Goal: Task Accomplishment & Management: Use online tool/utility

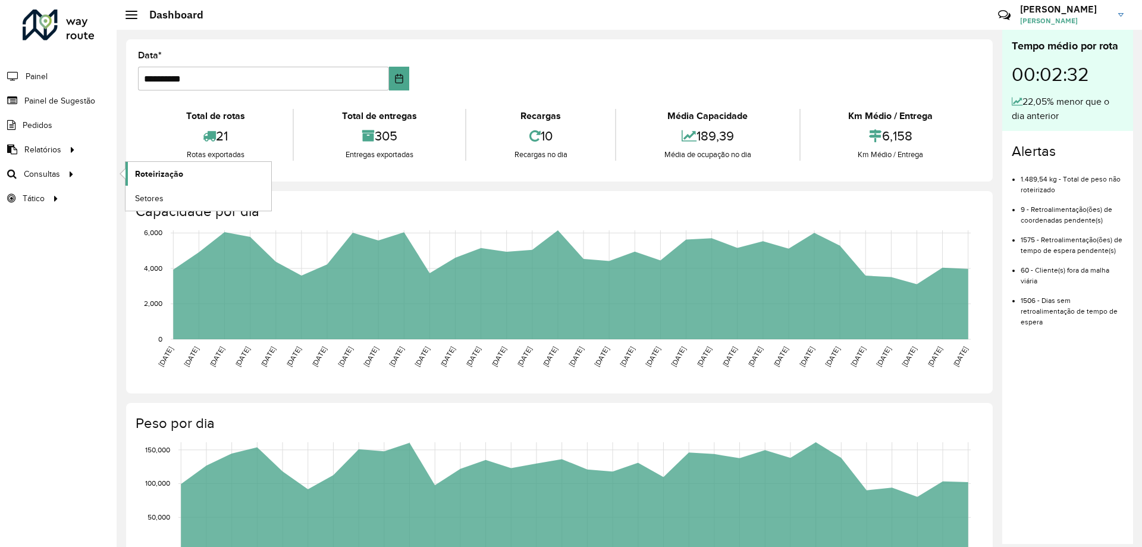
click at [137, 174] on span "Roteirização" at bounding box center [159, 174] width 48 height 12
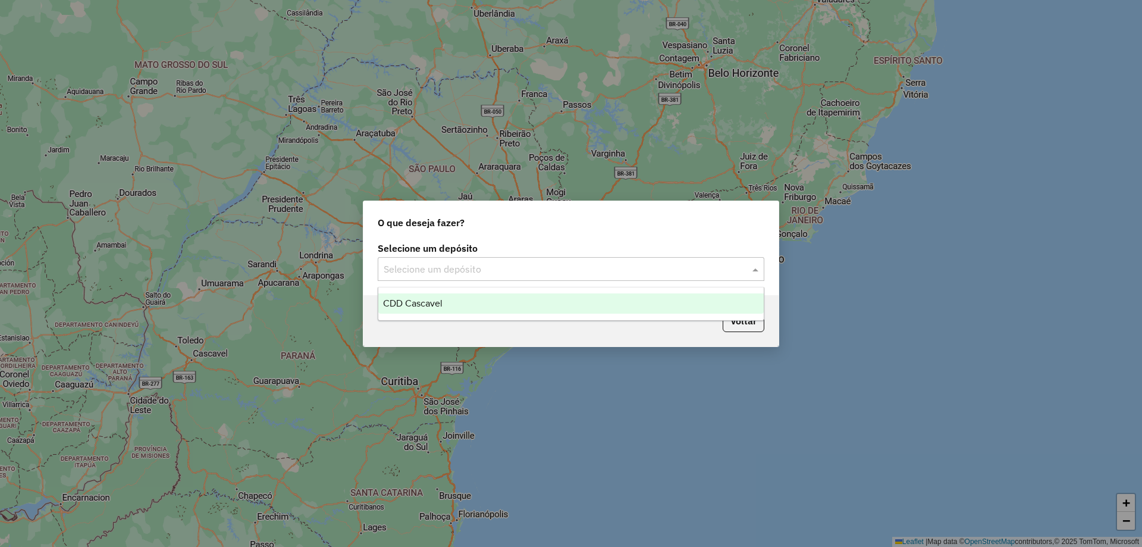
click at [469, 271] on input "text" at bounding box center [559, 269] width 351 height 14
click at [418, 301] on span "CDD Cascavel" at bounding box center [412, 303] width 59 height 10
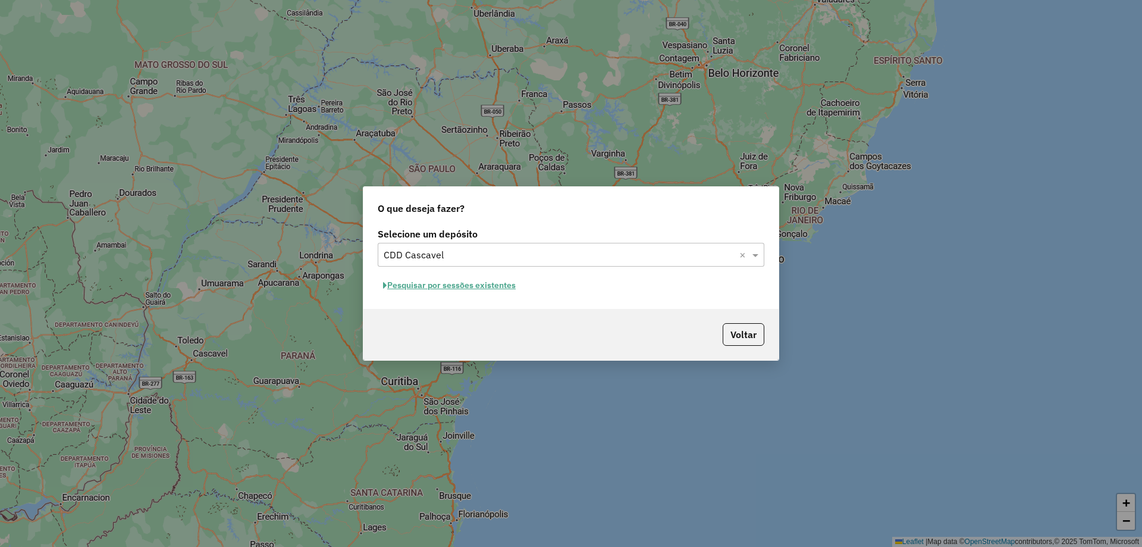
click at [388, 287] on button "Pesquisar por sessões existentes" at bounding box center [449, 285] width 143 height 18
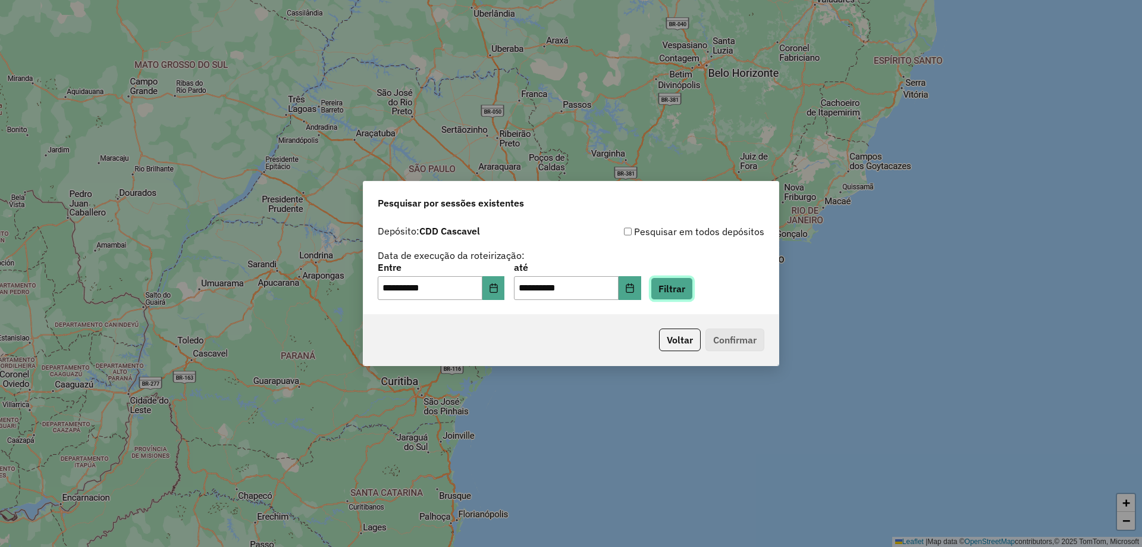
click at [677, 287] on button "Filtrar" at bounding box center [672, 288] width 42 height 23
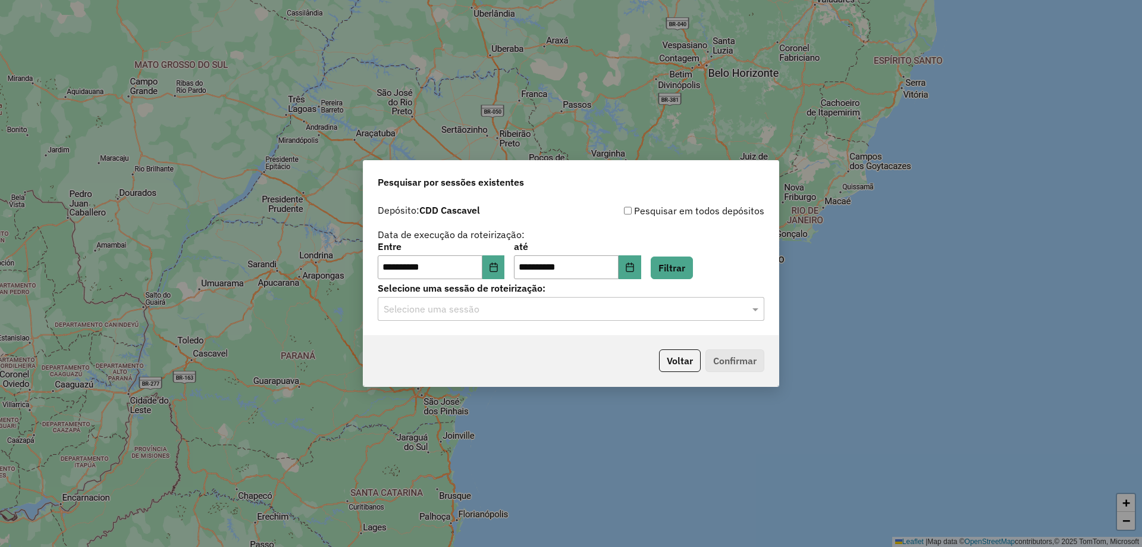
click at [485, 299] on div "Selecione uma sessão" at bounding box center [571, 309] width 387 height 24
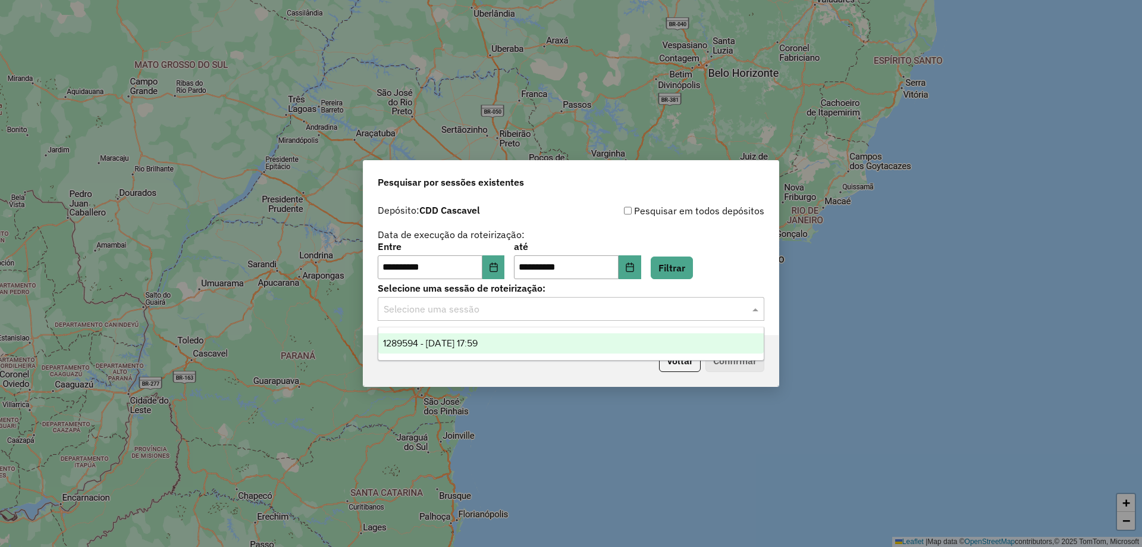
click at [419, 339] on span "1289594 - 07/10/2025 17:59" at bounding box center [430, 343] width 95 height 10
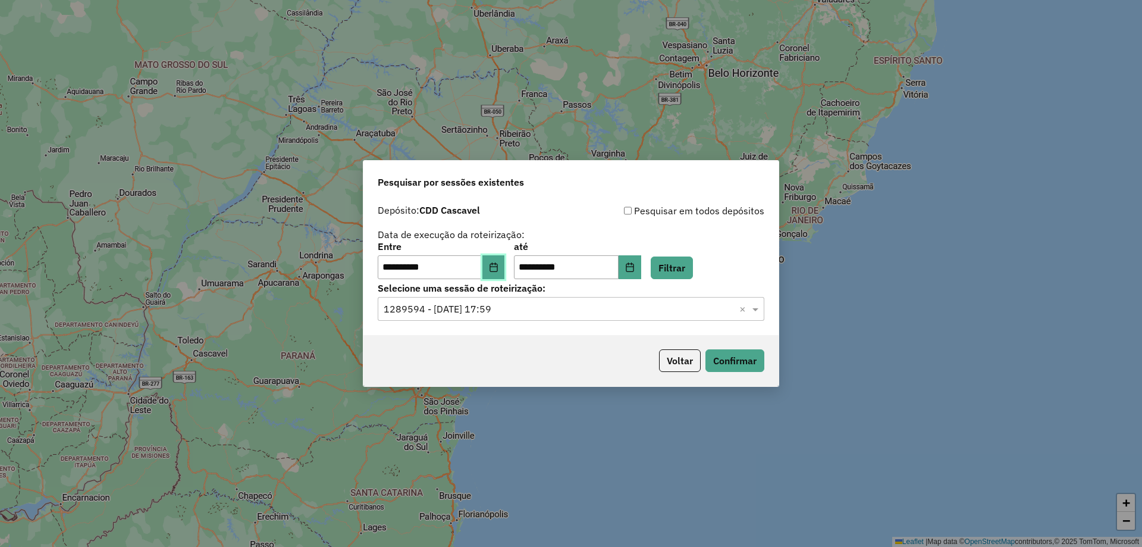
drag, startPoint x: 496, startPoint y: 258, endPoint x: 493, endPoint y: 270, distance: 12.3
click at [497, 258] on button "Choose Date" at bounding box center [493, 267] width 23 height 24
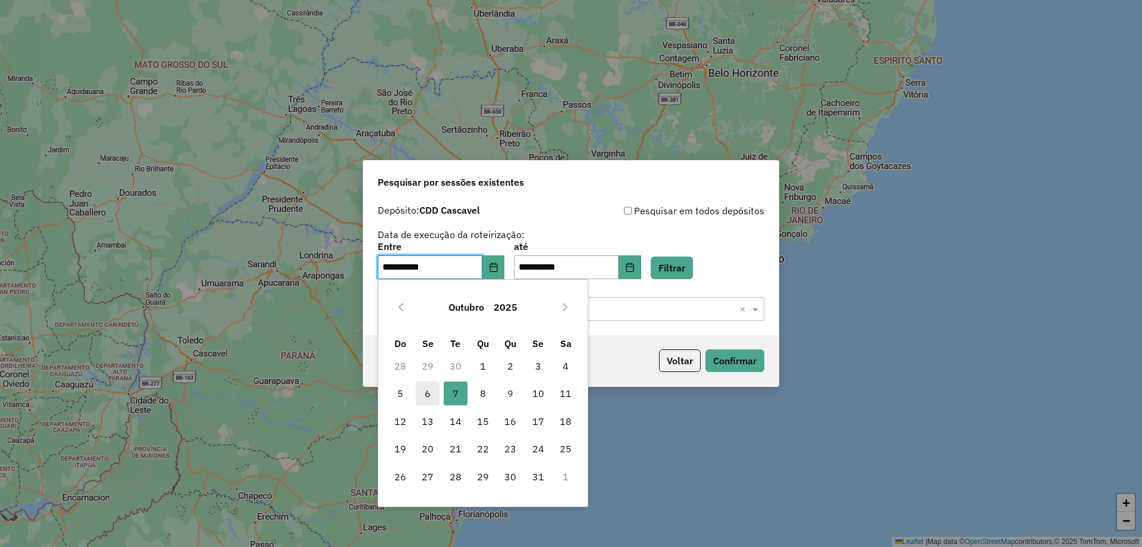
click at [424, 388] on span "6" at bounding box center [428, 393] width 24 height 24
type input "**********"
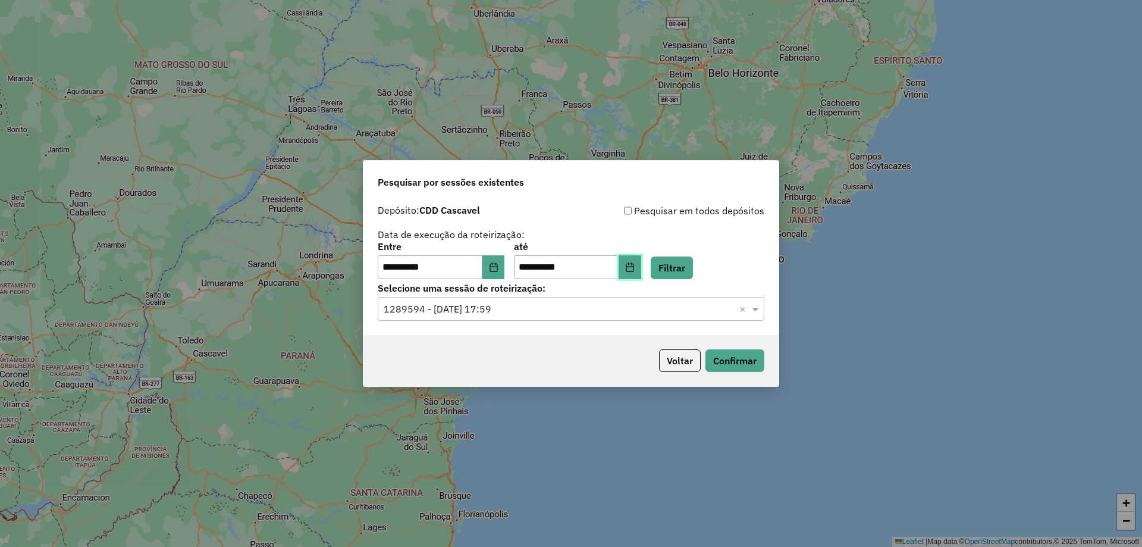
click at [641, 260] on button "Choose Date" at bounding box center [630, 267] width 23 height 24
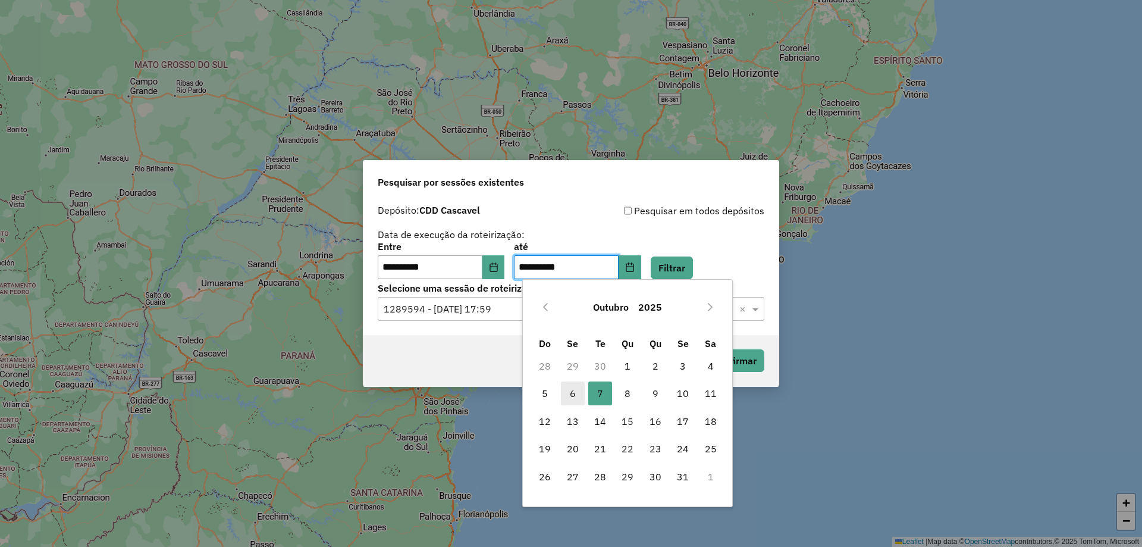
click at [569, 391] on span "6" at bounding box center [573, 393] width 24 height 24
type input "**********"
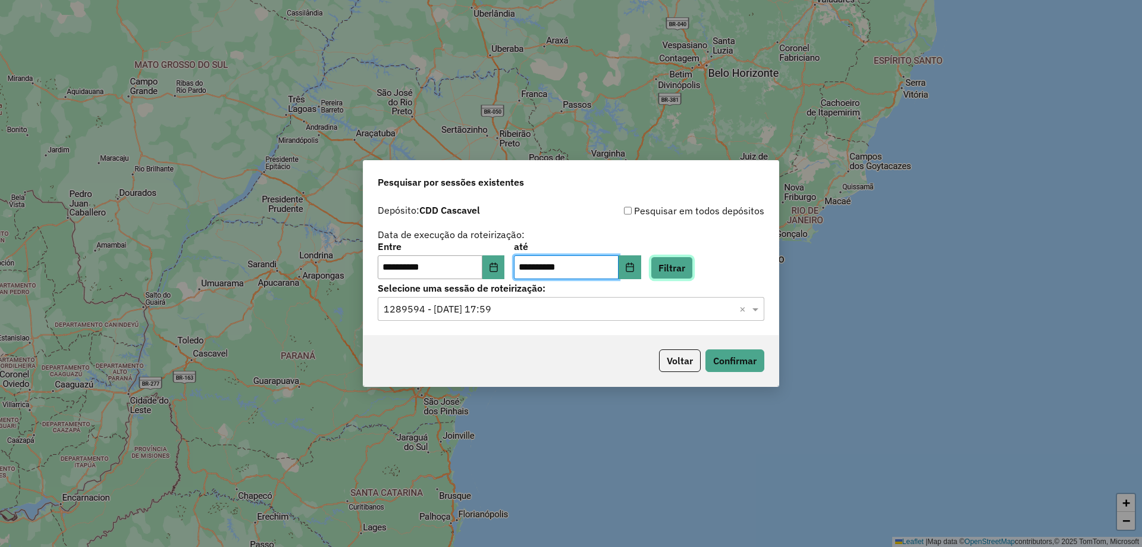
click at [693, 274] on button "Filtrar" at bounding box center [672, 267] width 42 height 23
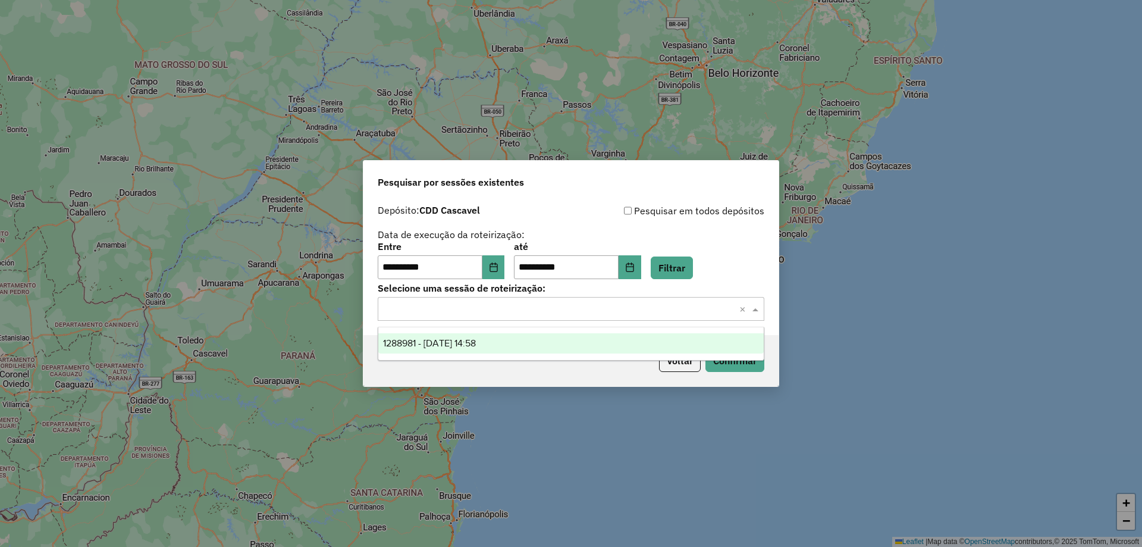
click at [541, 309] on input "text" at bounding box center [559, 309] width 351 height 14
click at [460, 346] on span "1288981 - 06/10/2025 14:58" at bounding box center [429, 343] width 93 height 10
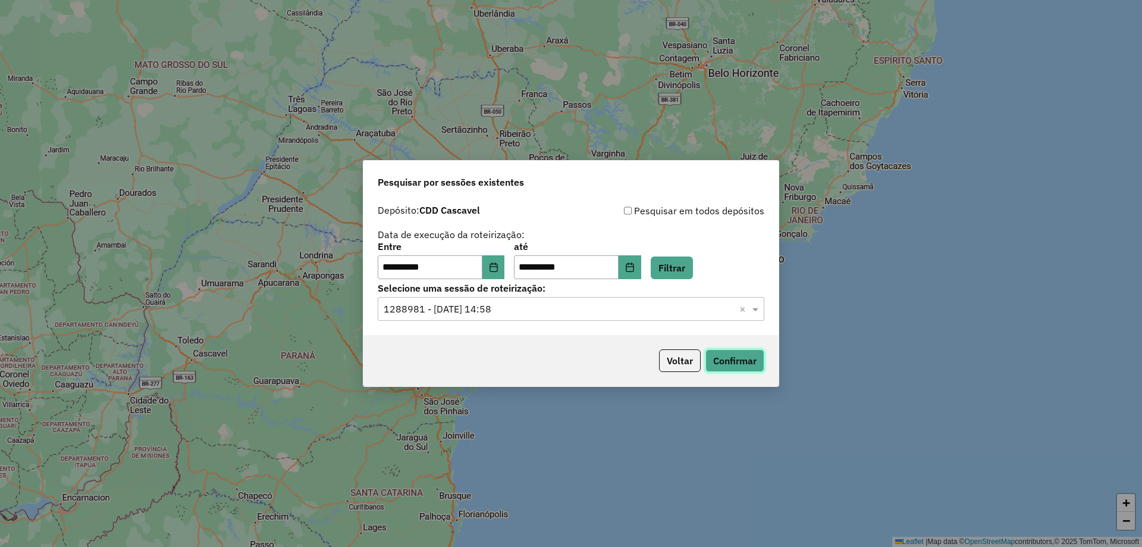
click at [752, 365] on button "Confirmar" at bounding box center [735, 360] width 59 height 23
click at [494, 268] on button "Choose Date" at bounding box center [493, 267] width 23 height 24
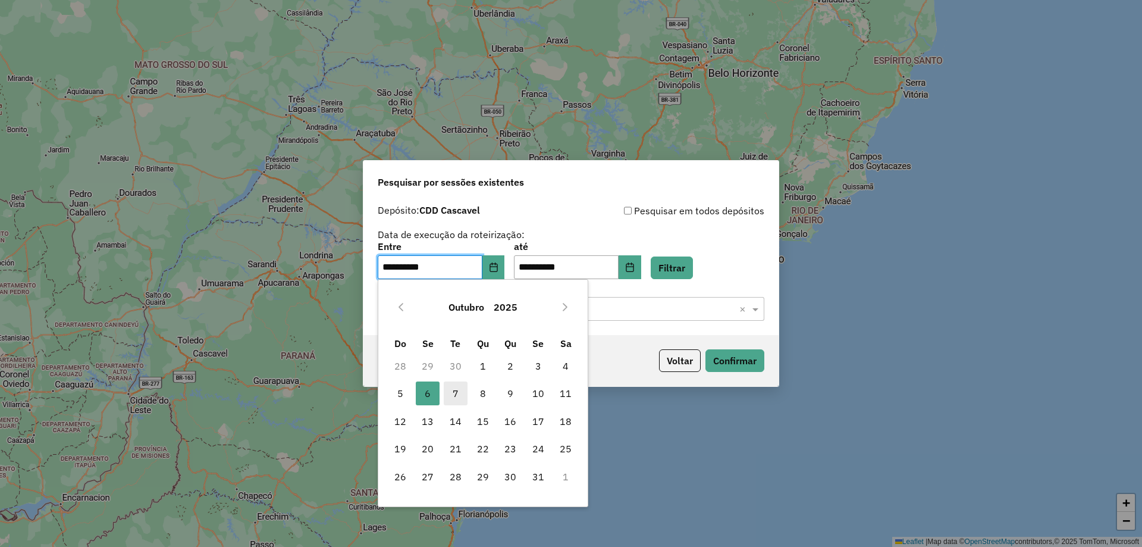
click at [451, 397] on span "7" at bounding box center [456, 393] width 24 height 24
type input "**********"
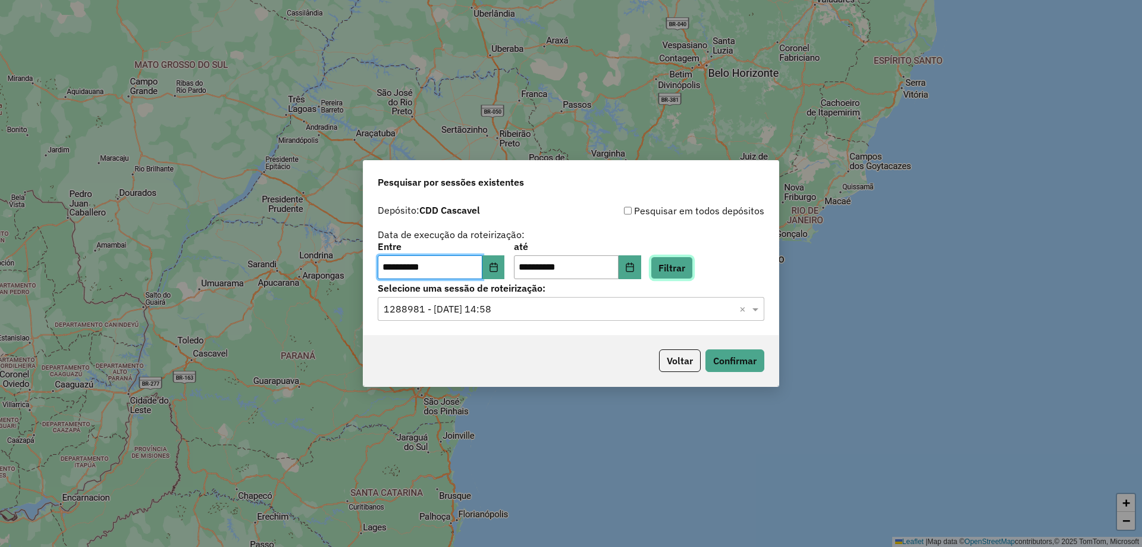
click at [687, 275] on button "Filtrar" at bounding box center [672, 267] width 42 height 23
drag, startPoint x: 508, startPoint y: 315, endPoint x: 499, endPoint y: 314, distance: 9.5
click at [507, 314] on input "text" at bounding box center [559, 309] width 351 height 14
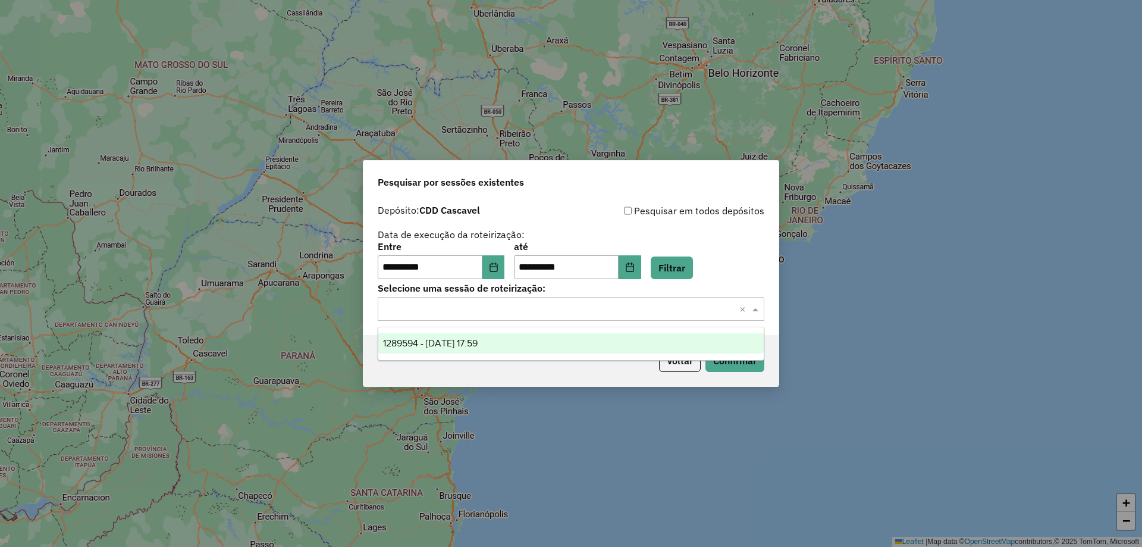
click at [446, 348] on div "1289594 - 07/10/2025 17:59" at bounding box center [570, 343] width 385 height 20
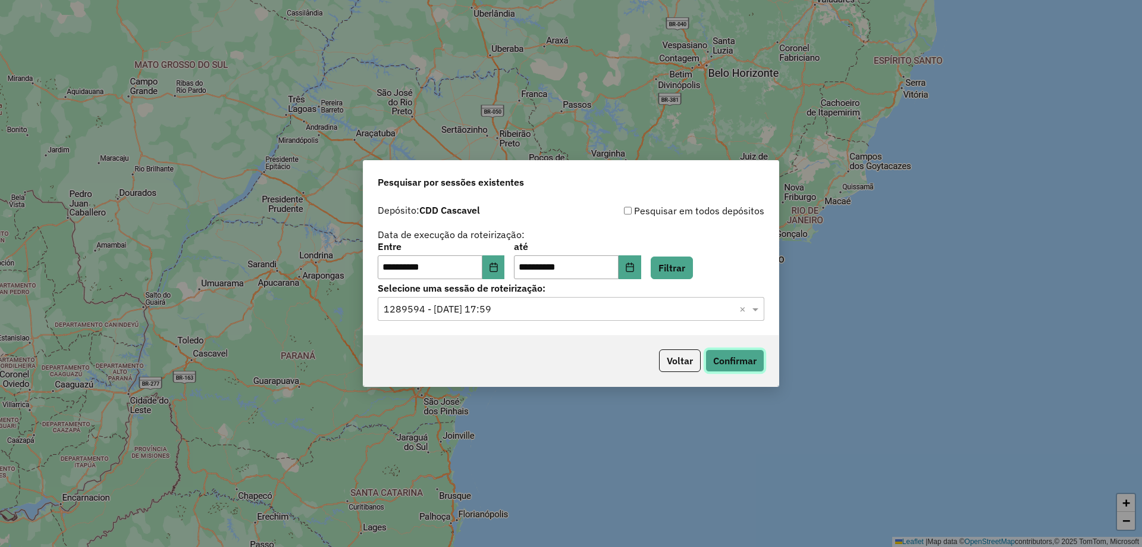
click at [738, 356] on button "Confirmar" at bounding box center [735, 360] width 59 height 23
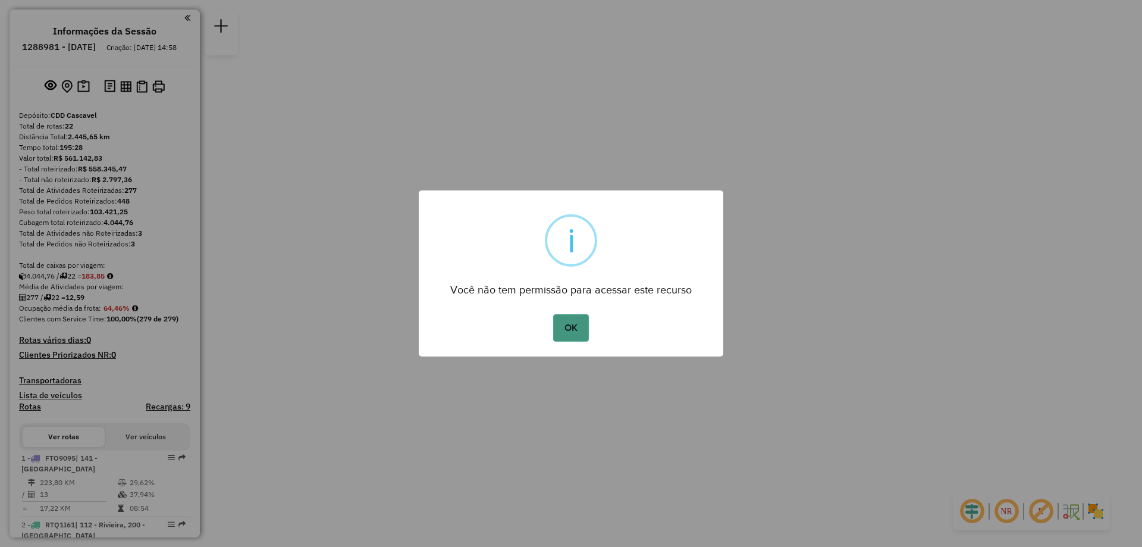
click at [577, 330] on button "OK" at bounding box center [570, 327] width 35 height 27
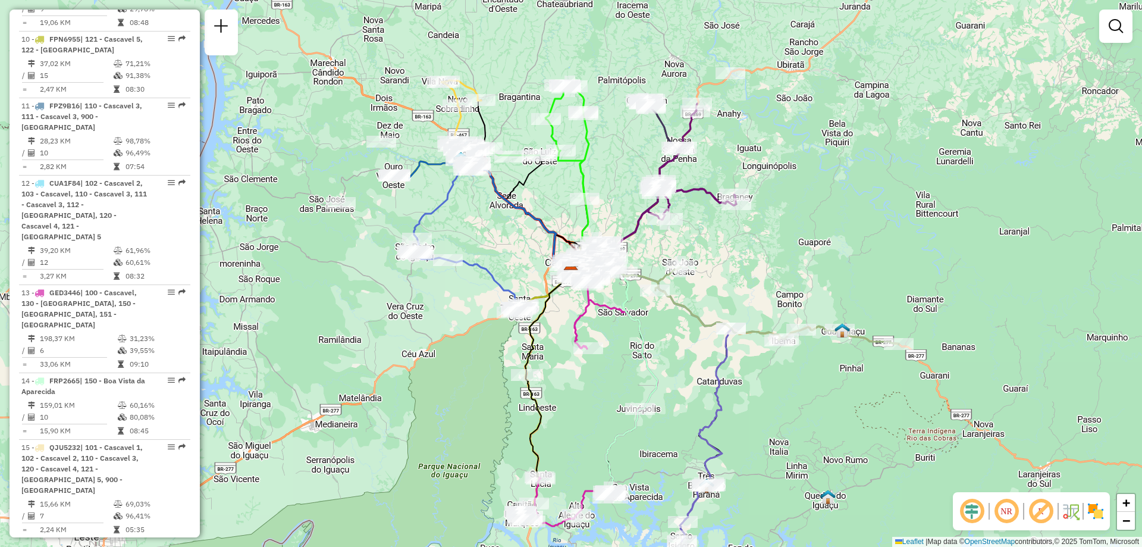
select select "**********"
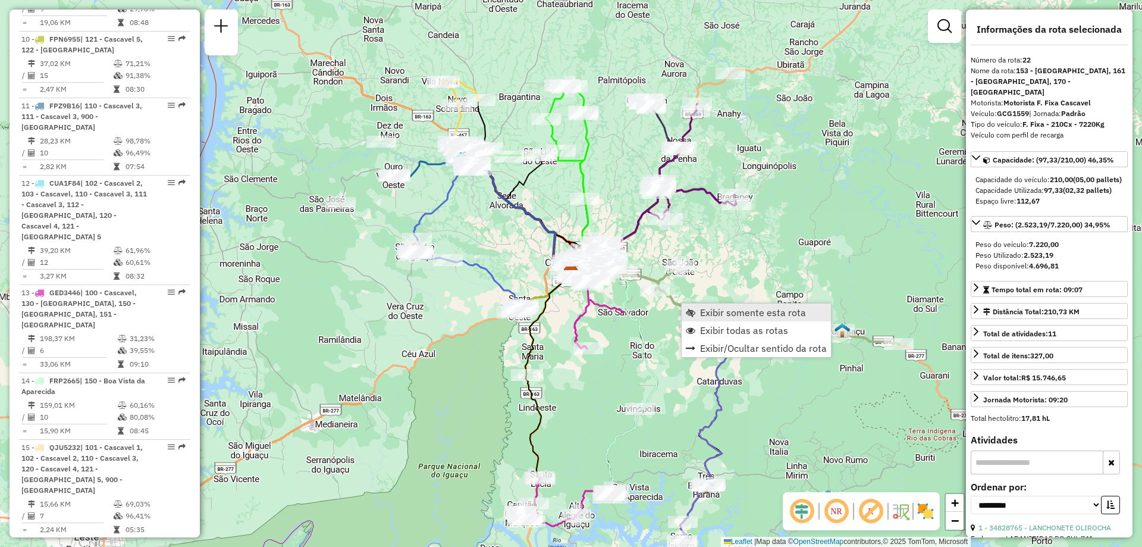
scroll to position [1747, 0]
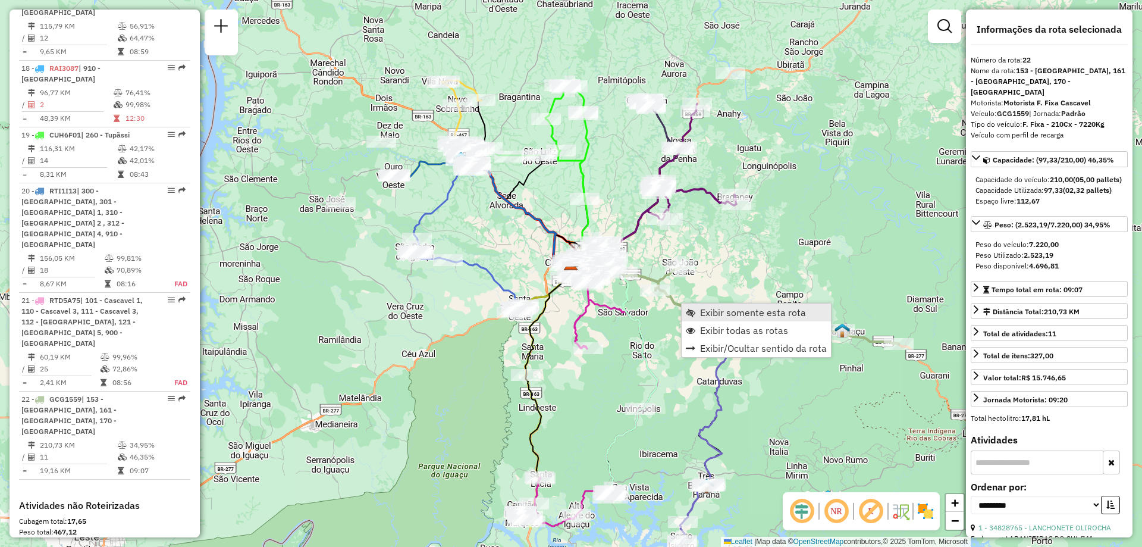
click at [702, 309] on span "Exibir somente esta rota" at bounding box center [753, 313] width 106 height 10
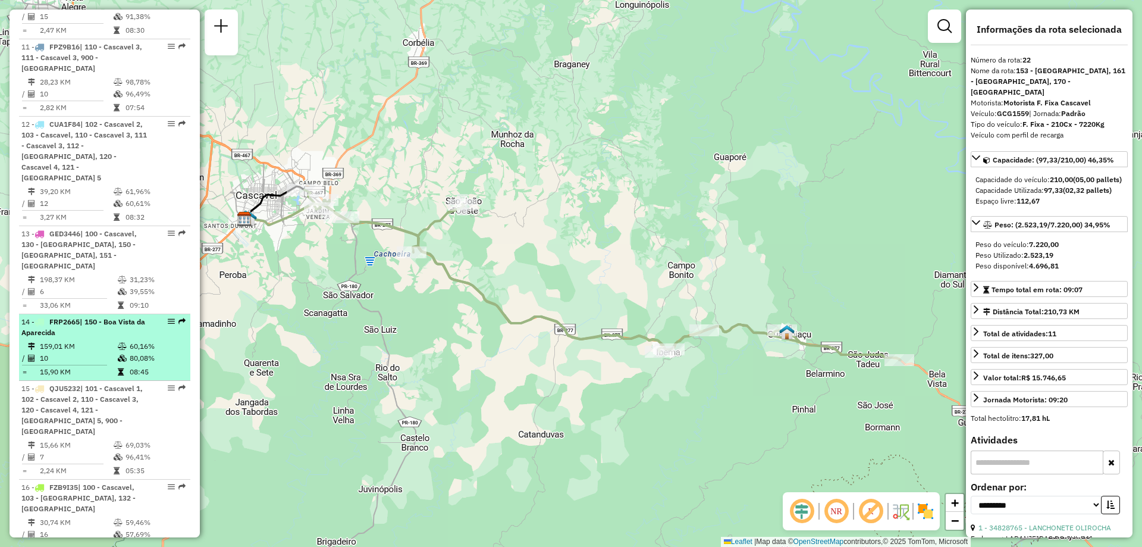
scroll to position [1033, 0]
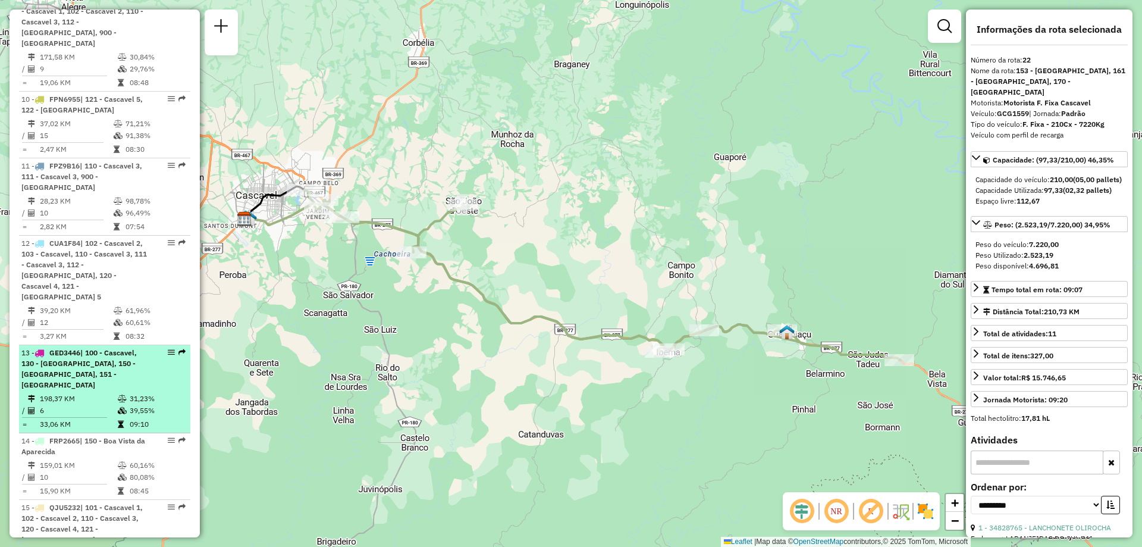
click at [87, 393] on td "198,37 KM" at bounding box center [78, 399] width 78 height 12
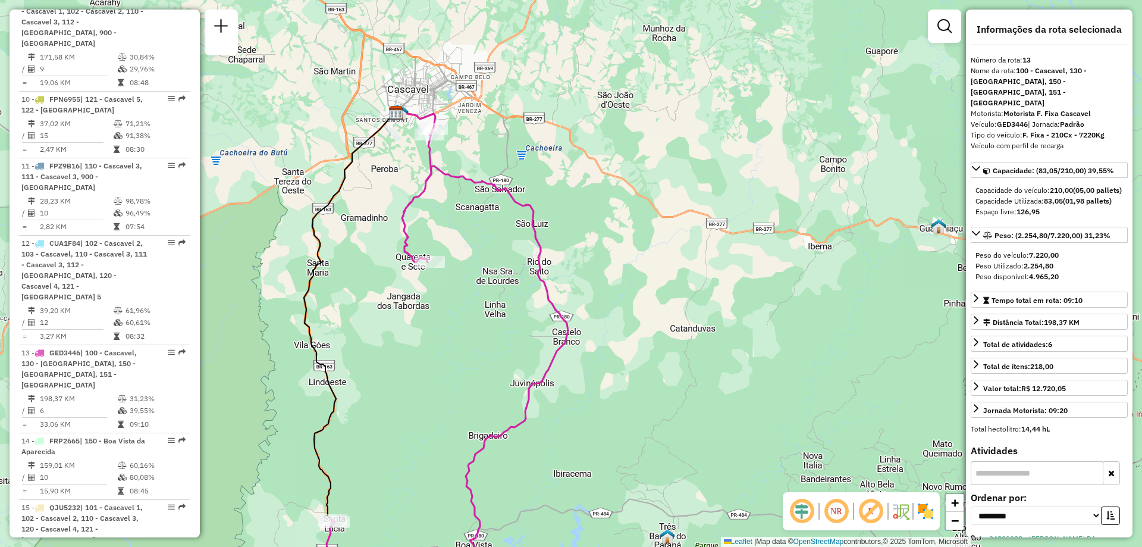
drag, startPoint x: 746, startPoint y: 215, endPoint x: 607, endPoint y: 264, distance: 147.7
click at [607, 266] on div "Janela de atendimento Grade de atendimento Capacidade Transportadoras Veículos …" at bounding box center [571, 273] width 1142 height 547
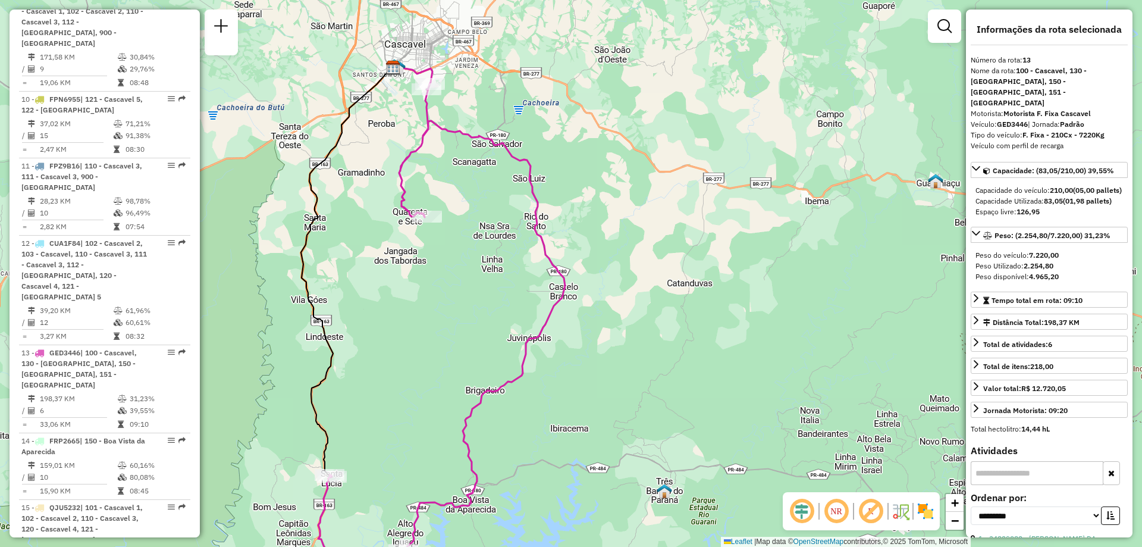
drag, startPoint x: 447, startPoint y: 275, endPoint x: 483, endPoint y: 141, distance: 138.5
click at [483, 141] on div "Janela de atendimento Grade de atendimento Capacidade Transportadoras Veículos …" at bounding box center [571, 273] width 1142 height 547
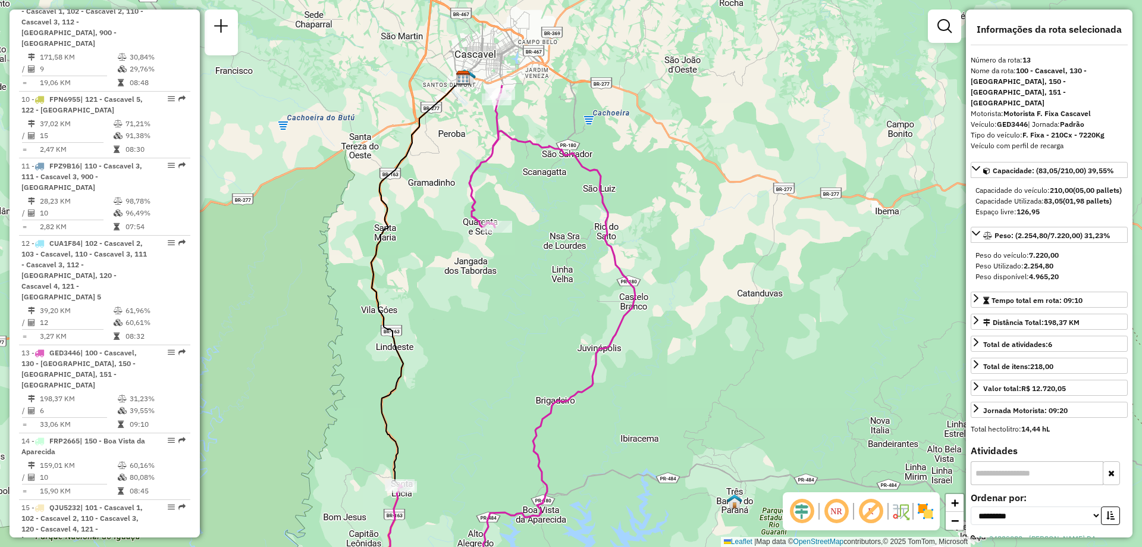
drag, startPoint x: 423, startPoint y: 238, endPoint x: 459, endPoint y: 378, distance: 144.3
click at [459, 378] on div "Janela de atendimento Grade de atendimento Capacidade Transportadoras Veículos …" at bounding box center [571, 273] width 1142 height 547
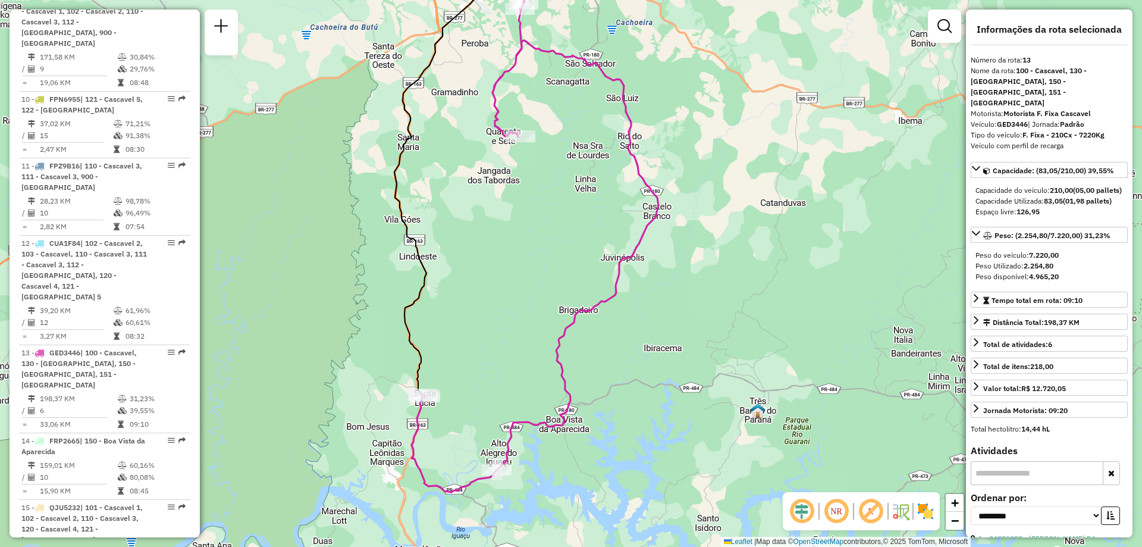
drag, startPoint x: 452, startPoint y: 393, endPoint x: 477, endPoint y: 301, distance: 95.4
click at [477, 301] on div "Janela de atendimento Grade de atendimento Capacidade Transportadoras Veículos …" at bounding box center [571, 273] width 1142 height 547
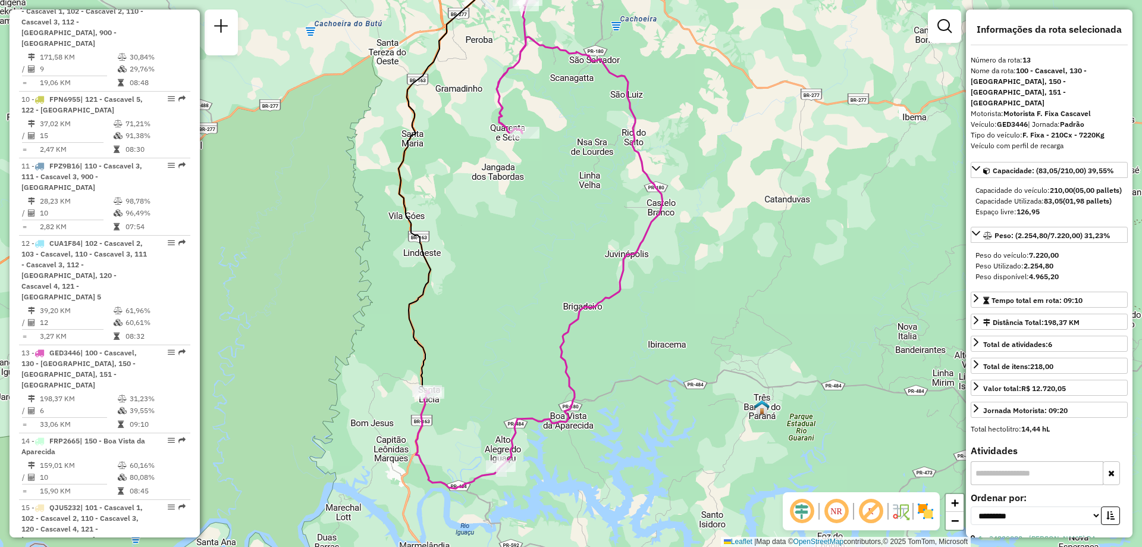
drag, startPoint x: 497, startPoint y: 349, endPoint x: 477, endPoint y: 376, distance: 34.0
click at [477, 376] on div "Janela de atendimento Grade de atendimento Capacidade Transportadoras Veículos …" at bounding box center [571, 273] width 1142 height 547
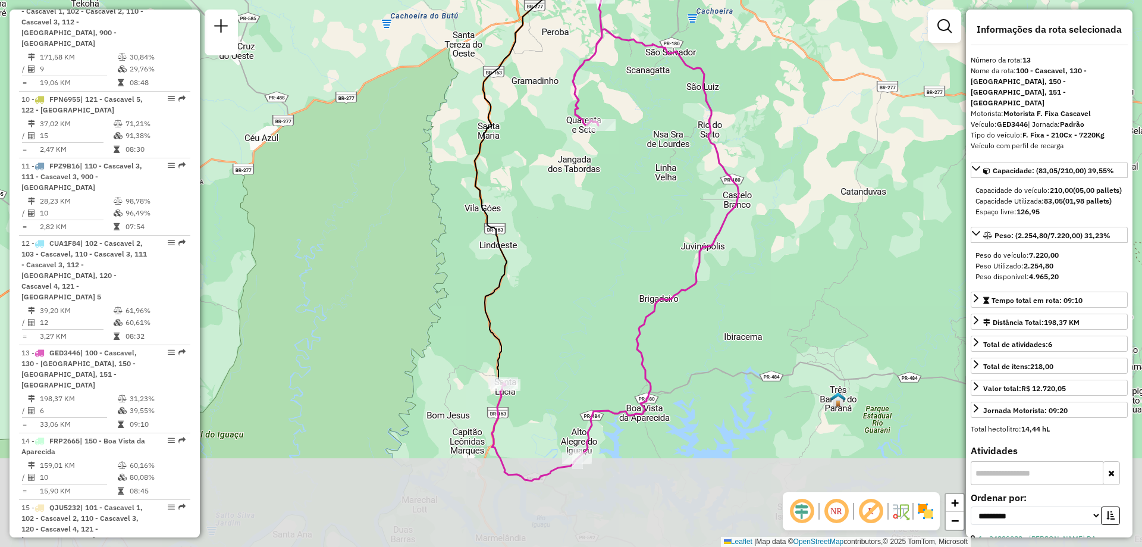
drag, startPoint x: 640, startPoint y: 325, endPoint x: 639, endPoint y: 182, distance: 143.4
click at [639, 182] on div "Janela de atendimento Grade de atendimento Capacidade Transportadoras Veículos …" at bounding box center [571, 273] width 1142 height 547
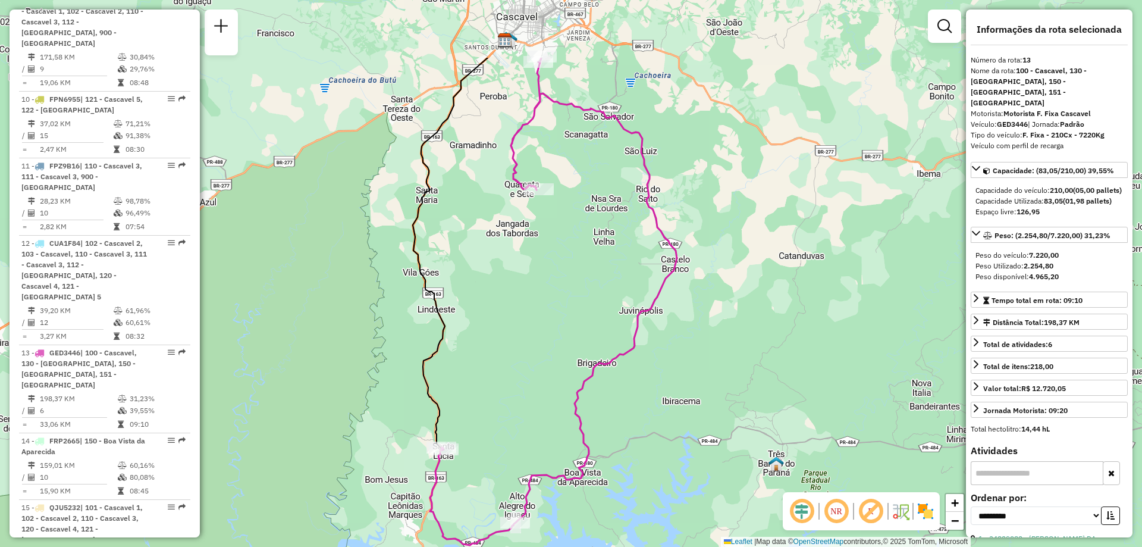
drag, startPoint x: 675, startPoint y: 187, endPoint x: 612, endPoint y: 300, distance: 129.4
click at [612, 300] on div "Janela de atendimento Grade de atendimento Capacidade Transportadoras Veículos …" at bounding box center [571, 273] width 1142 height 547
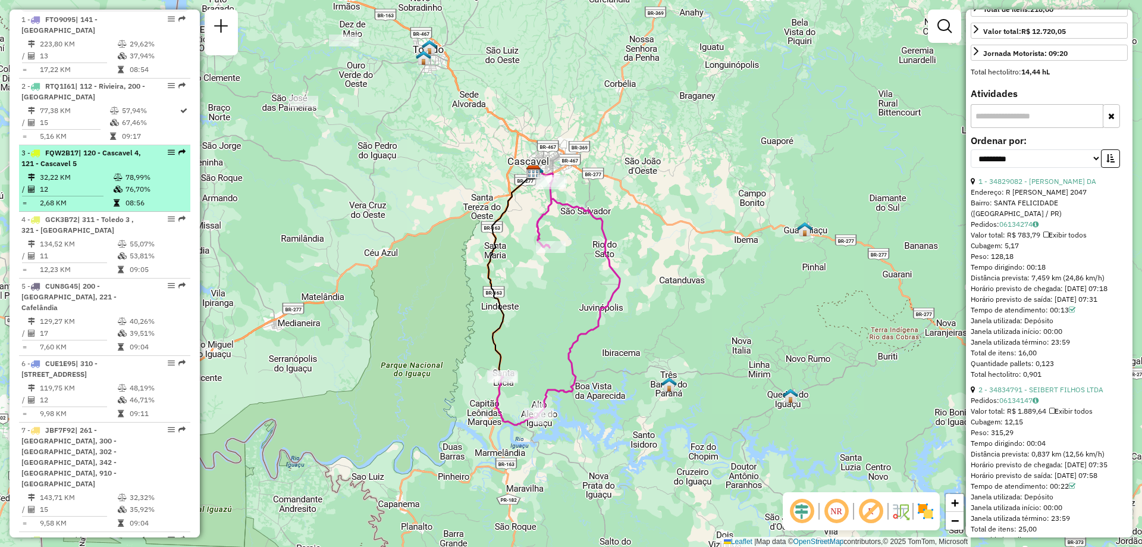
scroll to position [319, 0]
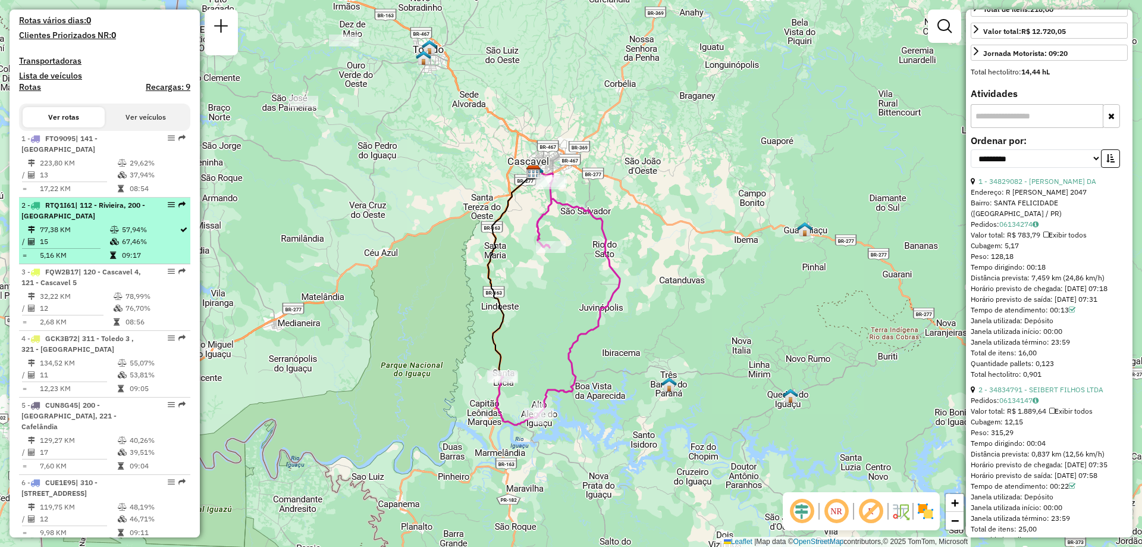
drag, startPoint x: 74, startPoint y: 162, endPoint x: 64, endPoint y: 242, distance: 79.8
click at [73, 155] on div "1 - FTO9095 | 141 - Três Barras do Paraná" at bounding box center [84, 143] width 126 height 21
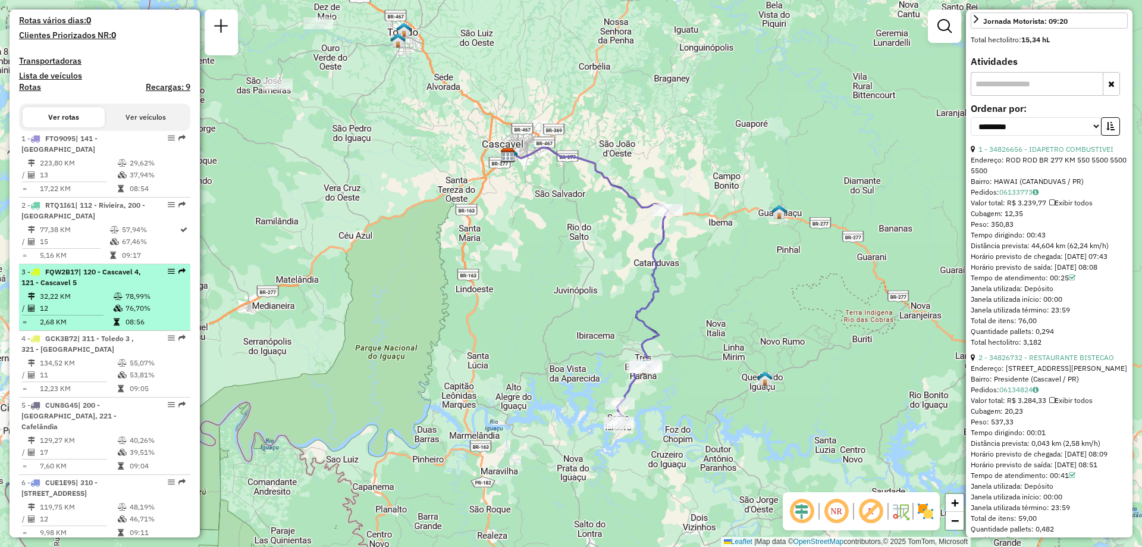
scroll to position [336, 0]
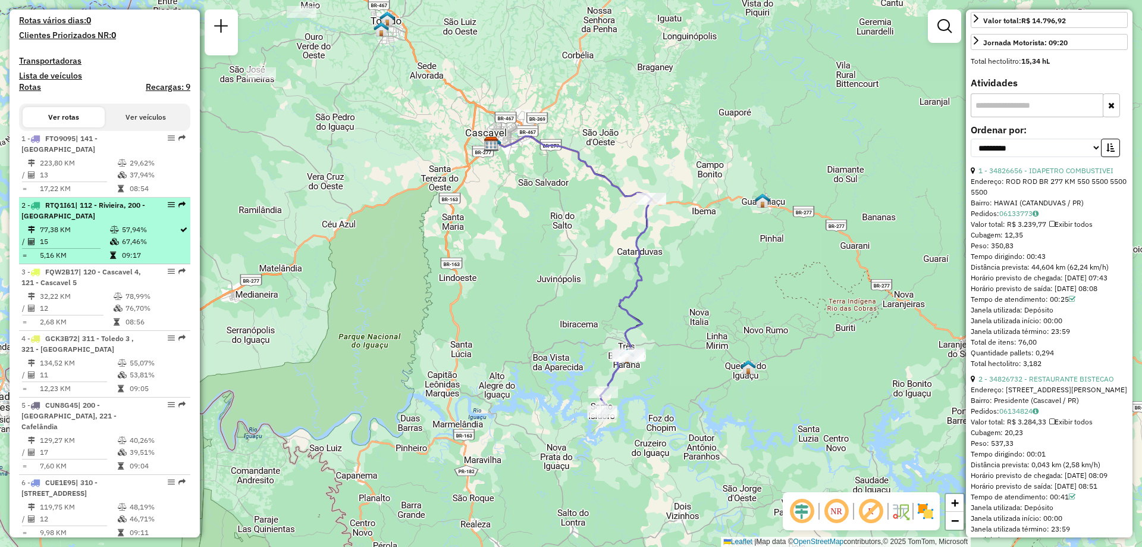
click at [76, 236] on td "77,38 KM" at bounding box center [74, 230] width 70 height 12
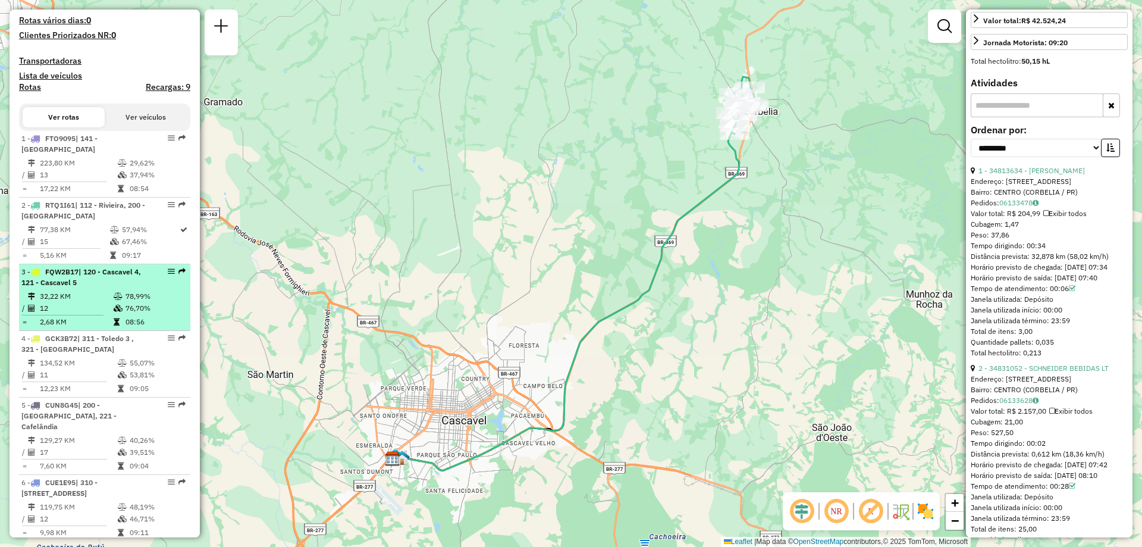
click at [85, 302] on td "32,22 KM" at bounding box center [76, 296] width 74 height 12
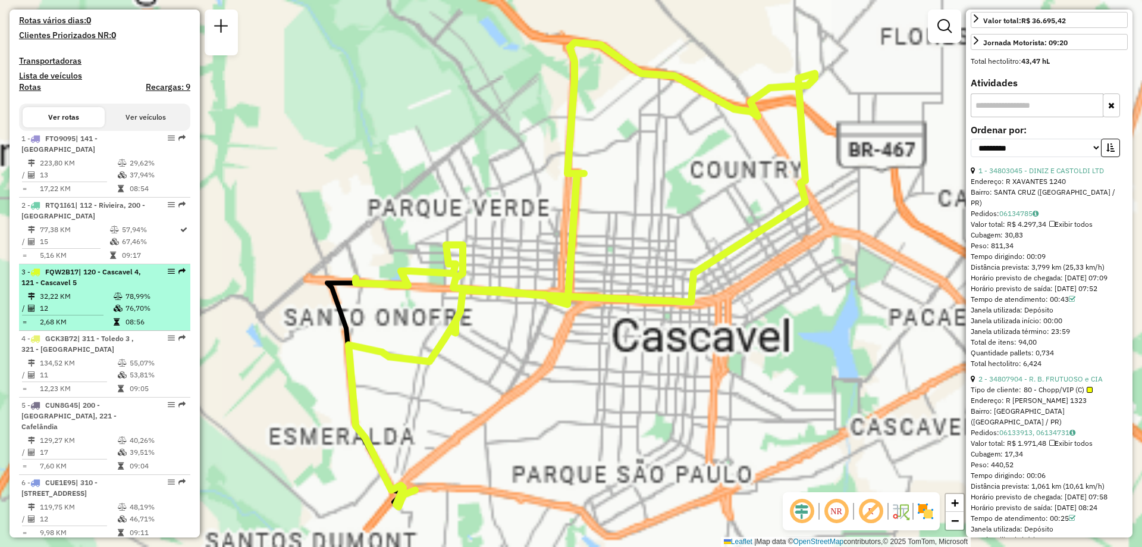
scroll to position [346, 0]
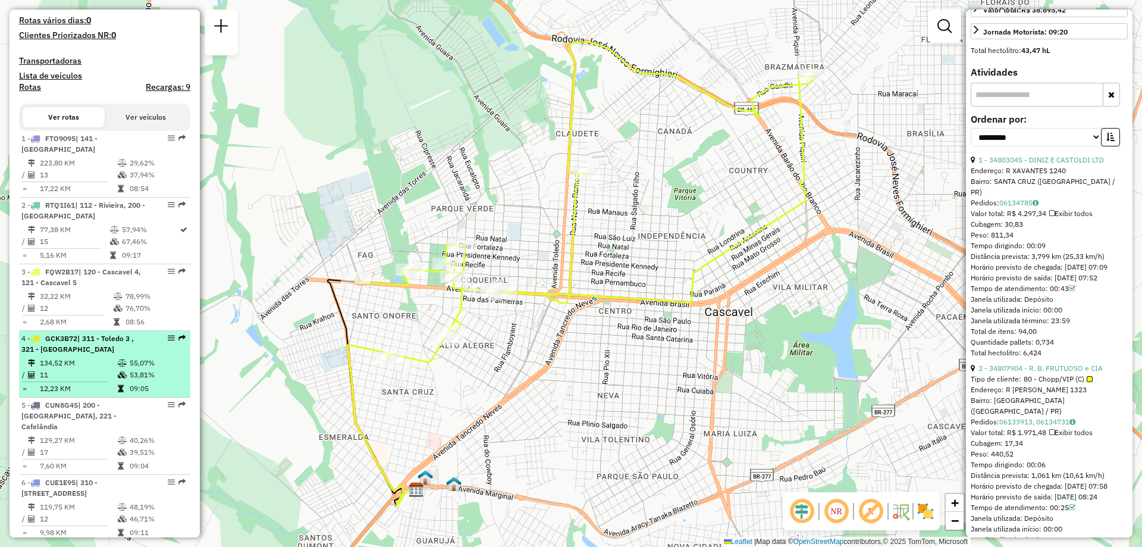
click at [87, 369] on td "134,52 KM" at bounding box center [78, 363] width 78 height 12
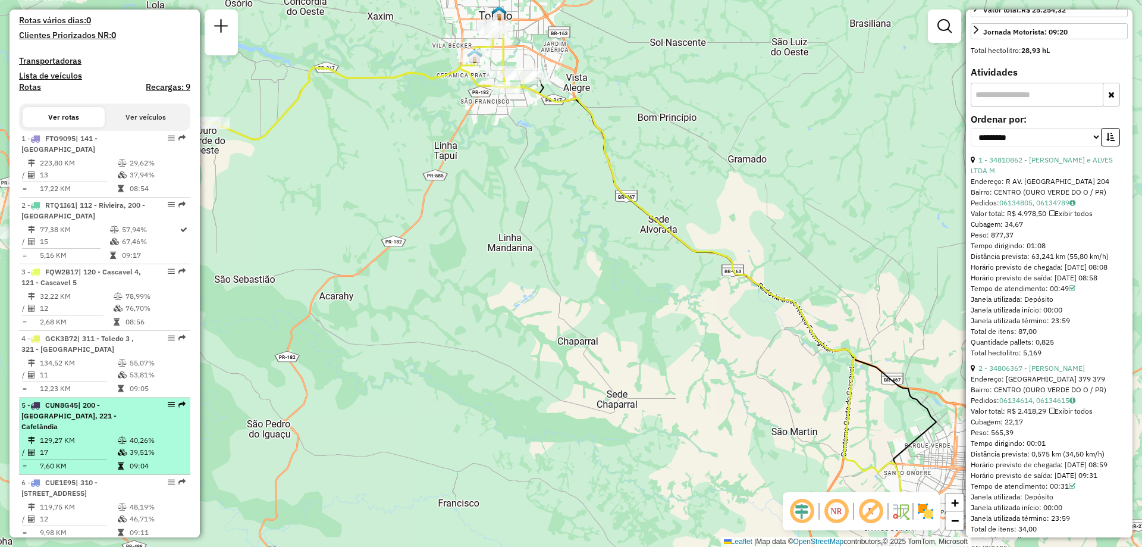
click at [76, 425] on div "5 - CUN8G45 | 200 - Corbélia, 221 - Cafelândia" at bounding box center [84, 416] width 126 height 32
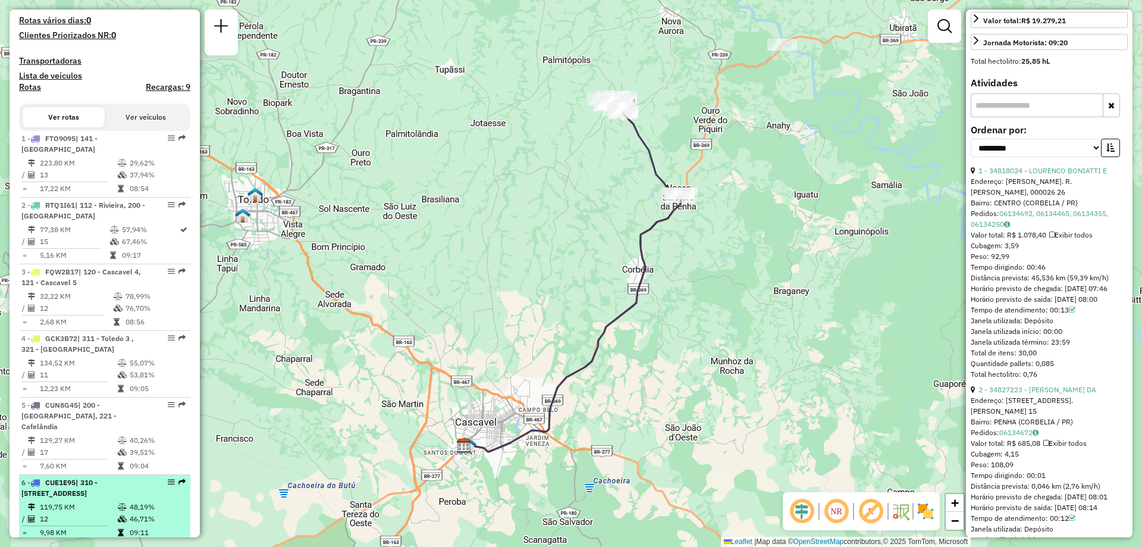
click at [90, 492] on span "| 310 - Toledo 2 , 322 - São Pedro do Iguaçu" at bounding box center [59, 488] width 76 height 20
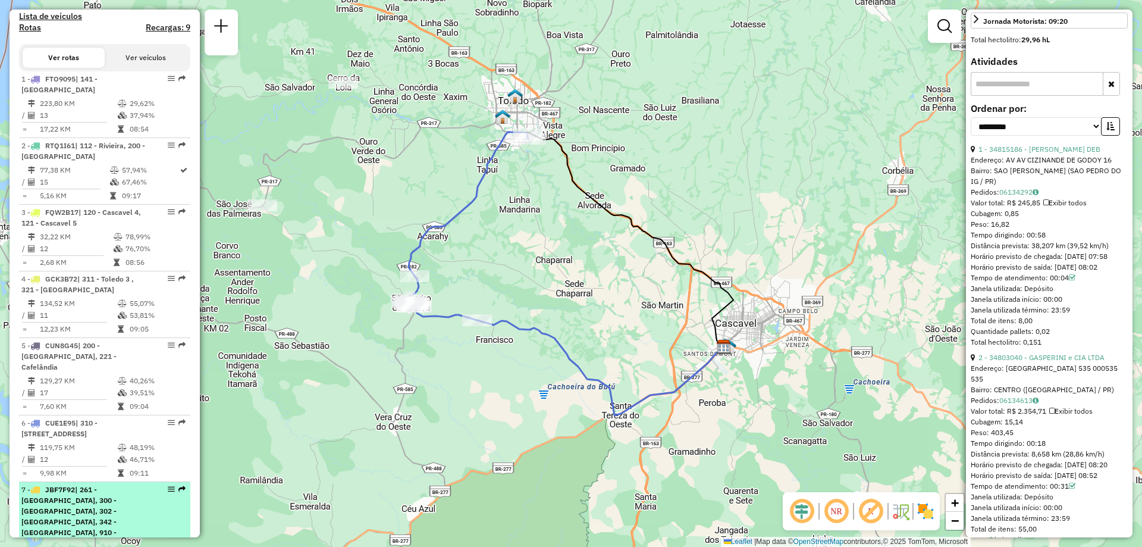
scroll to position [438, 0]
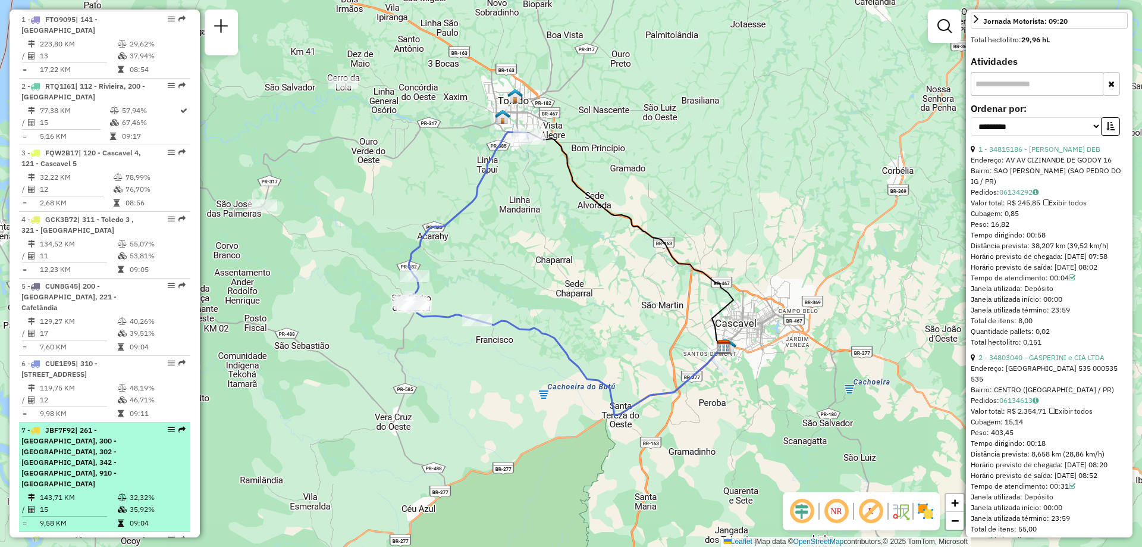
click at [79, 447] on span "| 261 - Boa Vista, 300 - Toledo, 302 - Novo Sobradinho, 342 - Vila Nova, 910 - …" at bounding box center [68, 456] width 95 height 62
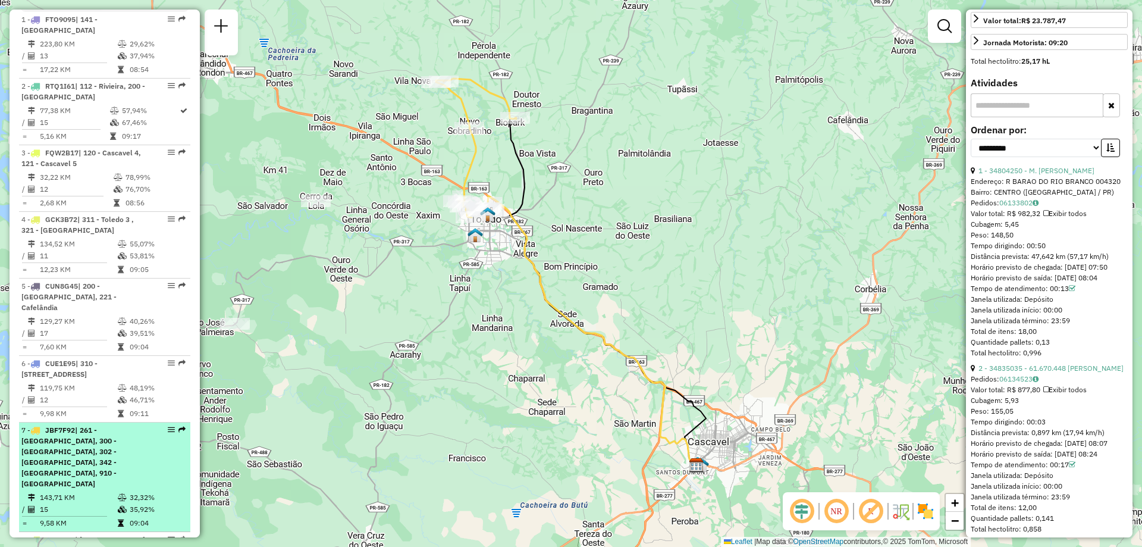
scroll to position [557, 0]
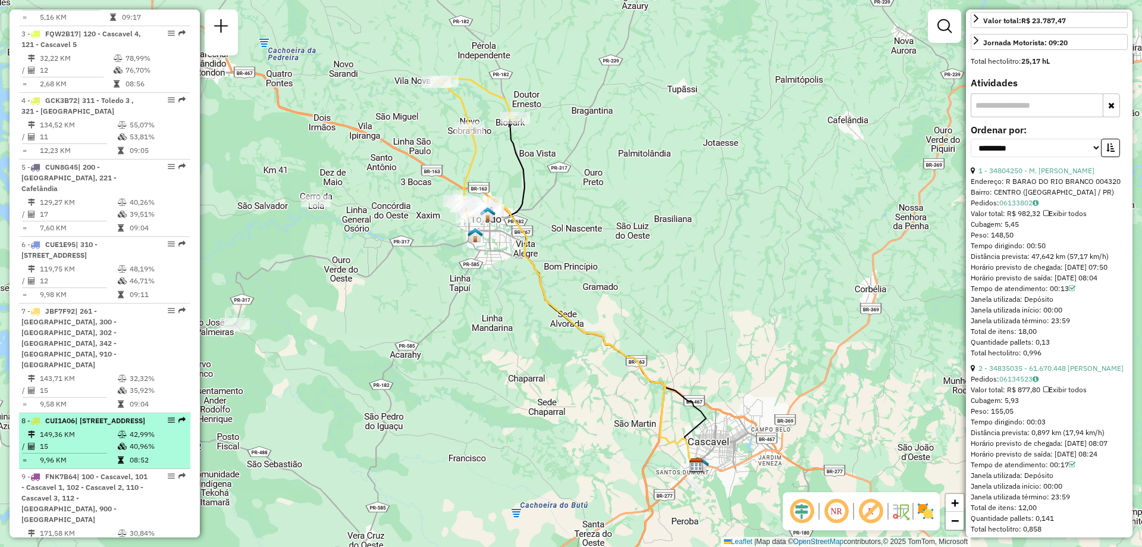
click at [69, 428] on td "149,36 KM" at bounding box center [78, 434] width 78 height 12
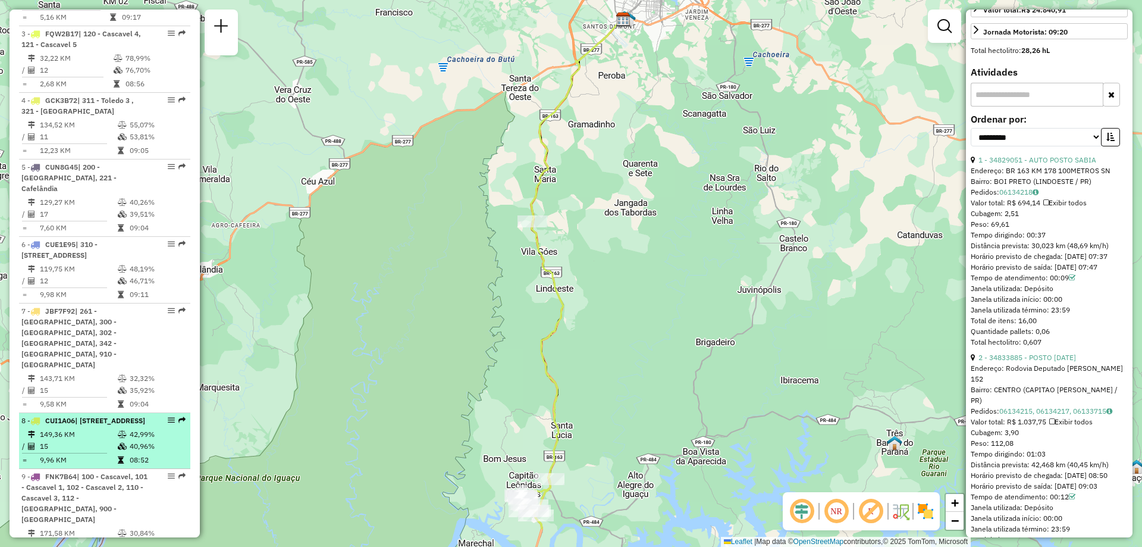
scroll to position [617, 0]
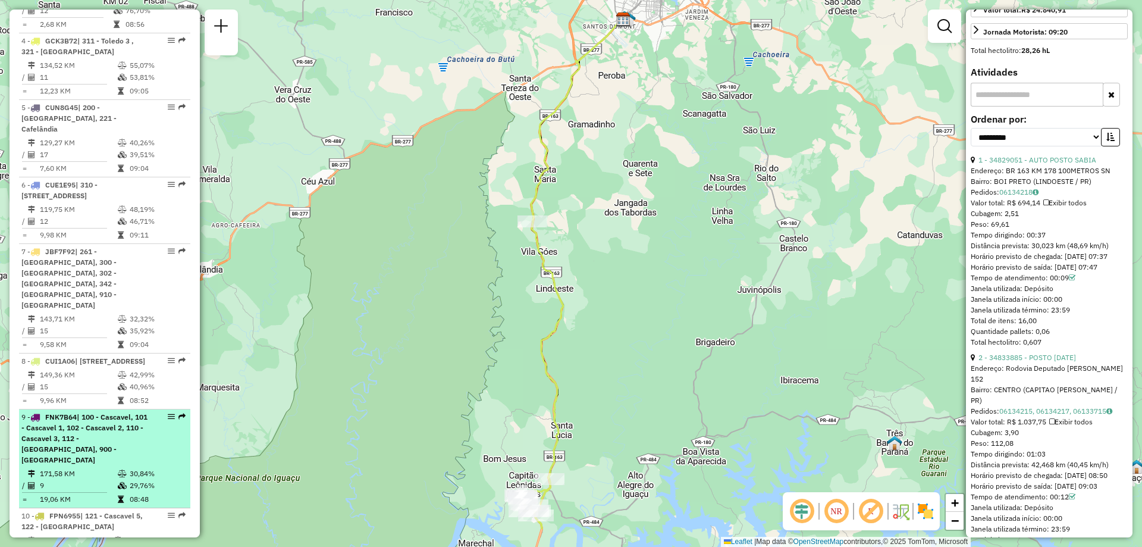
click at [87, 420] on span "| 100 - Cascavel, 101 - Cascavel 1, 102 - Cascavel 2, 110 - Cascavel 3, 112 - R…" at bounding box center [84, 438] width 126 height 52
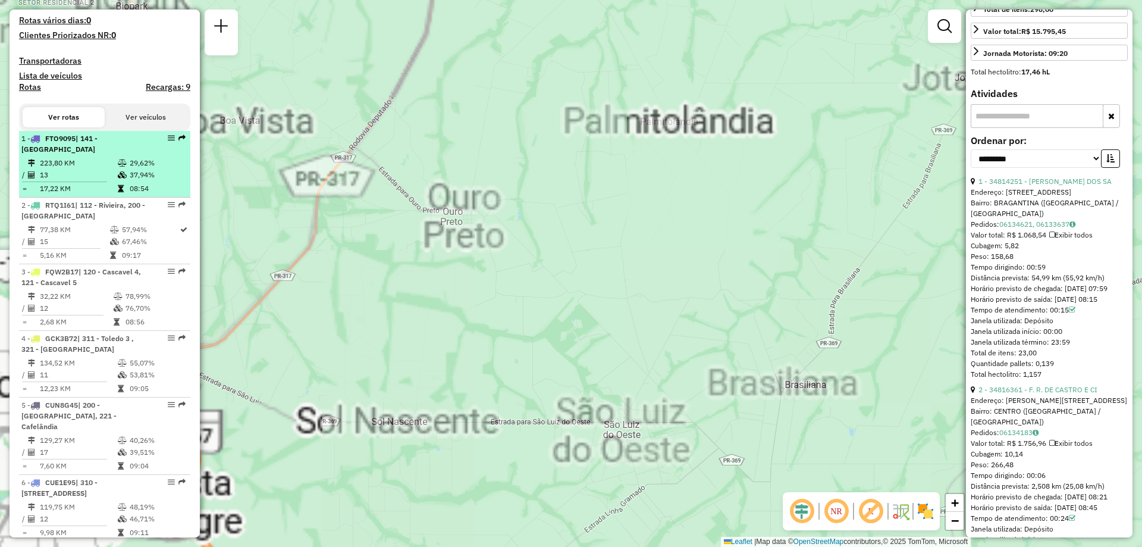
scroll to position [0, 0]
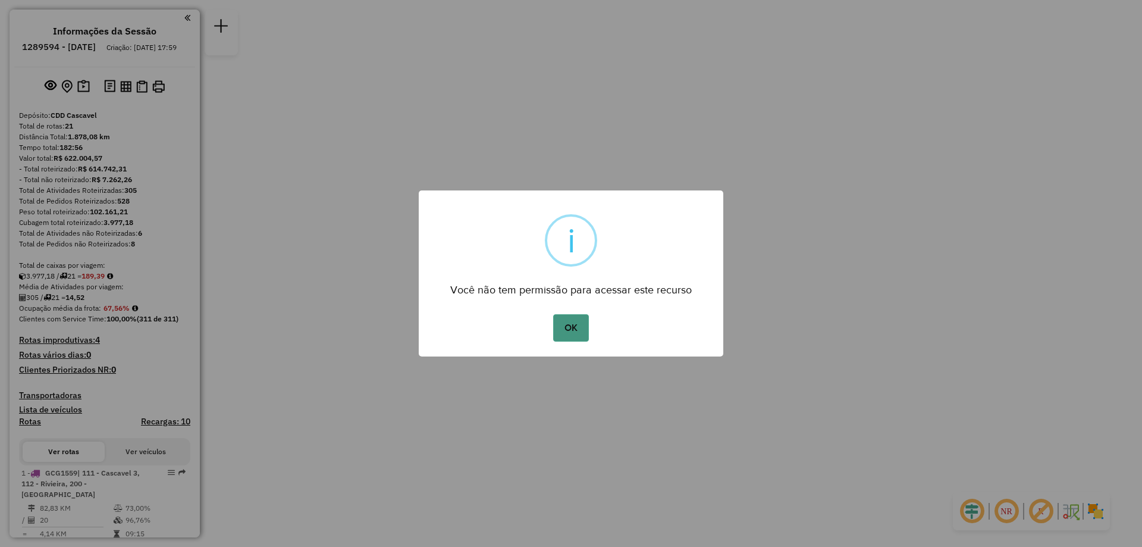
click at [575, 321] on button "OK" at bounding box center [570, 327] width 35 height 27
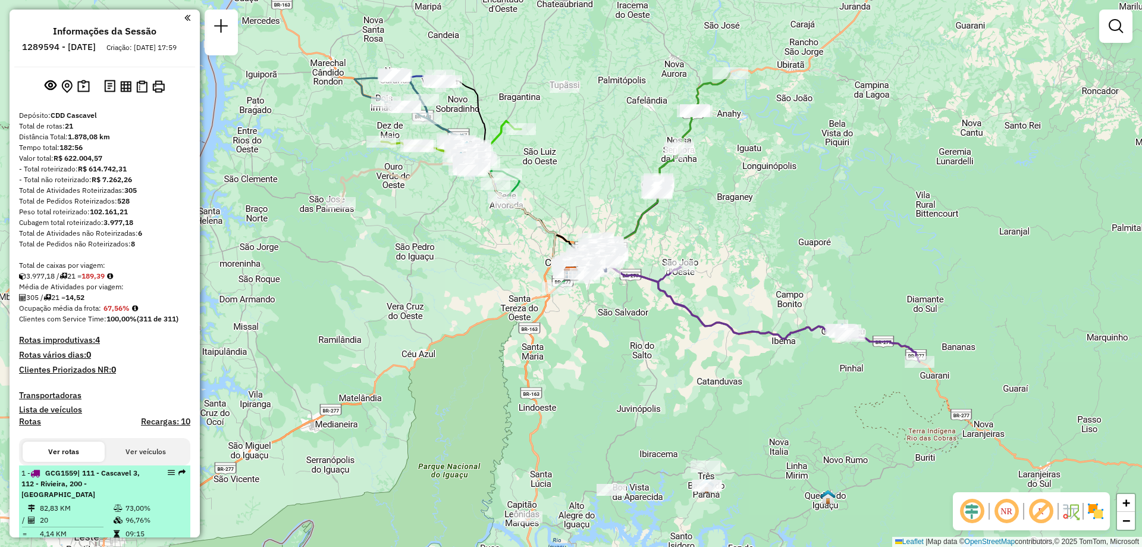
scroll to position [119, 0]
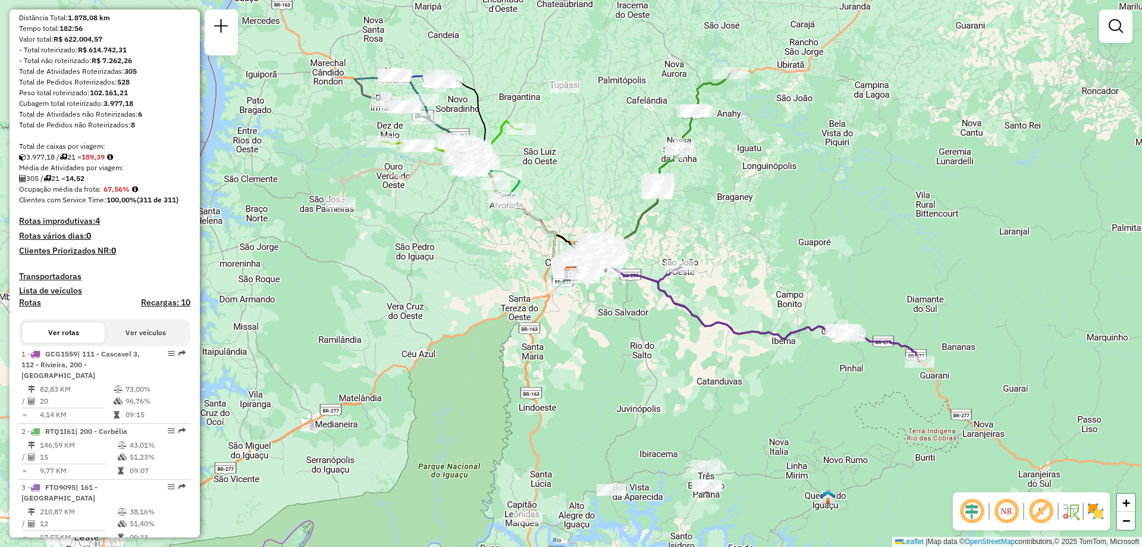
select select "**********"
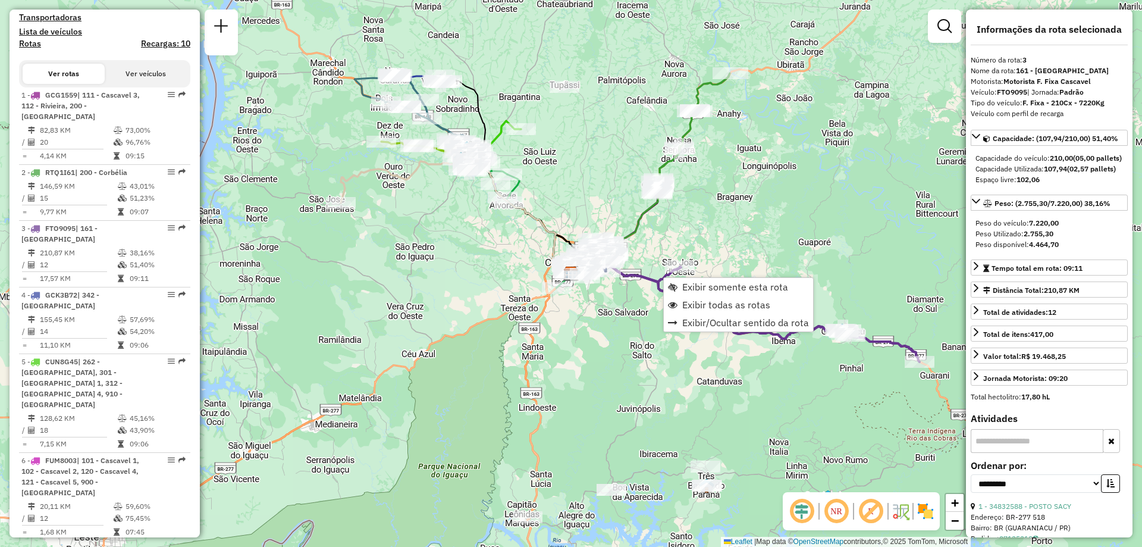
scroll to position [589, 0]
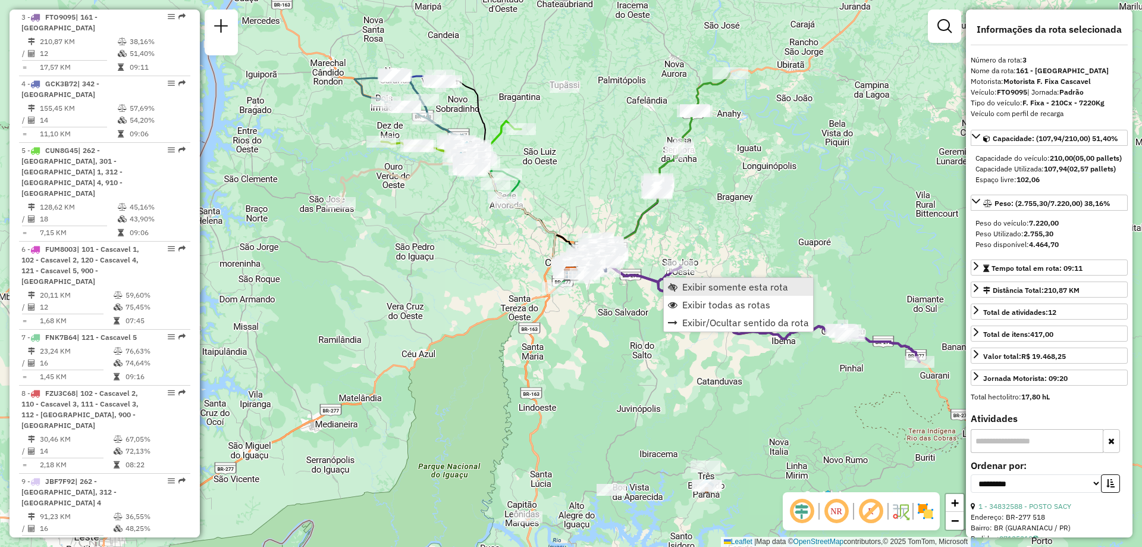
click at [744, 287] on span "Exibir somente esta rota" at bounding box center [735, 287] width 106 height 10
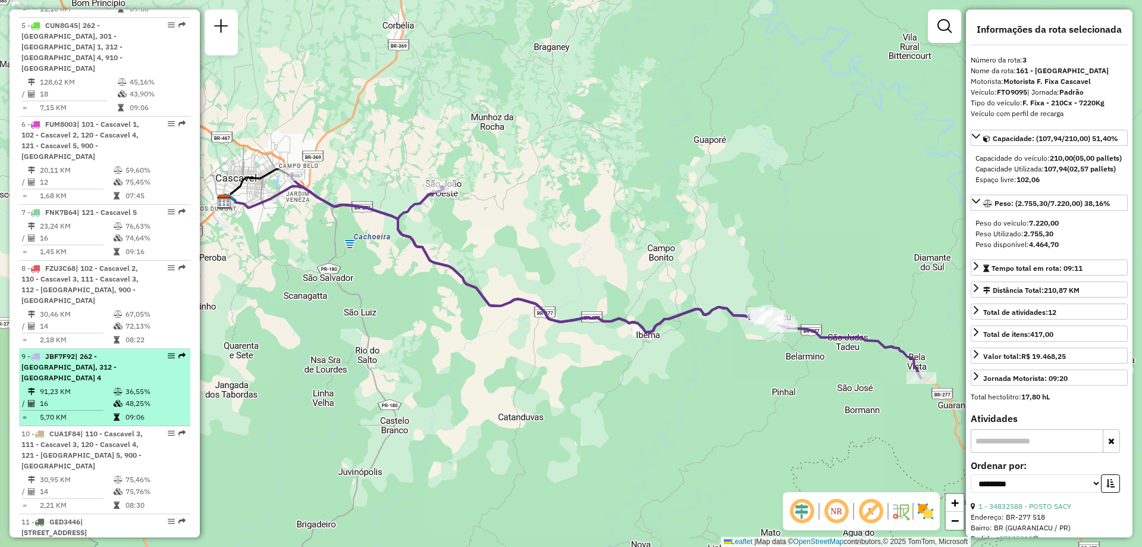
scroll to position [773, 0]
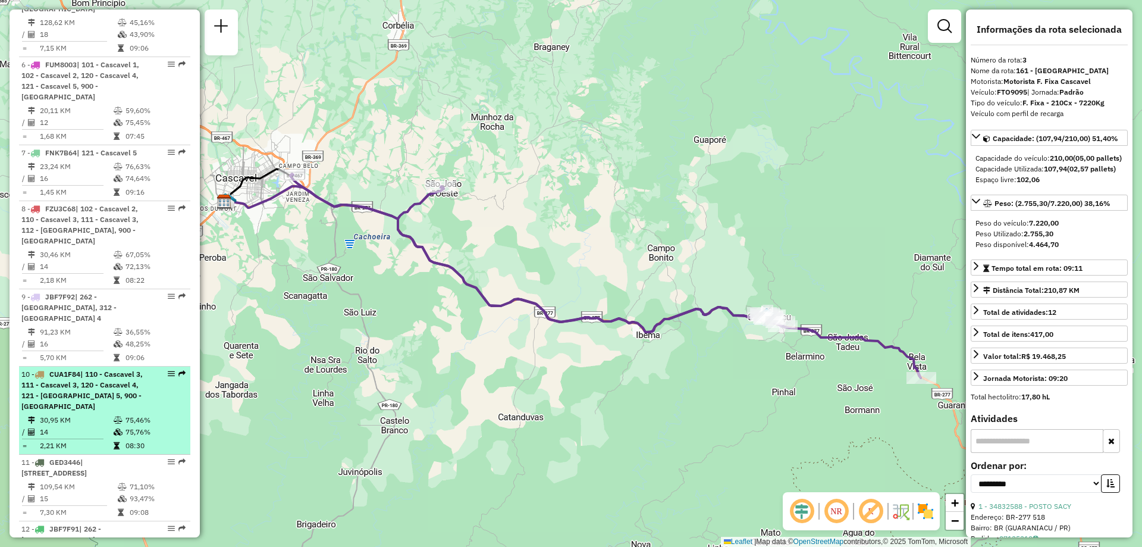
click at [76, 369] on div "10 - CUA1F84 | 110 - Cascavel 3, 111 - Cascavel 3, 120 - Cascavel 4, 121 - Casc…" at bounding box center [84, 390] width 126 height 43
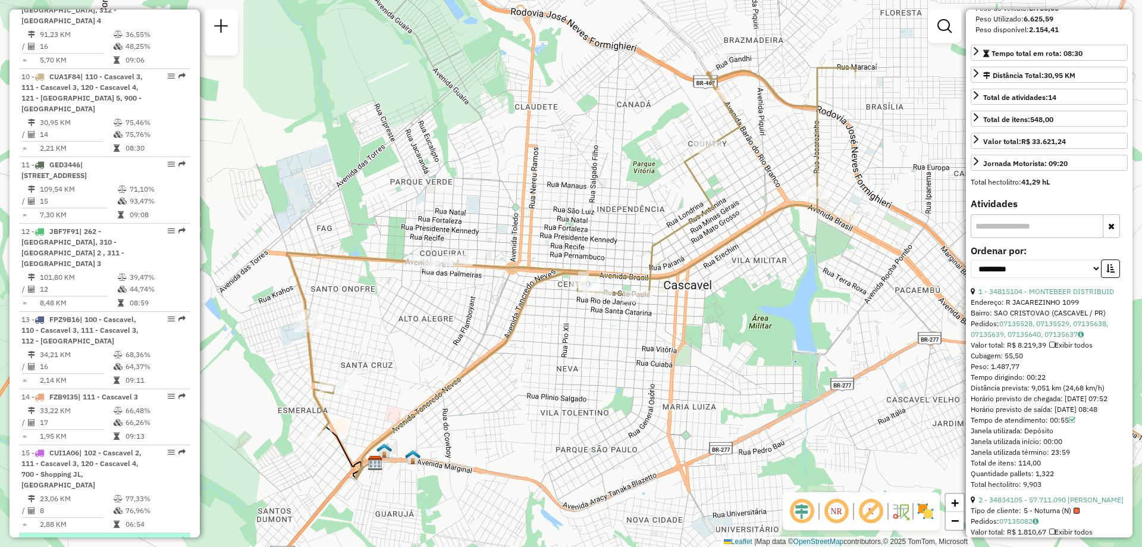
scroll to position [1130, 0]
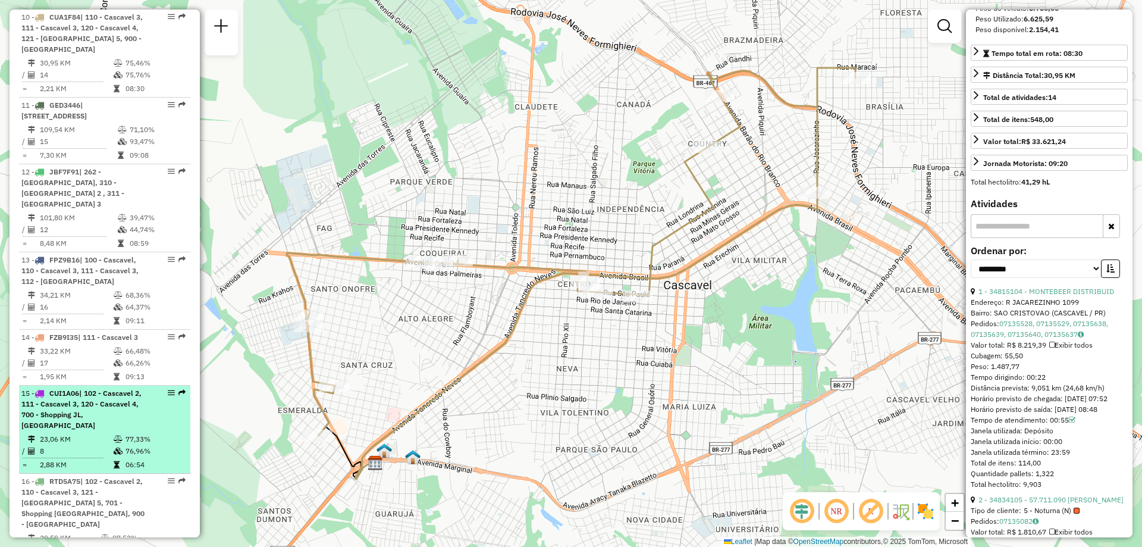
click at [73, 433] on td "23,06 KM" at bounding box center [76, 439] width 74 height 12
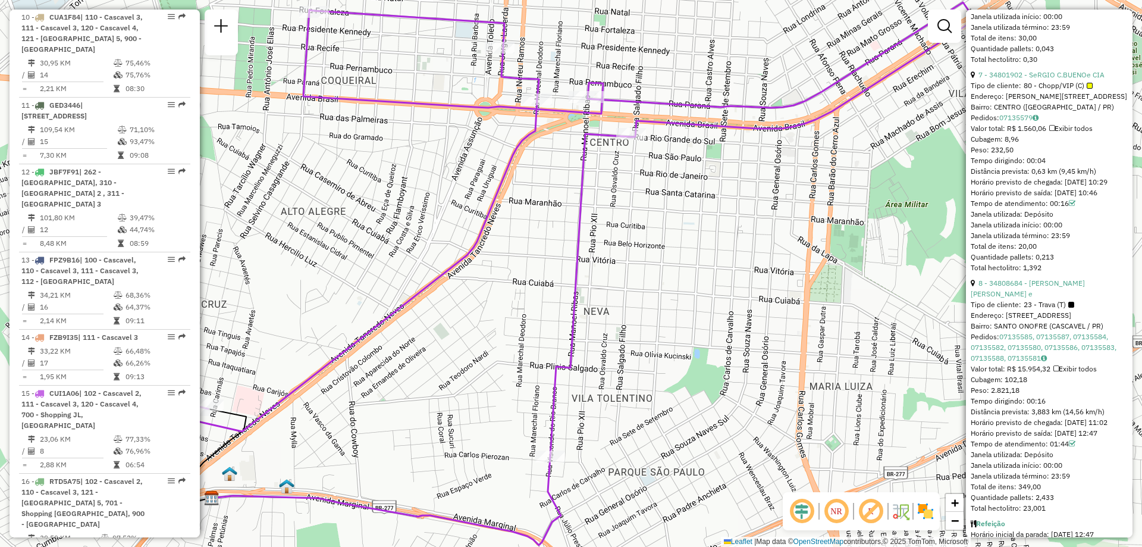
scroll to position [1853, 0]
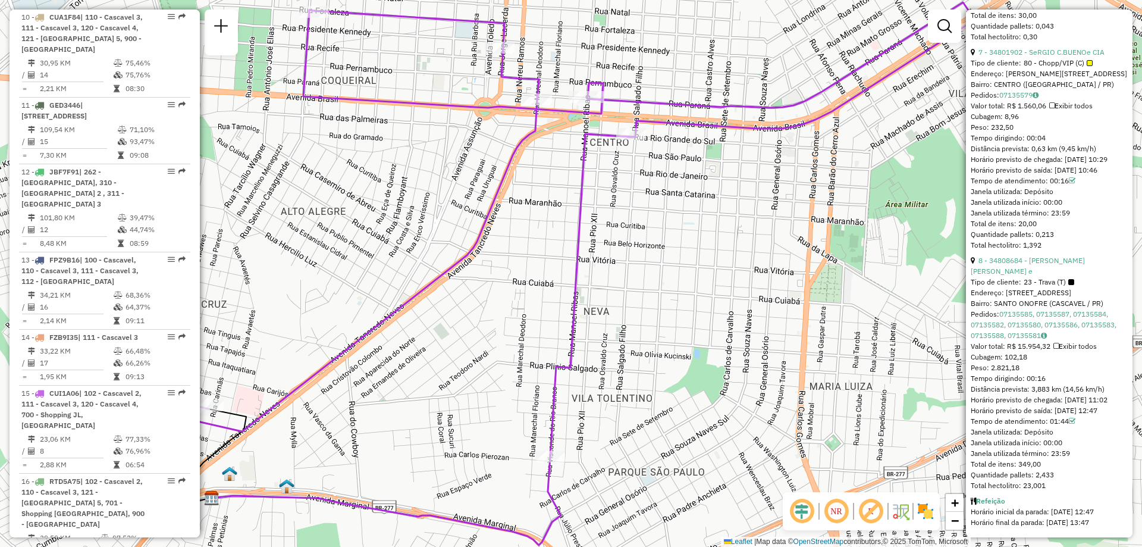
drag, startPoint x: 1087, startPoint y: 270, endPoint x: 1081, endPoint y: 276, distance: 8.8
click at [1071, 281] on div "8 - 34808684 - MARCOS R. RANIERI e Tipo de cliente: 23 - Trava (T) Endereço: R …" at bounding box center [1049, 373] width 157 height 236
click at [1082, 277] on div "Tipo de cliente: 23 - Trava (T)" at bounding box center [1049, 282] width 157 height 11
drag, startPoint x: 1075, startPoint y: 270, endPoint x: 1035, endPoint y: 276, distance: 40.9
click at [1074, 277] on div "Tipo de cliente: 23 - Trava (T)" at bounding box center [1049, 282] width 157 height 11
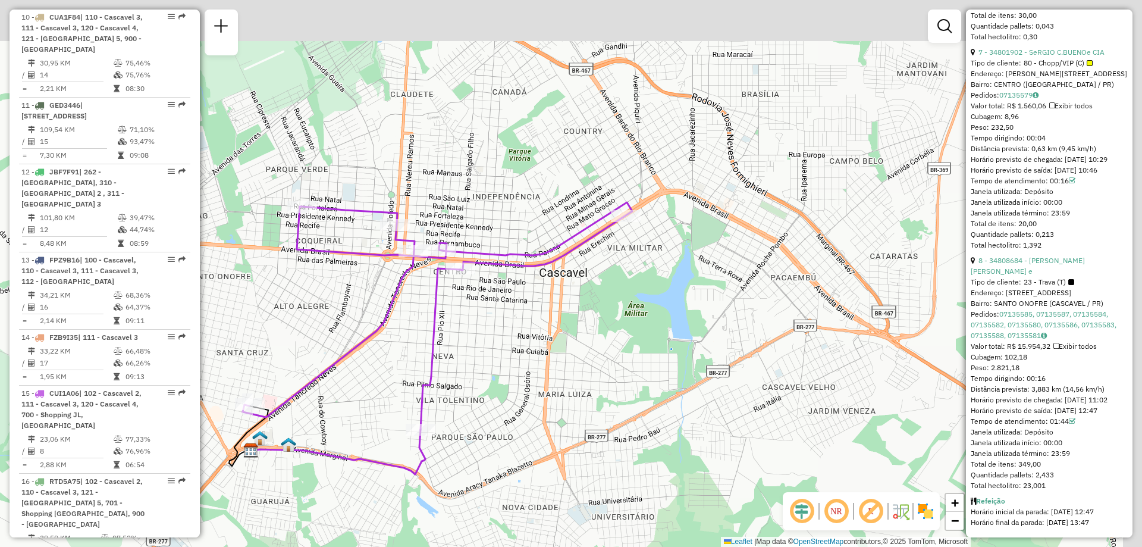
drag, startPoint x: 667, startPoint y: 281, endPoint x: 625, endPoint y: 307, distance: 49.4
click at [625, 307] on div "Janela de atendimento Grade de atendimento Capacidade Transportadoras Veículos …" at bounding box center [571, 273] width 1142 height 547
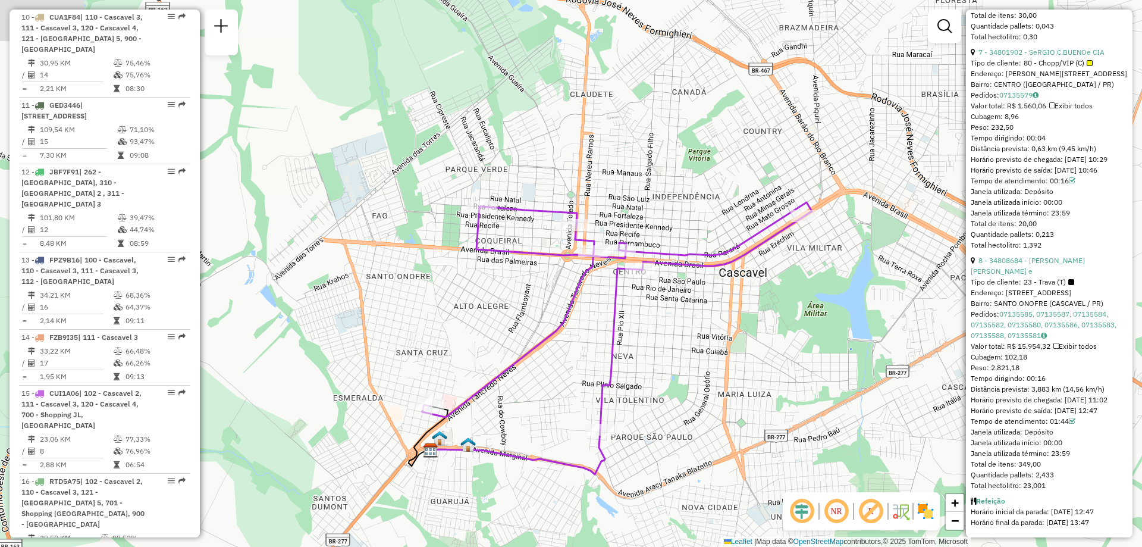
drag, startPoint x: 523, startPoint y: 307, endPoint x: 704, endPoint y: 306, distance: 180.8
click at [704, 306] on div "Janela de atendimento Grade de atendimento Capacidade Transportadoras Veículos …" at bounding box center [571, 273] width 1142 height 547
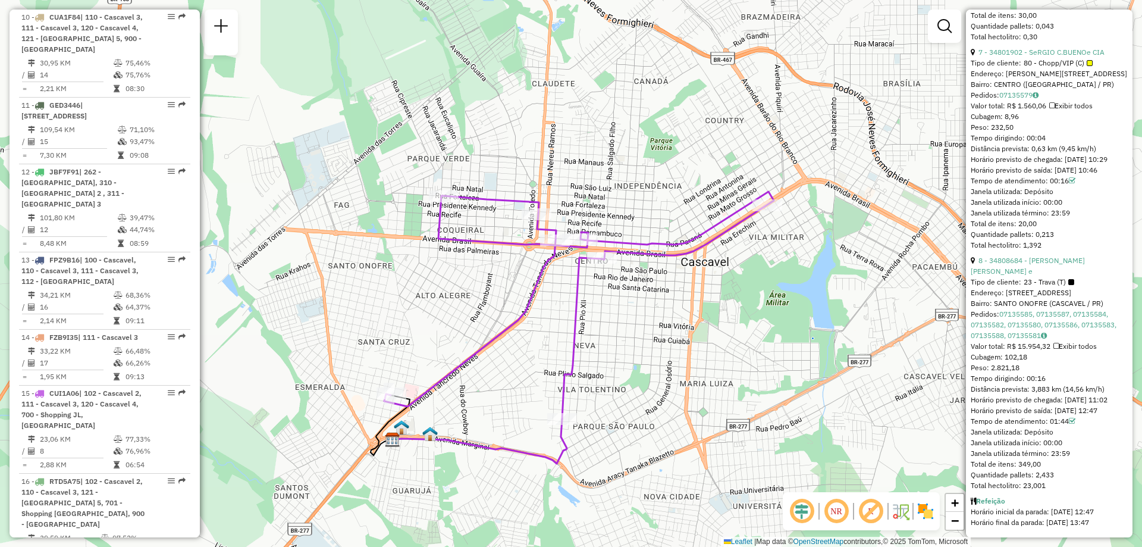
drag, startPoint x: 620, startPoint y: 361, endPoint x: 582, endPoint y: 350, distance: 39.6
click at [582, 350] on div "Janela de atendimento Grade de atendimento Capacidade Transportadoras Veículos …" at bounding box center [571, 273] width 1142 height 547
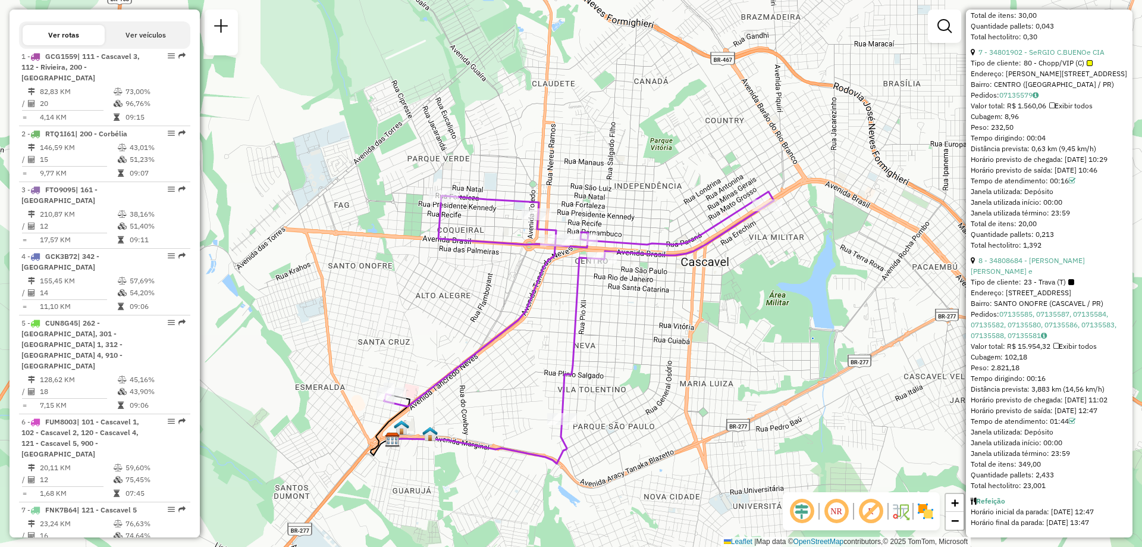
scroll to position [297, 0]
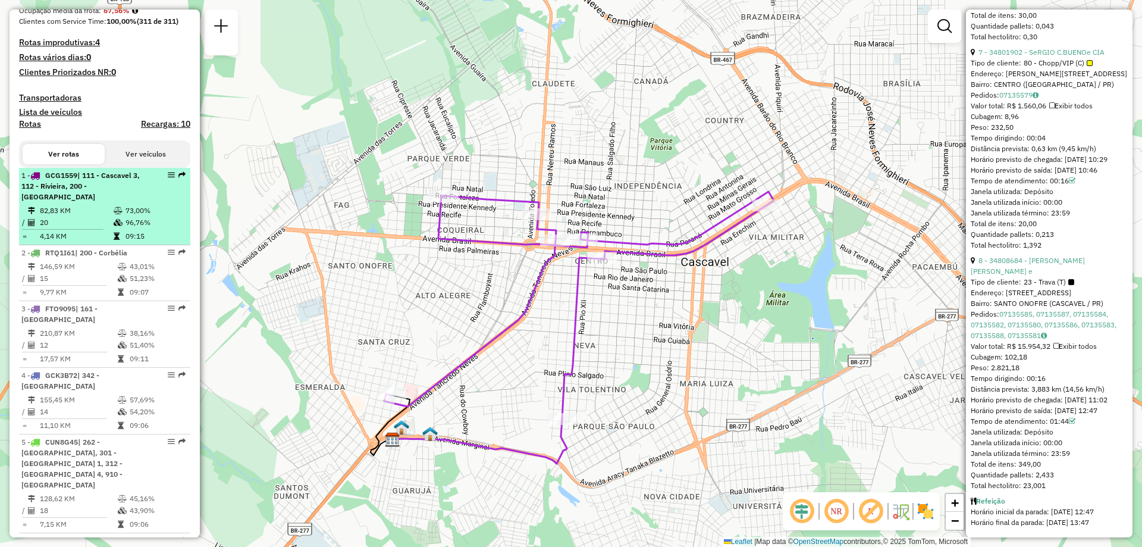
click at [79, 221] on td "20" at bounding box center [76, 223] width 74 height 12
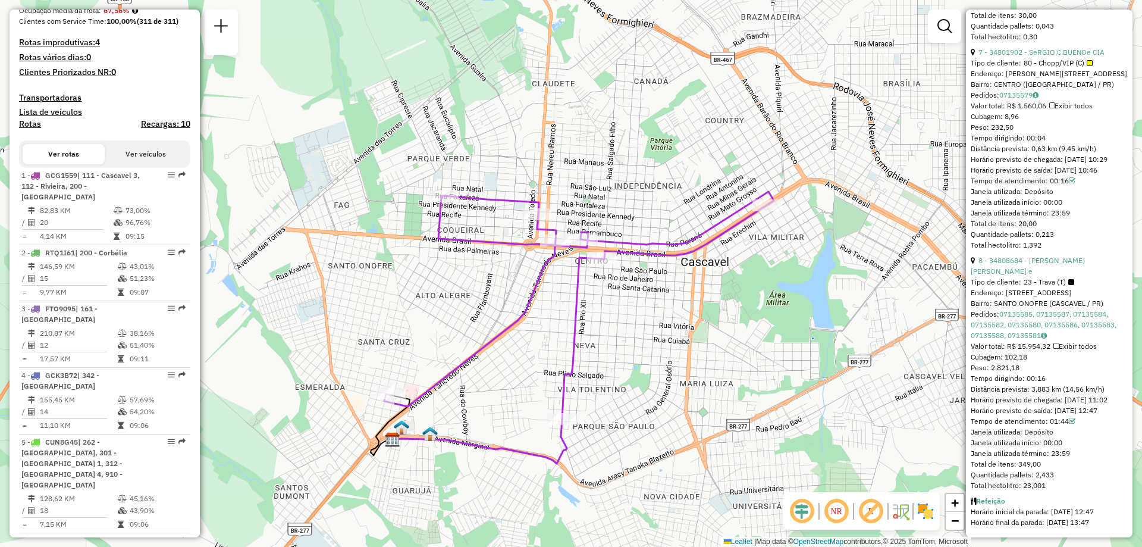
scroll to position [1842, 0]
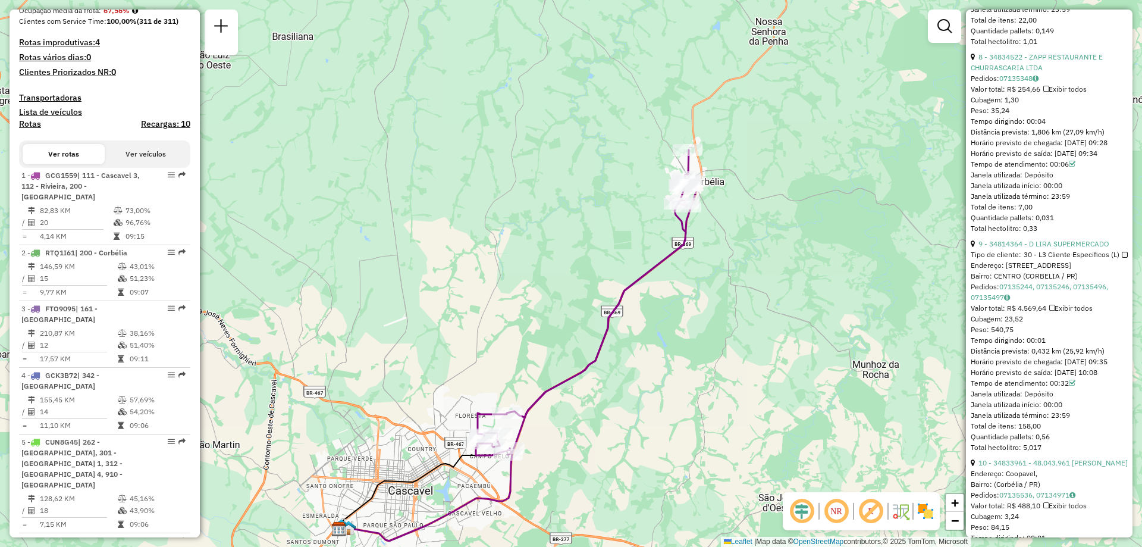
drag, startPoint x: 845, startPoint y: 210, endPoint x: 789, endPoint y: 282, distance: 91.2
click at [789, 282] on div "Janela de atendimento Grade de atendimento Capacidade Transportadoras Veículos …" at bounding box center [571, 273] width 1142 height 547
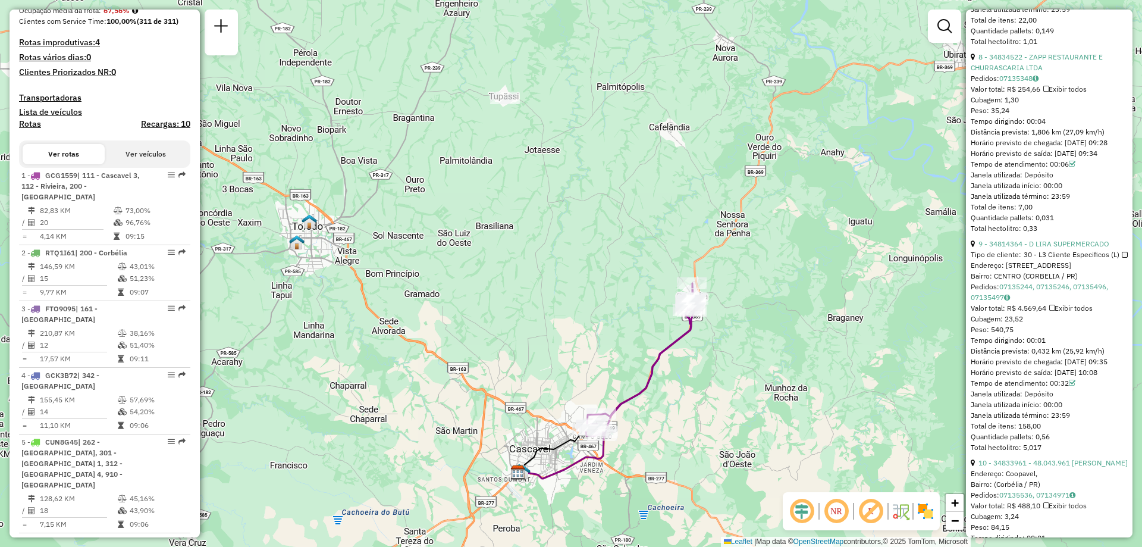
drag, startPoint x: 731, startPoint y: 284, endPoint x: 739, endPoint y: 360, distance: 76.6
click at [739, 360] on div "Janela de atendimento Grade de atendimento Capacidade Transportadoras Veículos …" at bounding box center [571, 273] width 1142 height 547
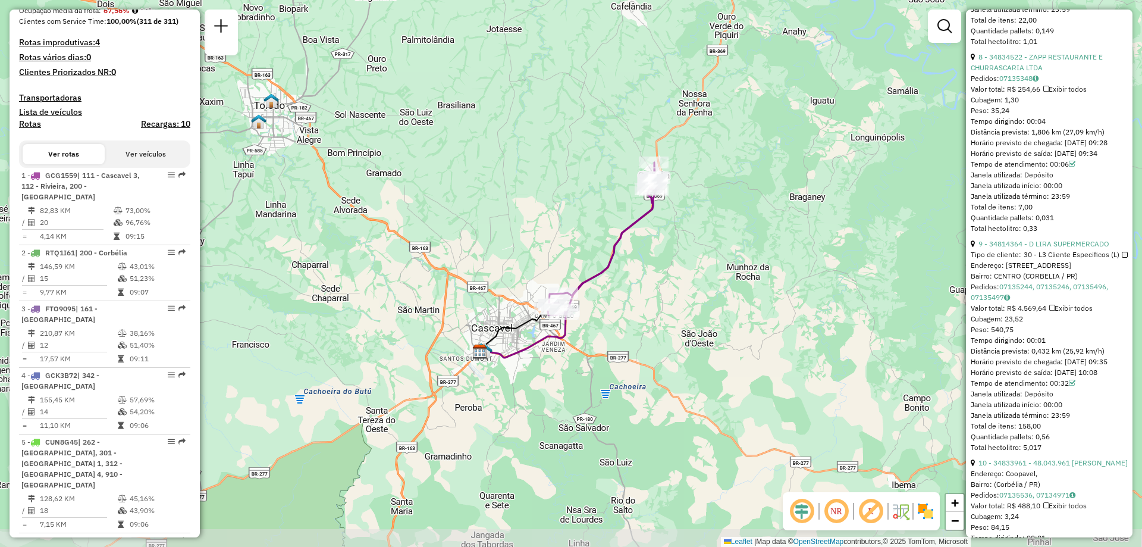
drag, startPoint x: 611, startPoint y: 315, endPoint x: 521, endPoint y: 199, distance: 147.1
click at [557, 193] on div "Janela de atendimento Grade de atendimento Capacidade Transportadoras Veículos …" at bounding box center [571, 273] width 1142 height 547
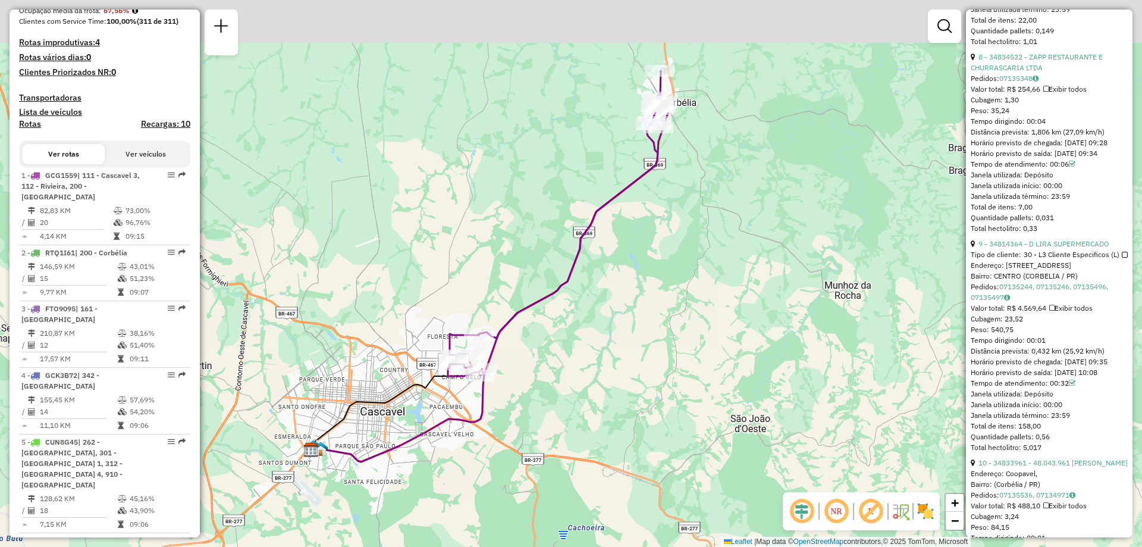
drag, startPoint x: 679, startPoint y: 197, endPoint x: 614, endPoint y: 317, distance: 136.5
click at [614, 317] on div "Janela de atendimento Grade de atendimento Capacidade Transportadoras Veículos …" at bounding box center [571, 273] width 1142 height 547
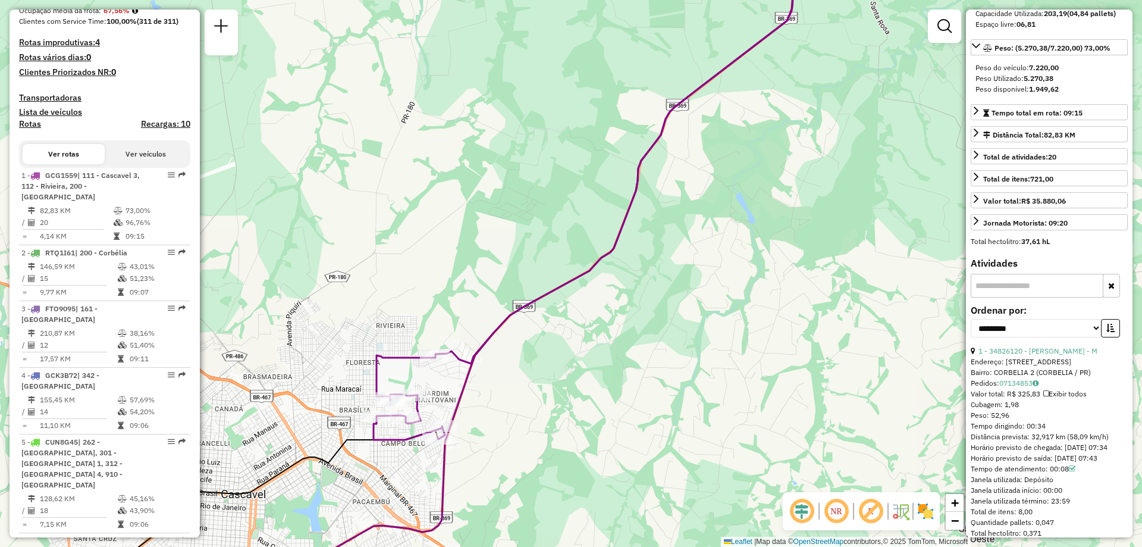
scroll to position [0, 0]
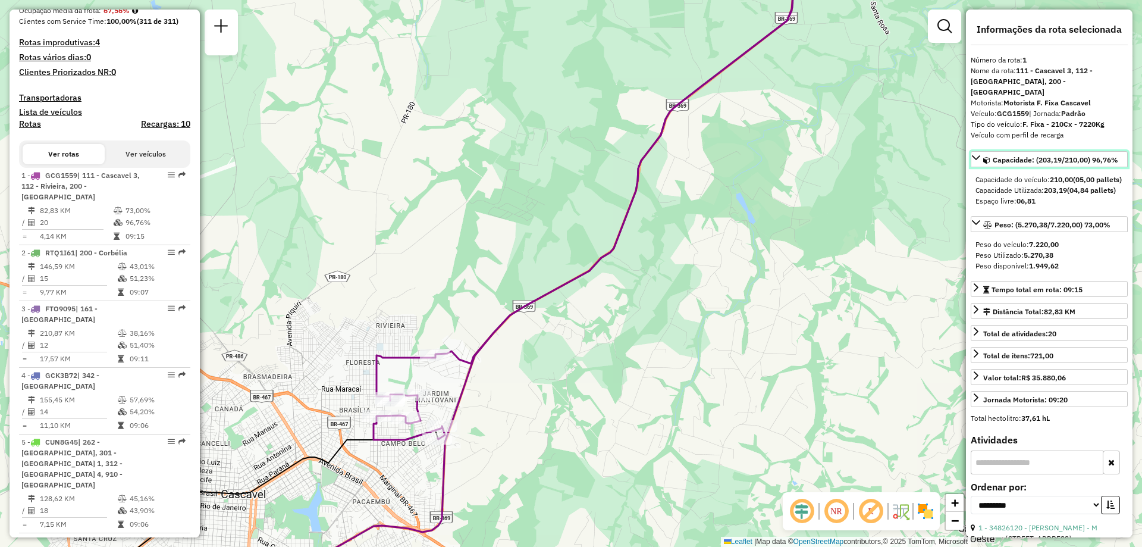
drag, startPoint x: 1089, startPoint y: 146, endPoint x: 1101, endPoint y: 190, distance: 46.3
click at [1101, 190] on div "Capacidade: (203,19/210,00) 96,76% Capacidade do veículo: 210,00 (05,00 pallets…" at bounding box center [1049, 181] width 157 height 60
click at [1108, 180] on div "Capacidade do veículo: 210,00 (05,00 pallets)" at bounding box center [1050, 179] width 148 height 11
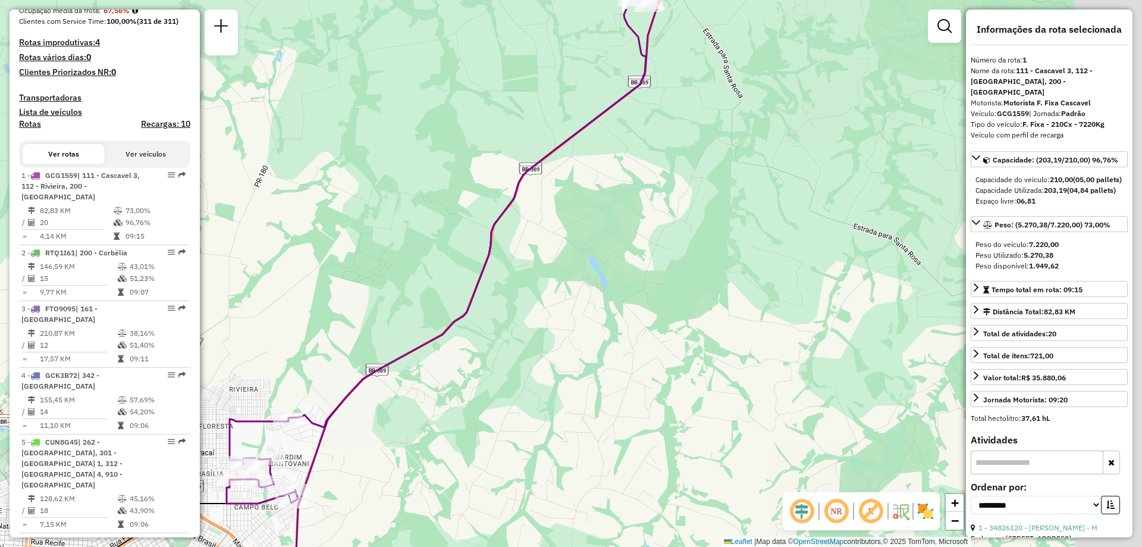
drag, startPoint x: 670, startPoint y: 345, endPoint x: 523, endPoint y: 409, distance: 160.1
click at [523, 409] on div "Janela de atendimento Grade de atendimento Capacidade Transportadoras Veículos …" at bounding box center [571, 273] width 1142 height 547
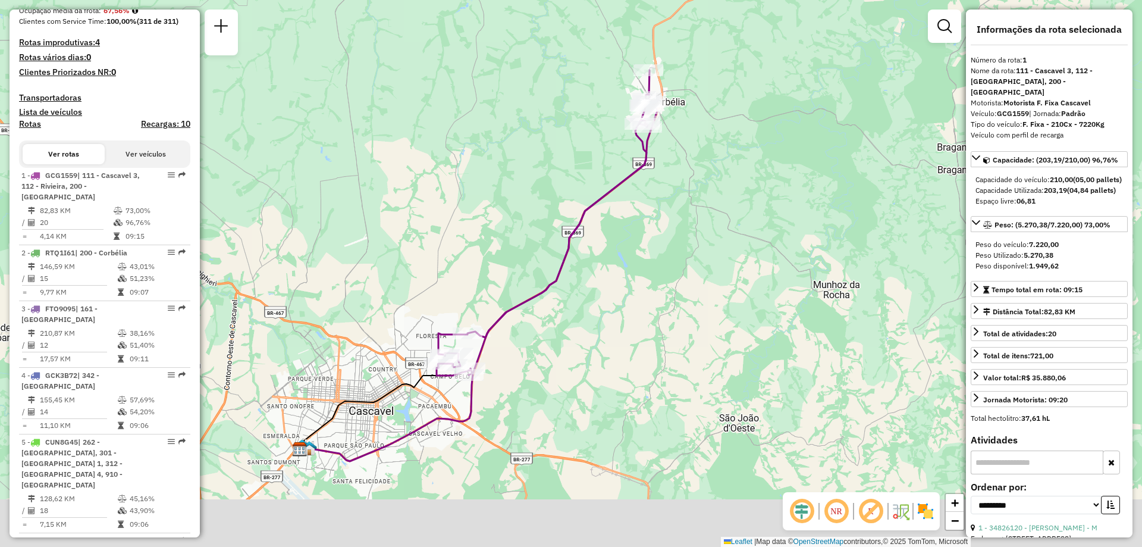
drag, startPoint x: 479, startPoint y: 452, endPoint x: 516, endPoint y: 388, distance: 74.1
click at [516, 388] on div "Janela de atendimento Grade de atendimento Capacidade Transportadoras Veículos …" at bounding box center [571, 273] width 1142 height 547
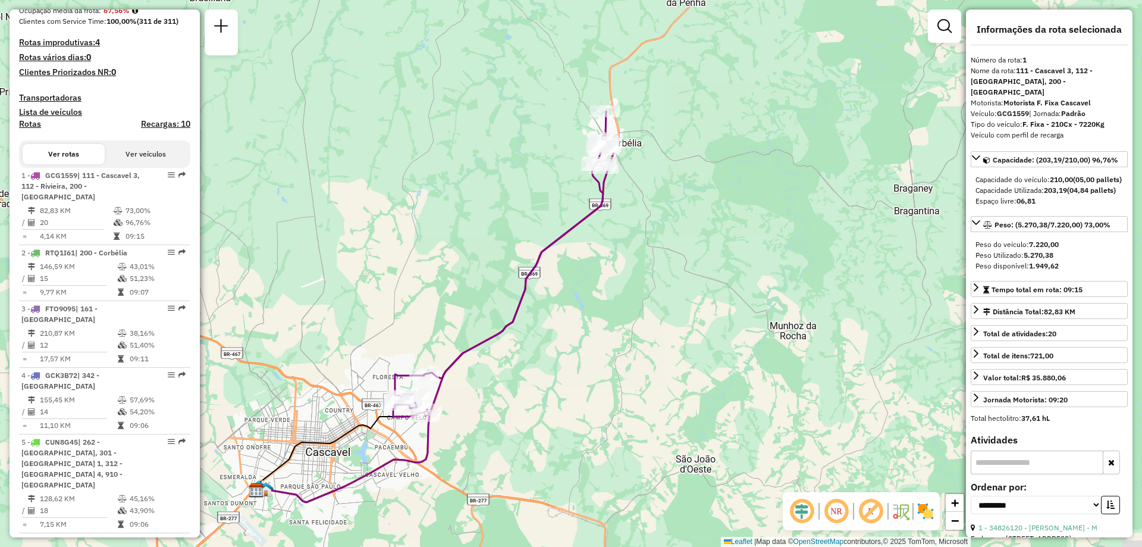
drag, startPoint x: 664, startPoint y: 217, endPoint x: 620, endPoint y: 260, distance: 61.8
click at [620, 260] on div "Janela de atendimento Grade de atendimento Capacidade Transportadoras Veículos …" at bounding box center [571, 273] width 1142 height 547
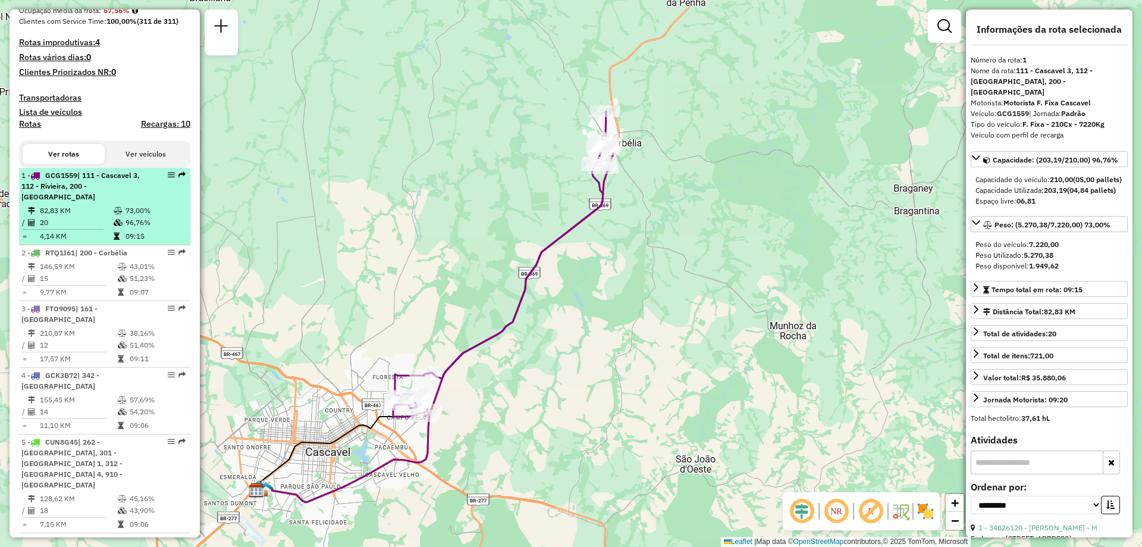
click at [105, 228] on td at bounding box center [67, 229] width 92 height 2
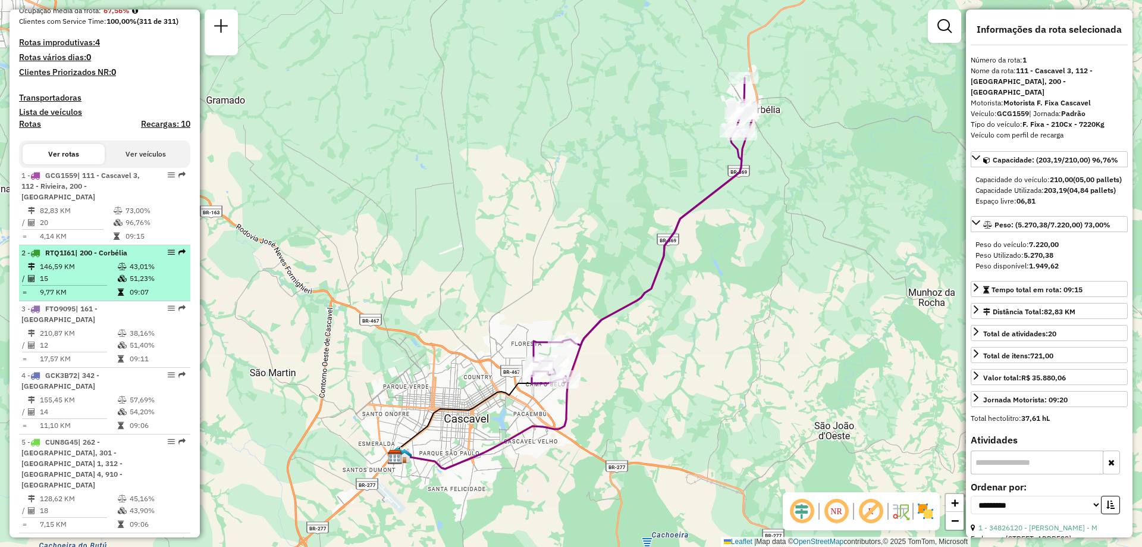
click at [85, 279] on td "15" at bounding box center [78, 278] width 78 height 12
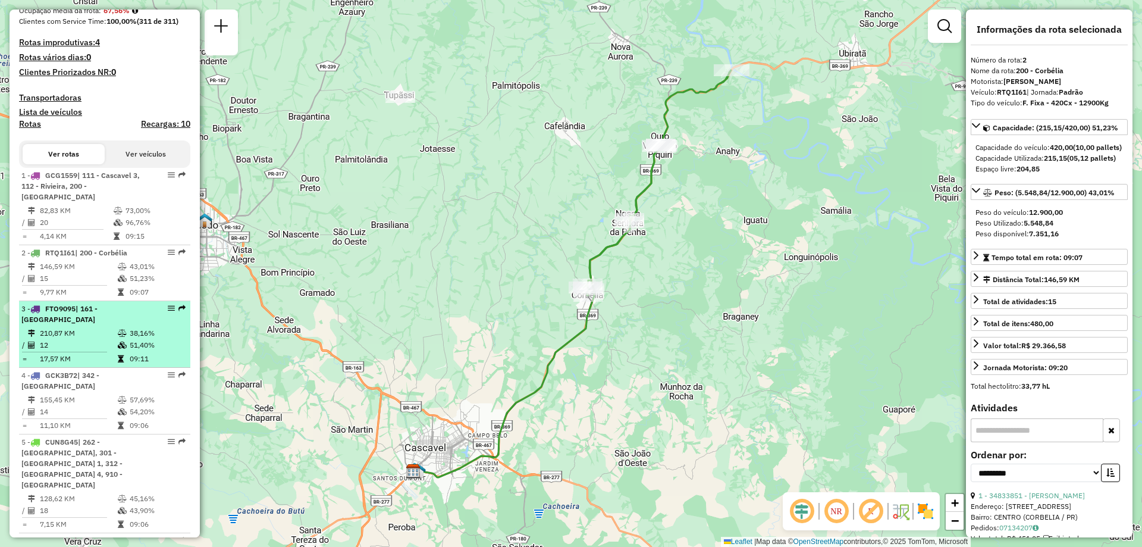
click at [68, 327] on td "210,87 KM" at bounding box center [78, 333] width 78 height 12
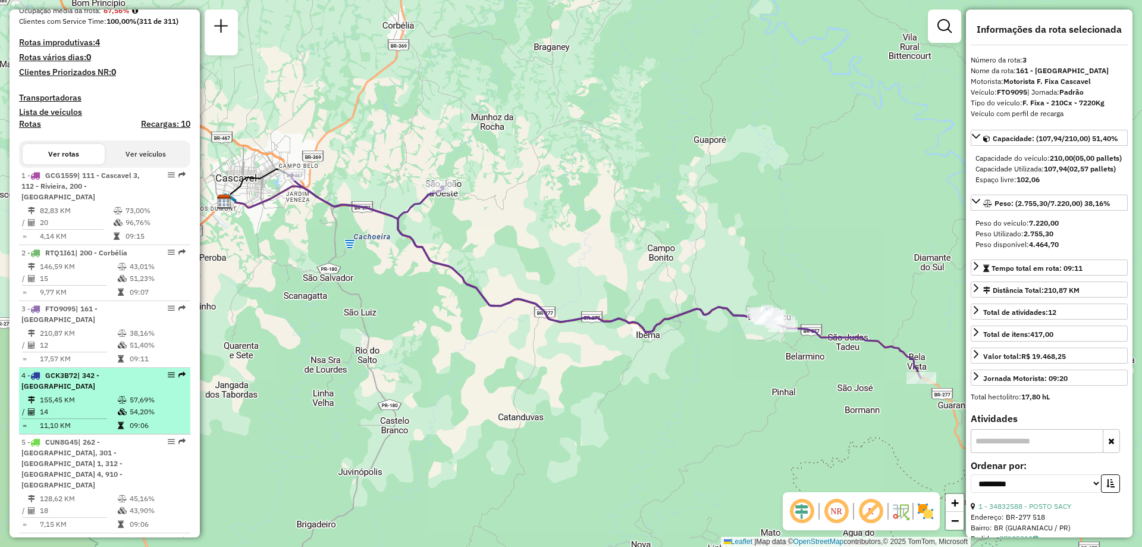
click at [77, 371] on span "GCK3B72" at bounding box center [61, 375] width 32 height 9
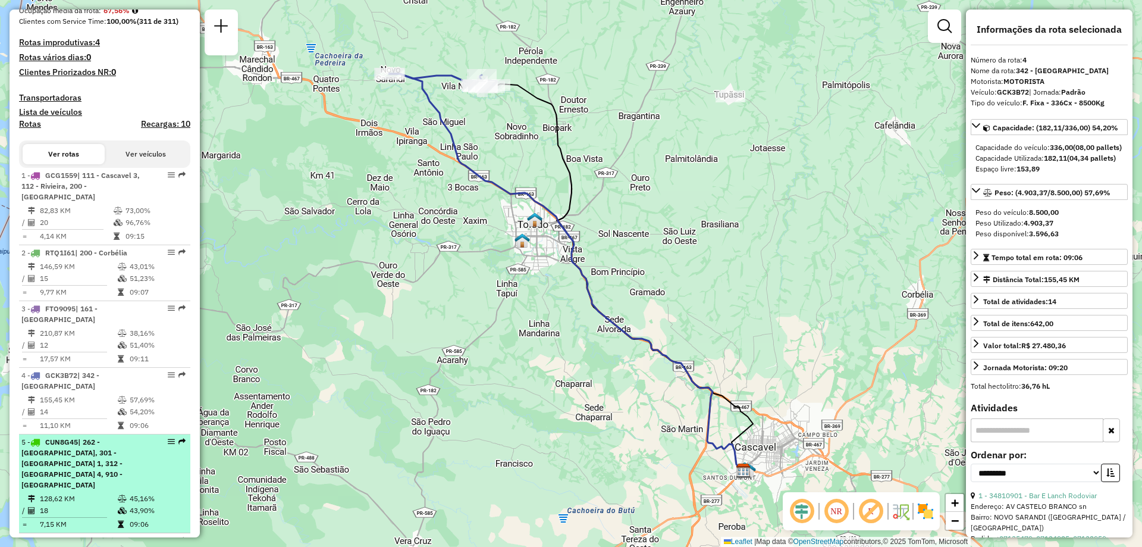
click at [87, 437] on span "| 262 - São Luiz da Oeste, 301 - Toledo 1, 312 - Toledo 4, 910 - Centro de Tole…" at bounding box center [71, 463] width 101 height 52
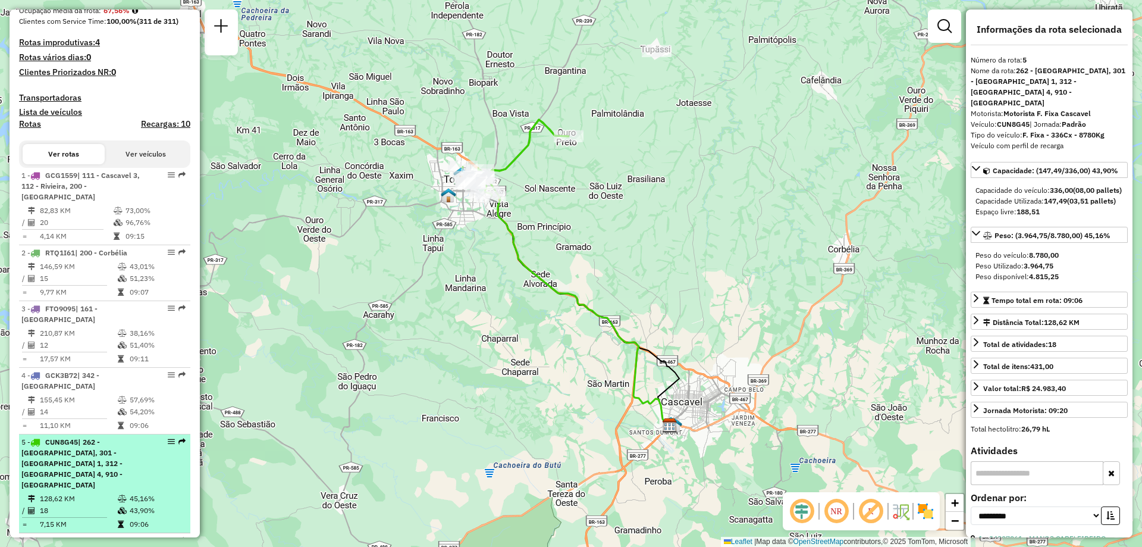
scroll to position [357, 0]
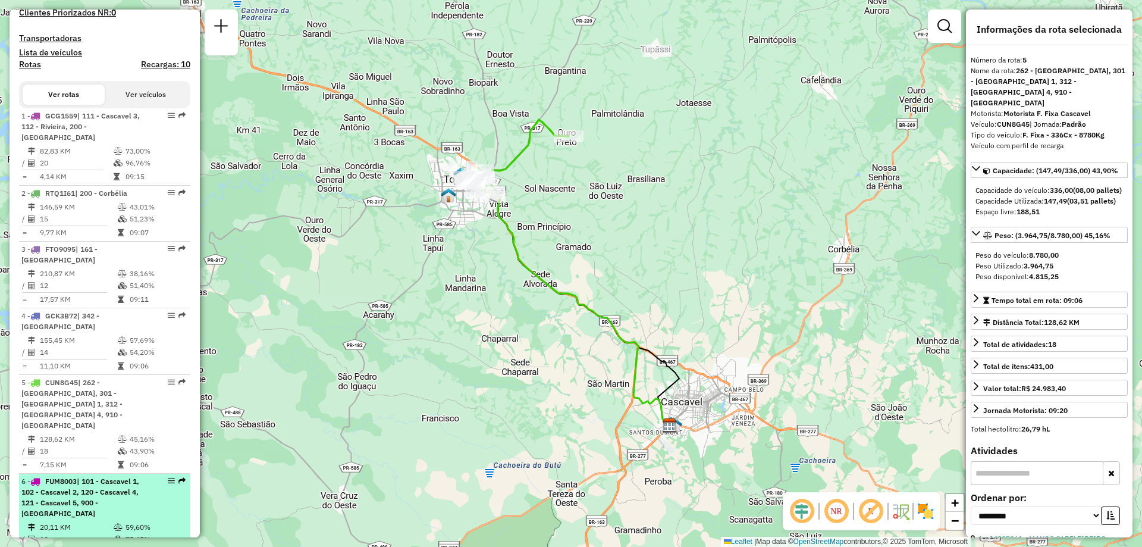
click at [77, 477] on span "FUM8003" at bounding box center [61, 481] width 32 height 9
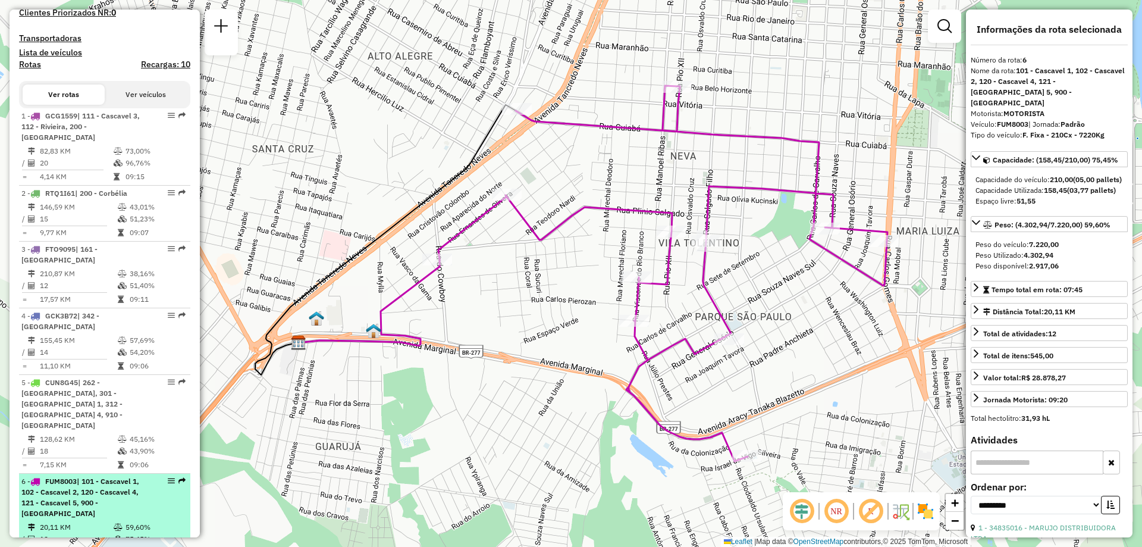
scroll to position [476, 0]
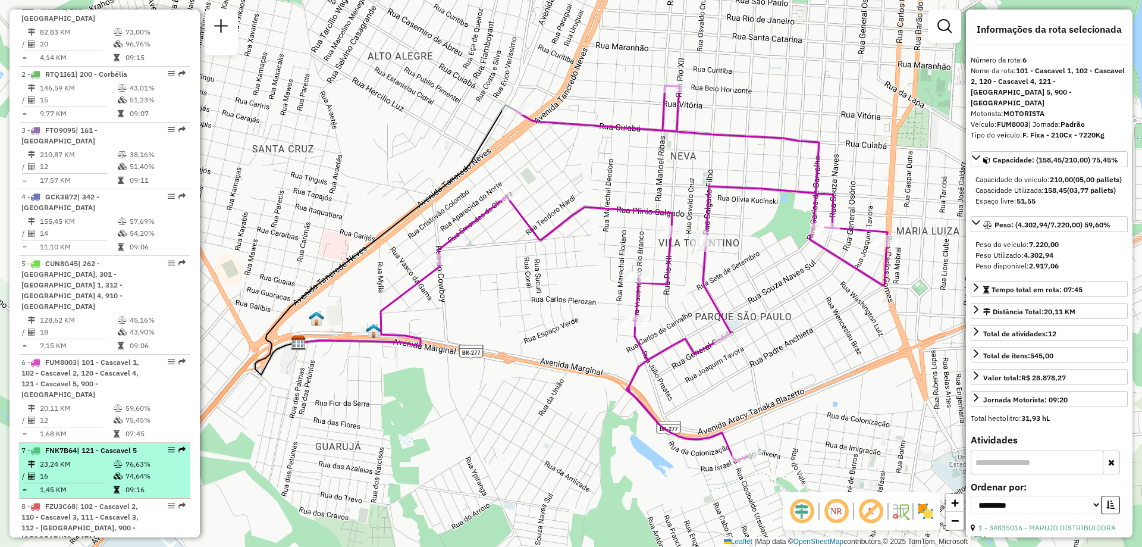
click at [80, 484] on td "1,45 KM" at bounding box center [76, 490] width 74 height 12
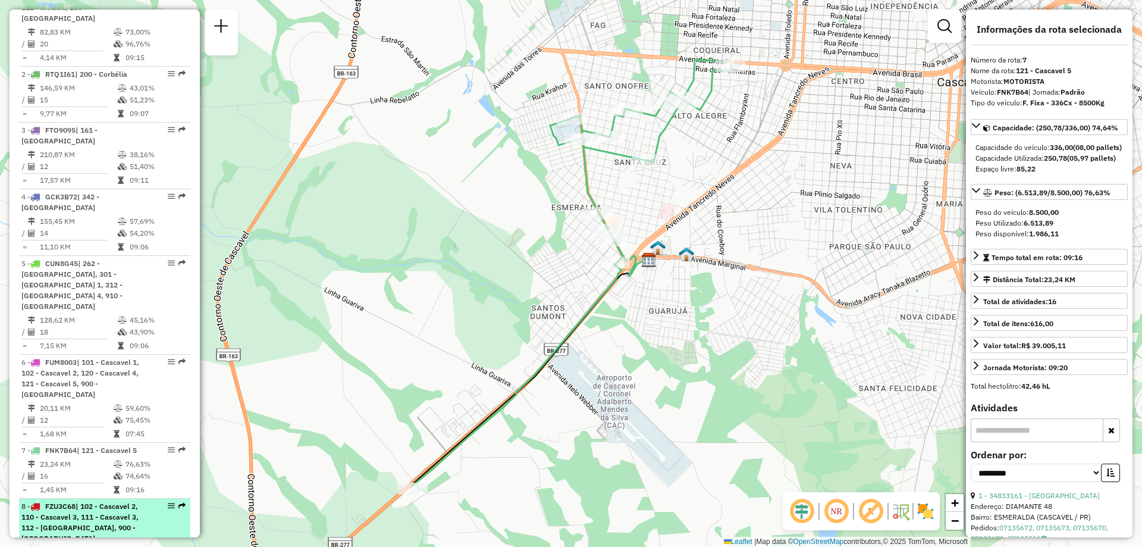
click at [61, 501] on span "| 102 - Cascavel 2, 110 - Cascavel 3, 111 - Cascavel 3, 112 - Rivieira, 900 - C…" at bounding box center [79, 521] width 117 height 41
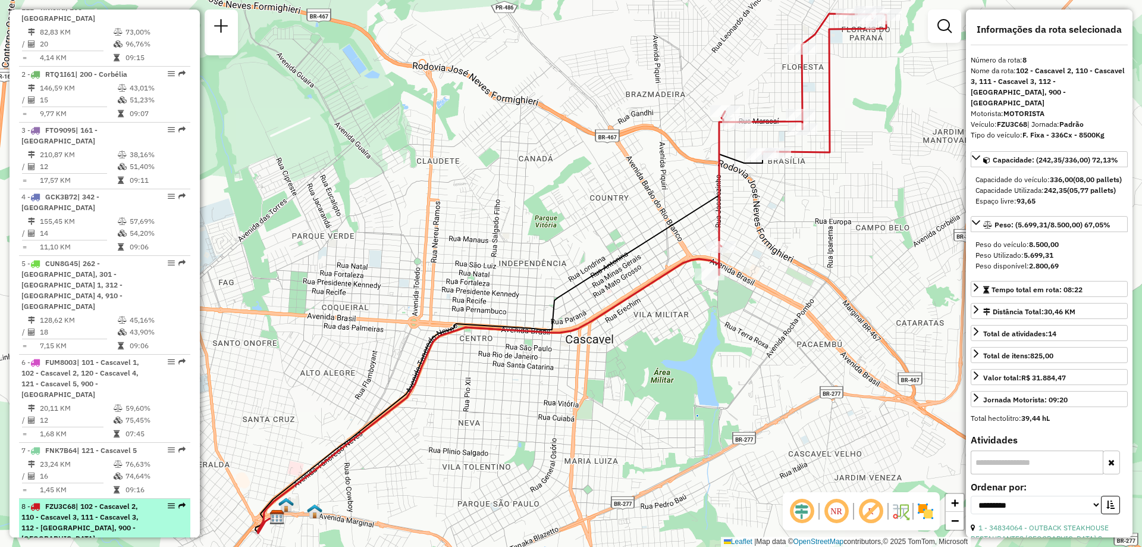
scroll to position [595, 0]
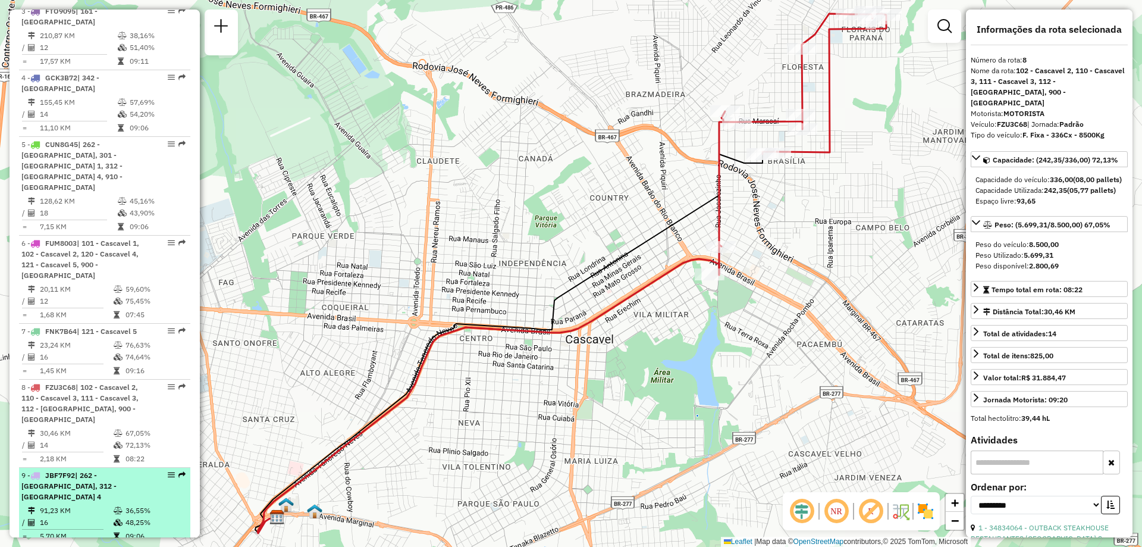
click at [90, 504] on td "91,23 KM" at bounding box center [76, 510] width 74 height 12
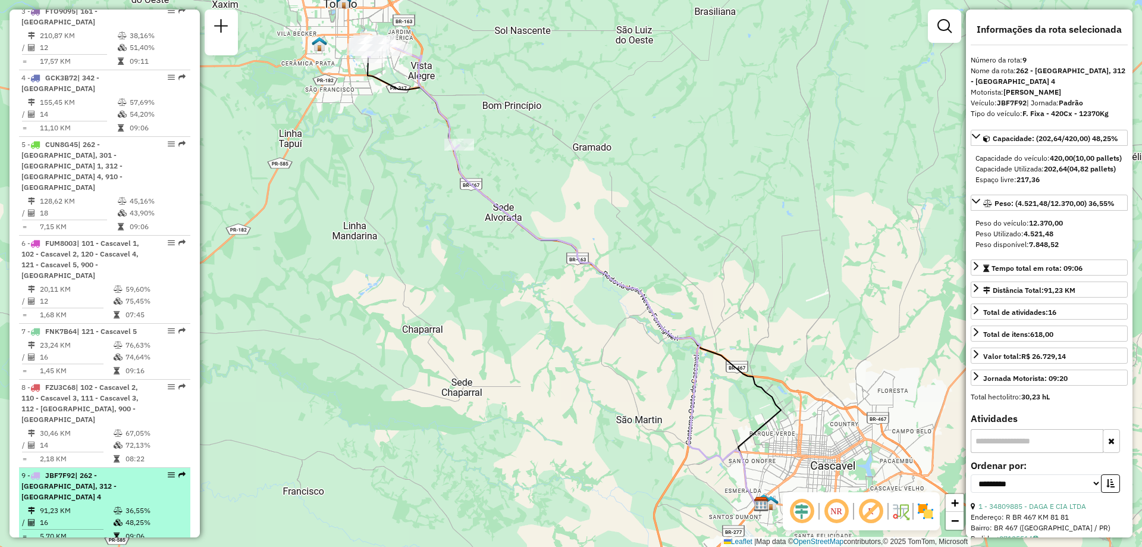
scroll to position [654, 0]
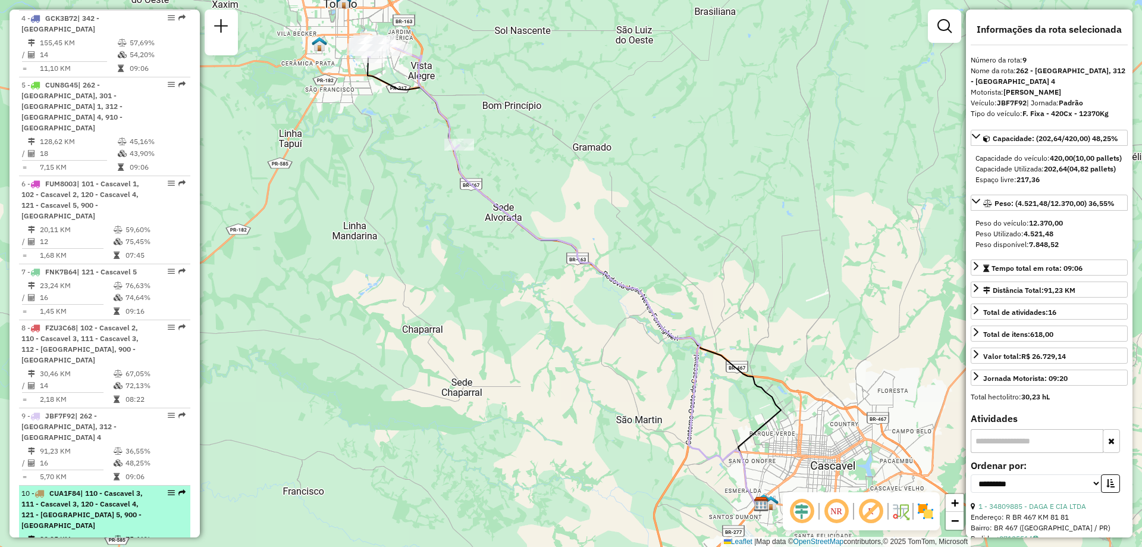
click at [83, 488] on span "| 110 - Cascavel 3, 111 - Cascavel 3, 120 - Cascavel 4, 121 - Cascavel 5, 900 -…" at bounding box center [81, 508] width 121 height 41
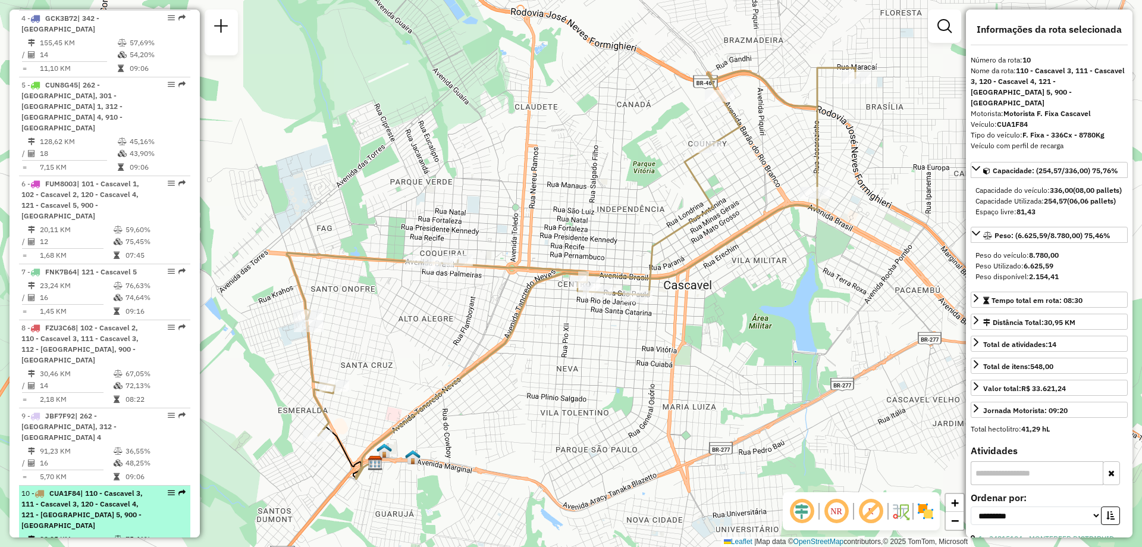
scroll to position [773, 0]
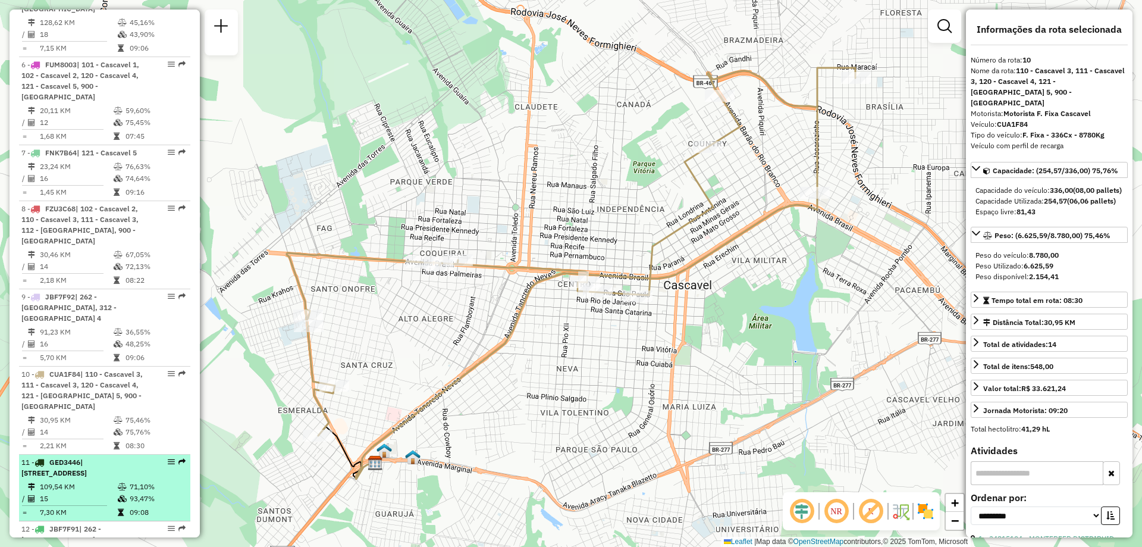
click at [90, 481] on td "109,54 KM" at bounding box center [78, 487] width 78 height 12
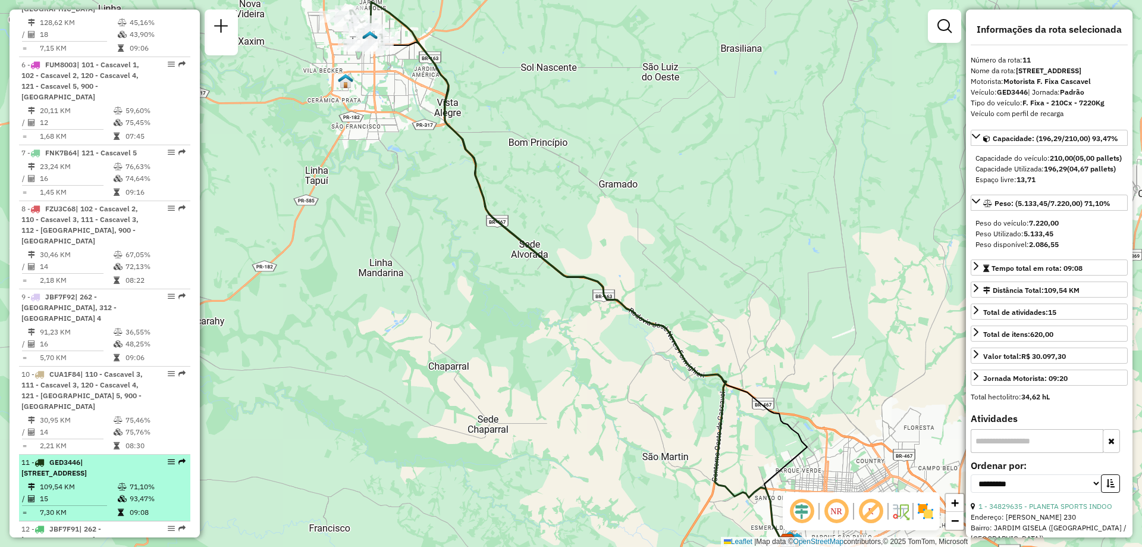
scroll to position [833, 0]
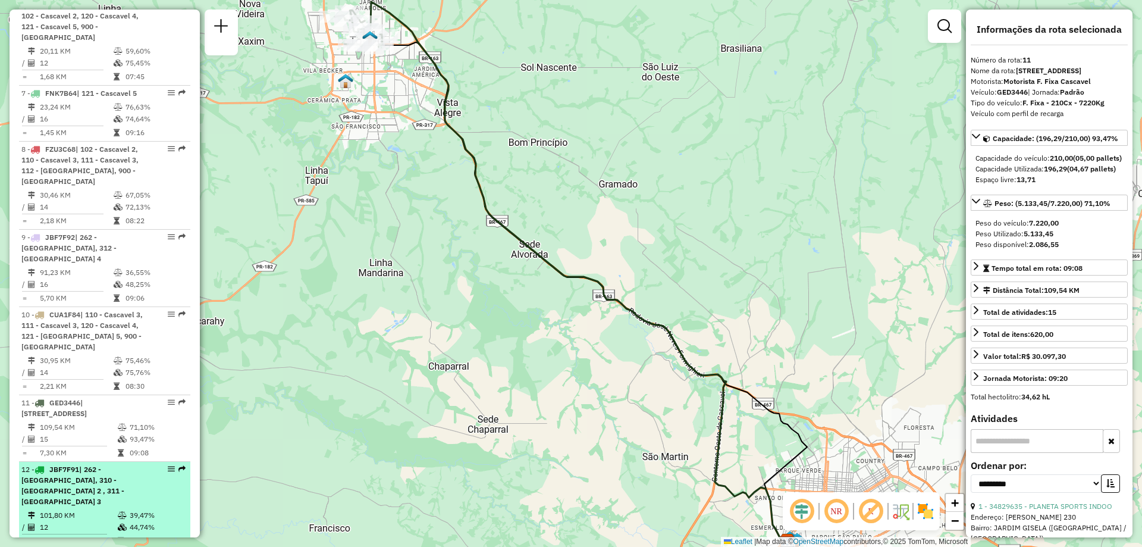
click at [86, 509] on td "101,80 KM" at bounding box center [78, 515] width 78 height 12
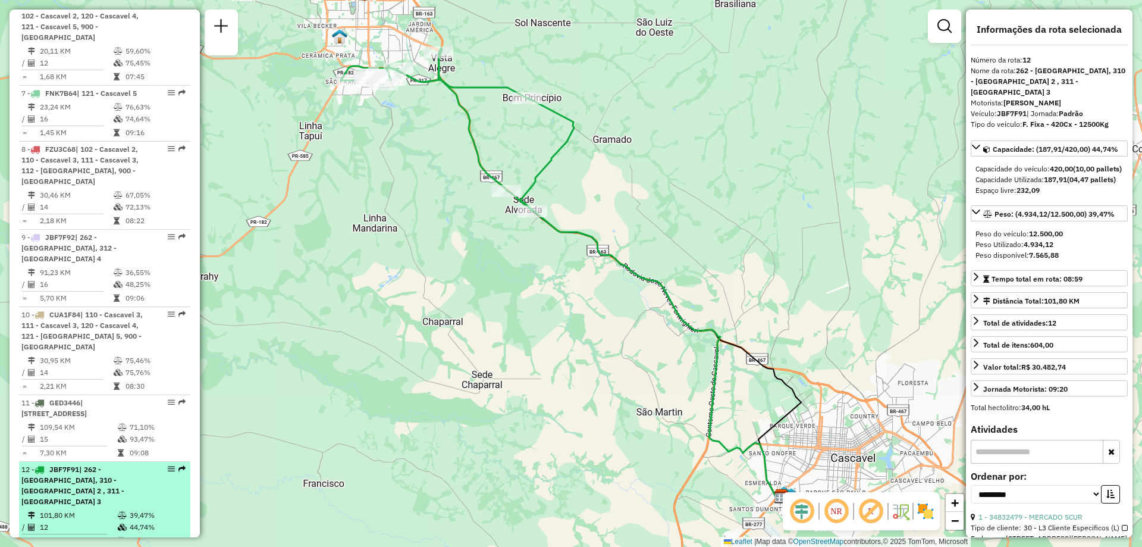
scroll to position [892, 0]
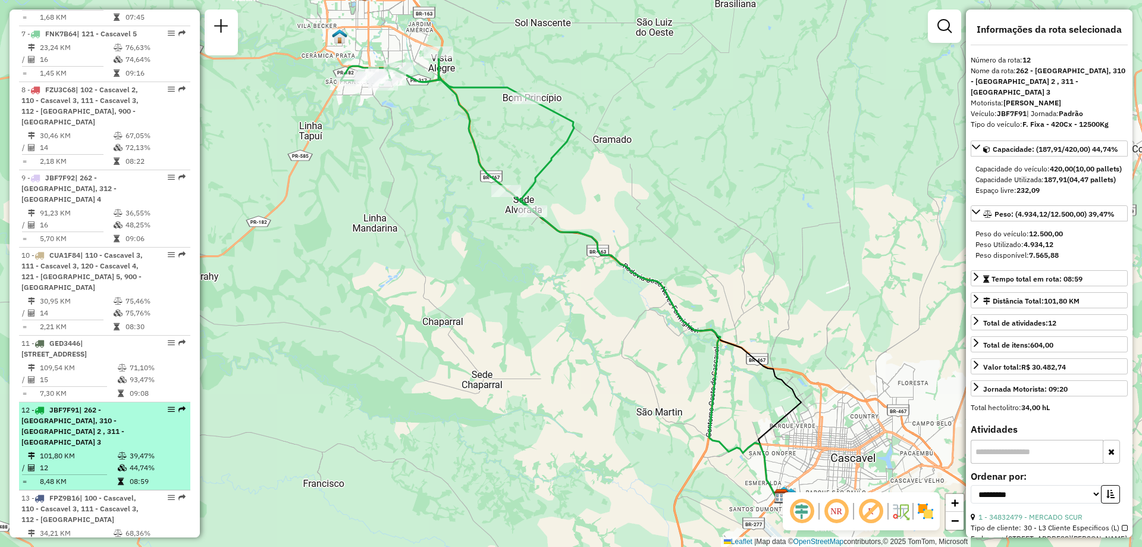
click at [86, 493] on span "| 100 - Cascavel, 110 - Cascavel 3, 111 - Cascavel 3, 112 - Rivieira" at bounding box center [79, 508] width 117 height 30
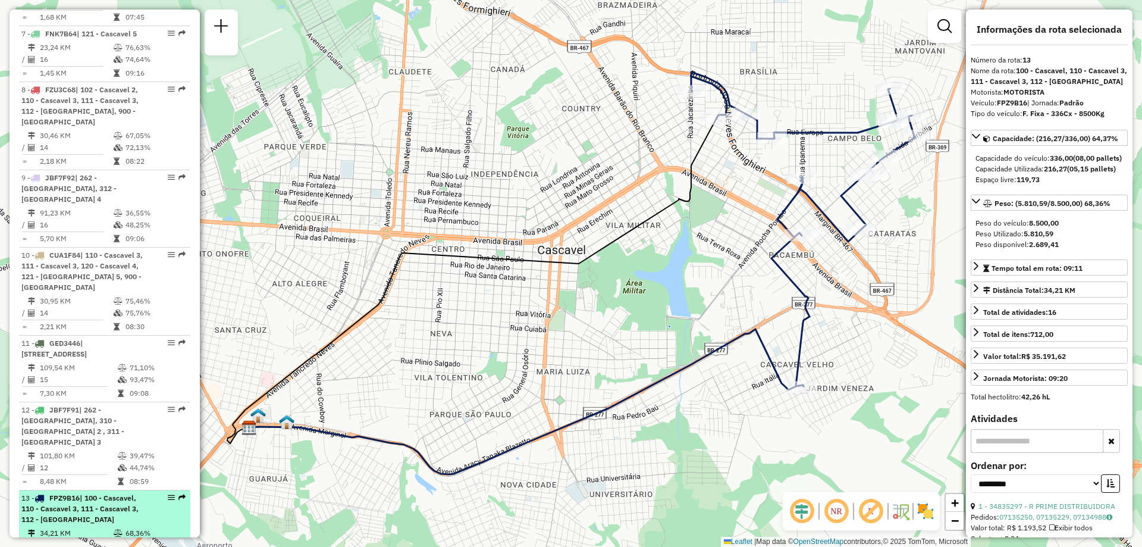
scroll to position [952, 0]
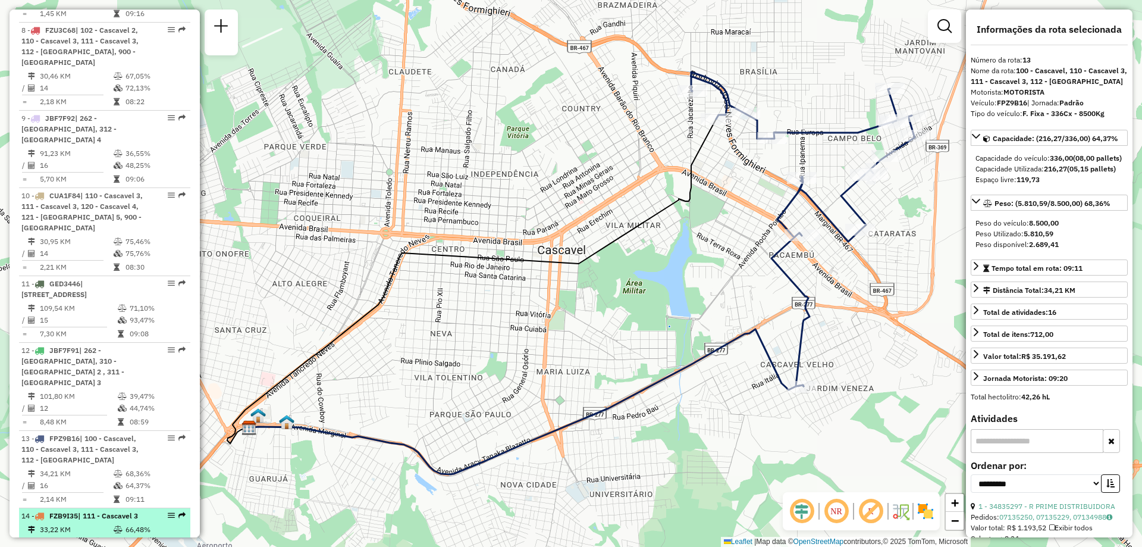
click at [84, 524] on td "33,22 KM" at bounding box center [76, 530] width 74 height 12
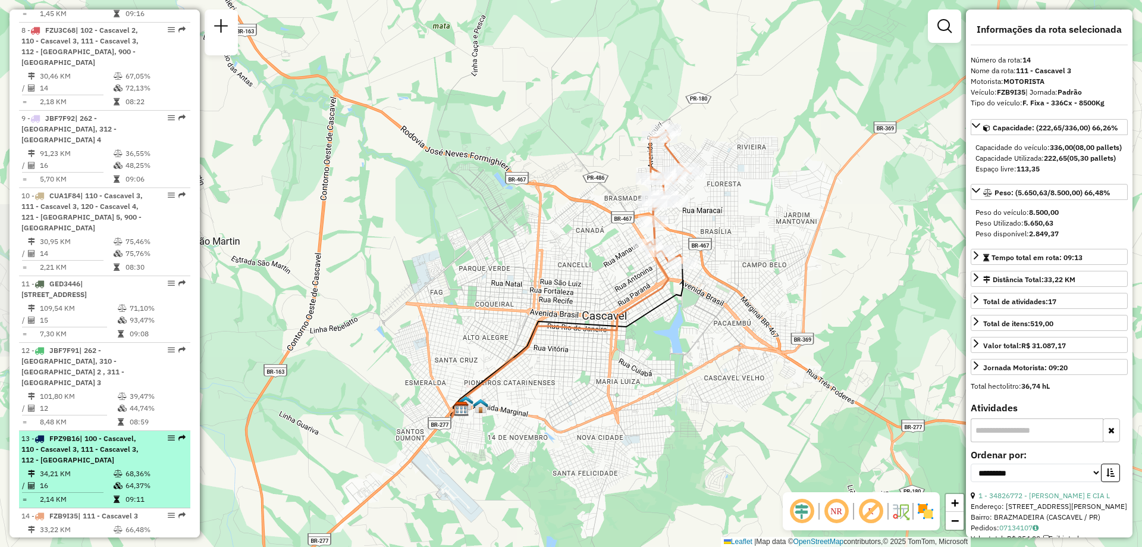
click at [85, 479] on td "16" at bounding box center [76, 485] width 74 height 12
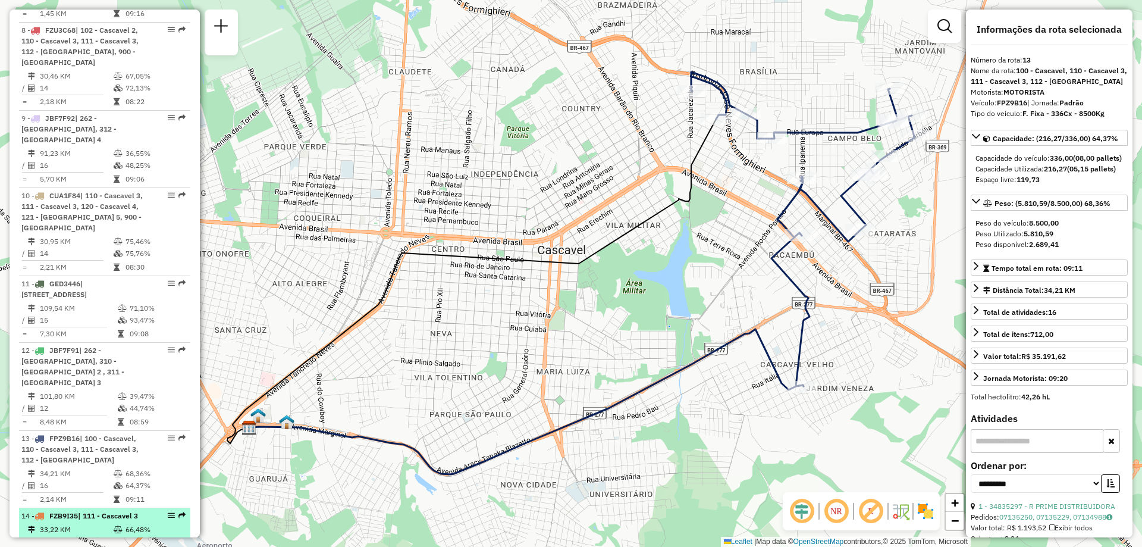
click at [91, 524] on td "33,22 KM" at bounding box center [76, 530] width 74 height 12
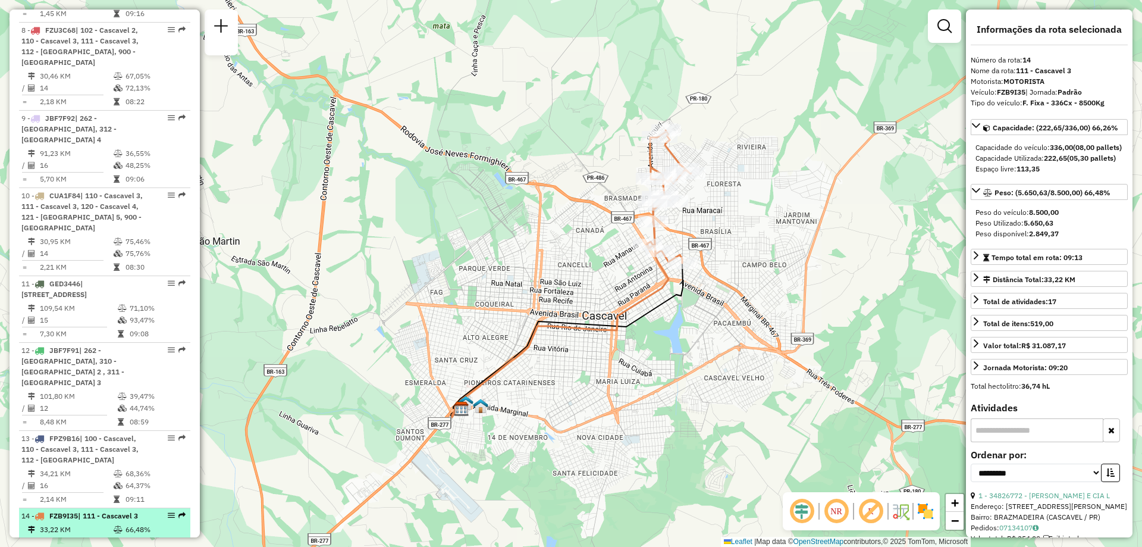
scroll to position [1011, 0]
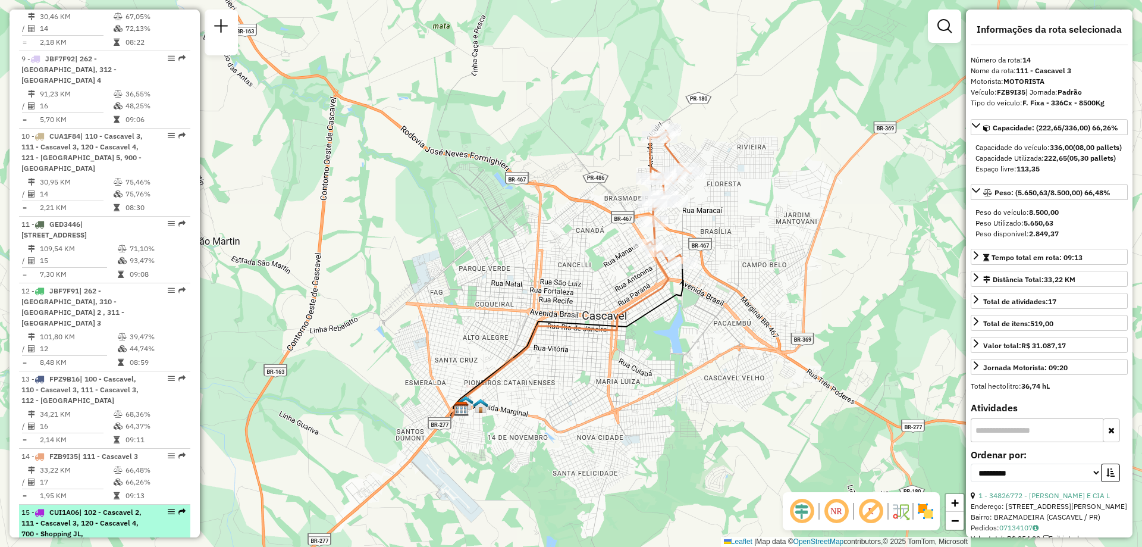
click at [98, 507] on span "| 102 - Cascavel 2, 111 - Cascavel 3, 120 - Cascavel 4, 700 - Shopping JL, 900 …" at bounding box center [81, 527] width 120 height 41
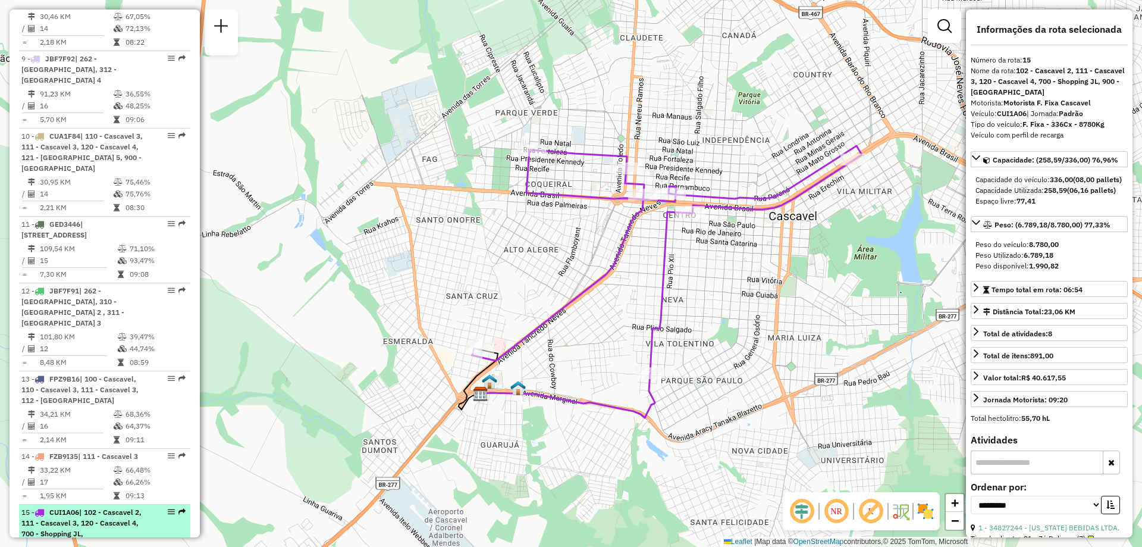
scroll to position [1130, 0]
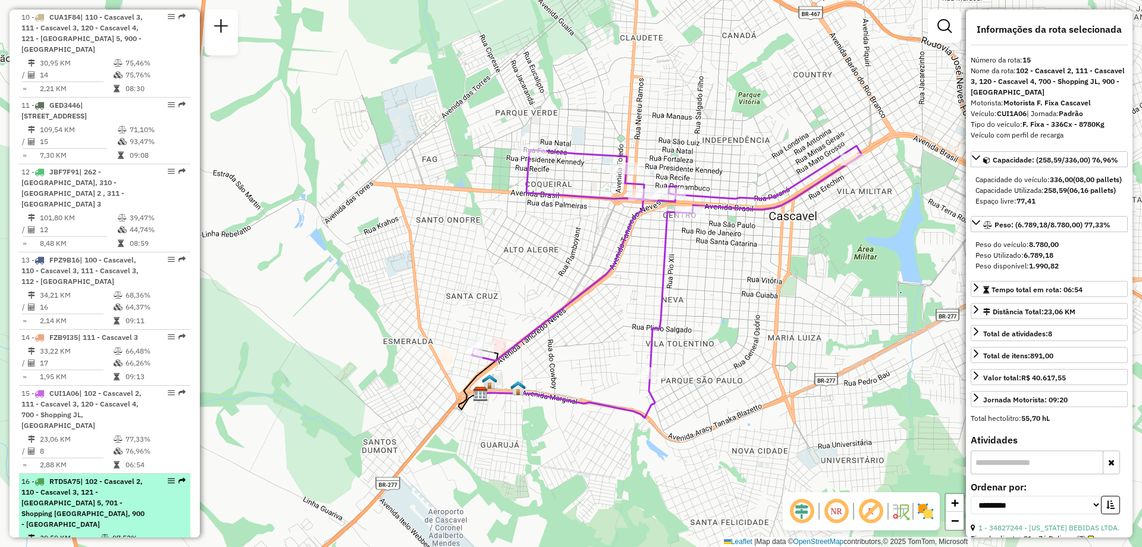
click at [92, 532] on td "39,59 KM" at bounding box center [69, 538] width 61 height 12
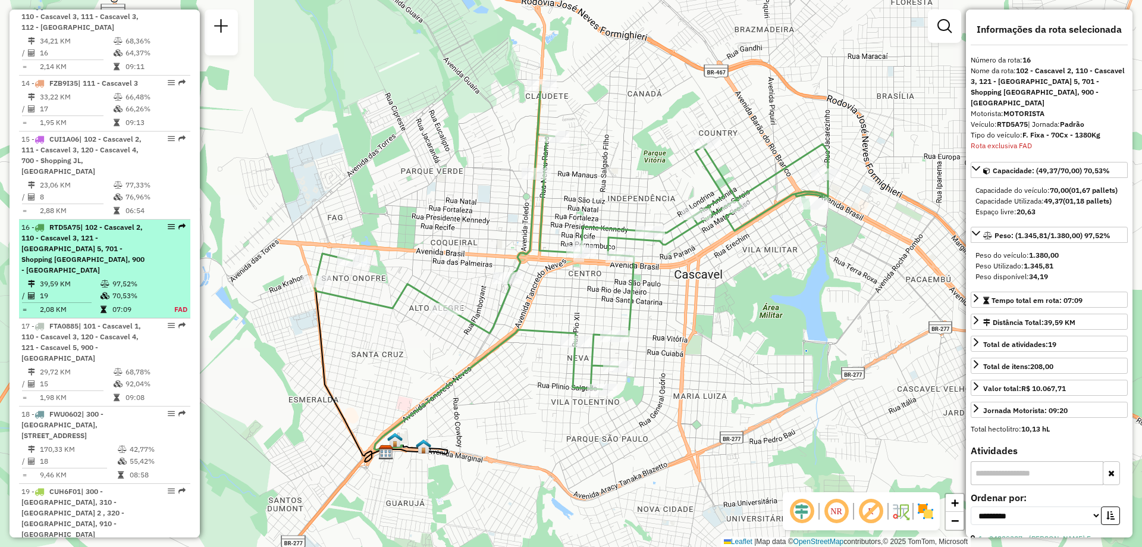
scroll to position [1519, 0]
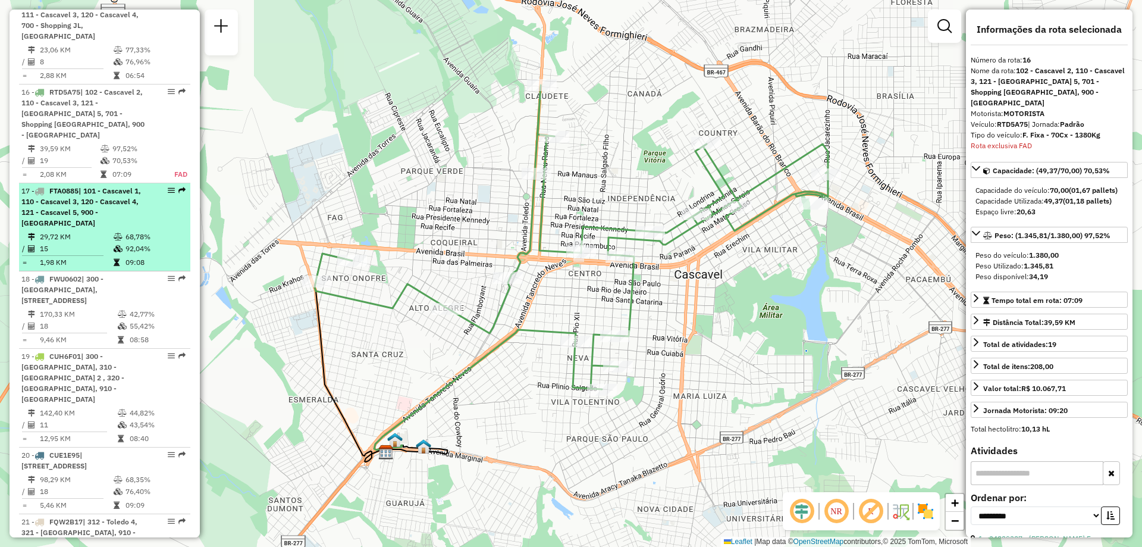
click at [47, 243] on td "15" at bounding box center [76, 249] width 74 height 12
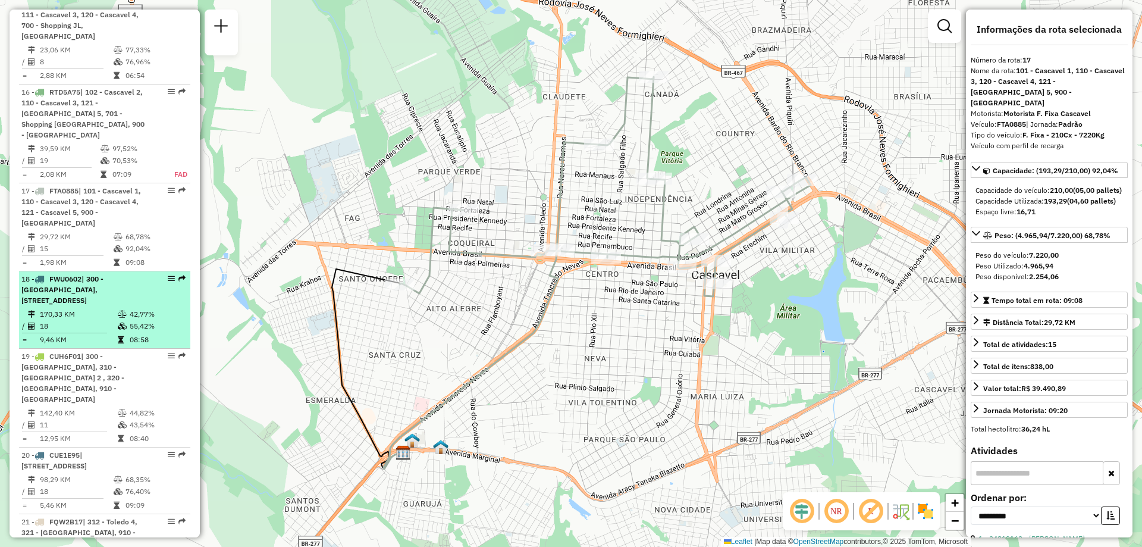
click at [82, 320] on td "18" at bounding box center [78, 326] width 78 height 12
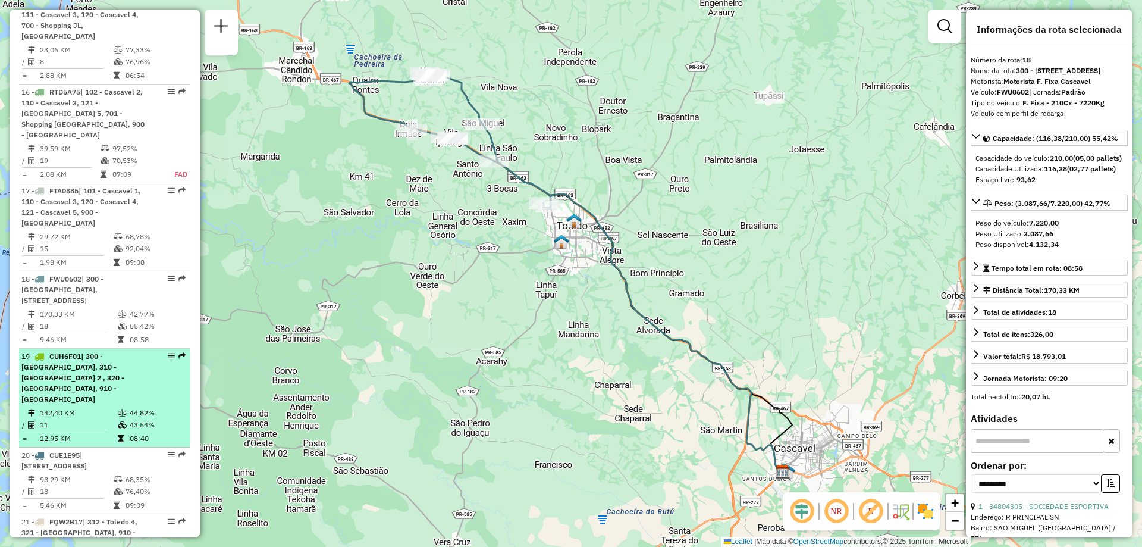
click at [57, 352] on span "| 300 - Toledo, 310 - Toledo 2 , 320 - Concórdia do Oeste, 910 - Centro de Tole…" at bounding box center [72, 378] width 103 height 52
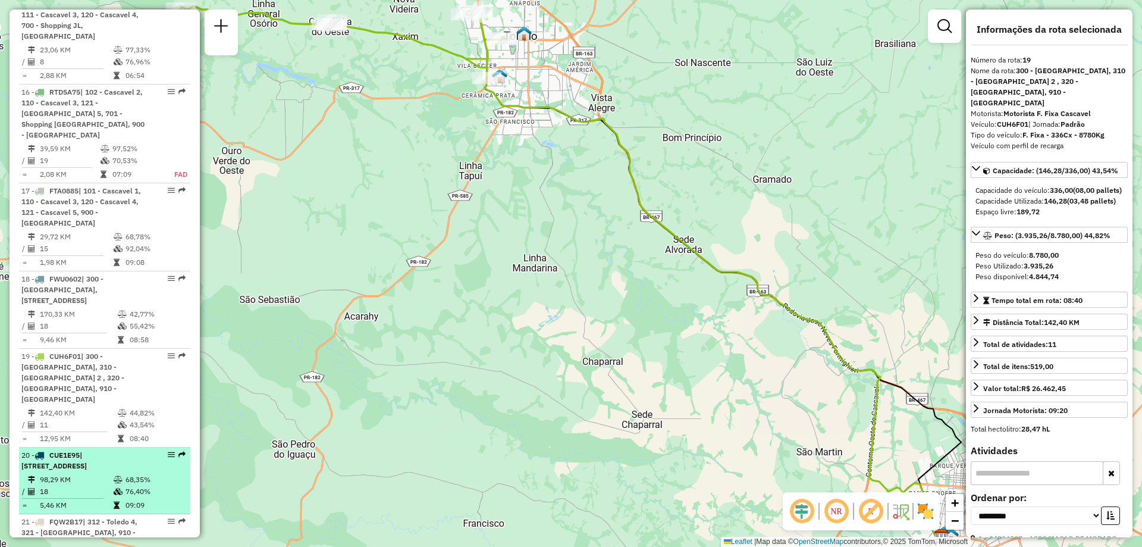
click at [80, 447] on li "20 - CUE1E95 | 310 - Toledo 2 , 910 - Centro de Toledo 98,29 KM 68,35% / 18 76,…" at bounding box center [104, 480] width 171 height 67
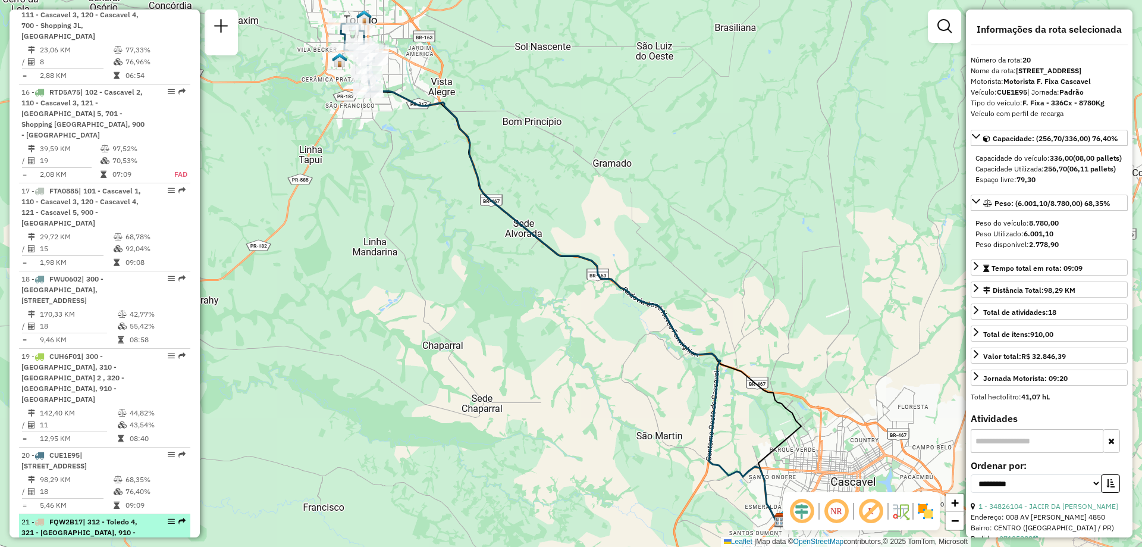
click at [61, 517] on span "| 312 - Toledo 4, 321 - Ouro Verde do Oeste, 910 - Centro de Toledo" at bounding box center [79, 532] width 116 height 30
